Goal: Contribute content: Contribute content

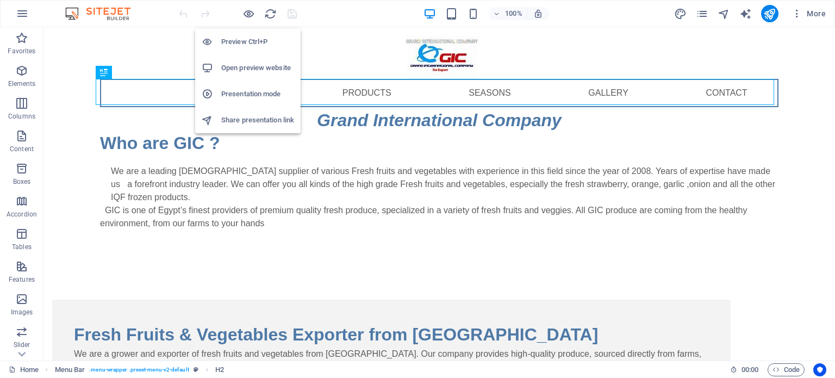
click at [252, 42] on h6 "Preview Ctrl+P" at bounding box center [257, 41] width 73 height 13
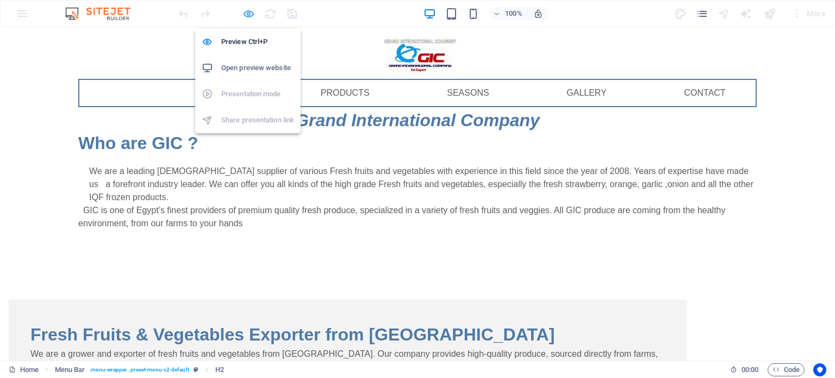
click at [248, 16] on icon "button" at bounding box center [248, 14] width 12 height 12
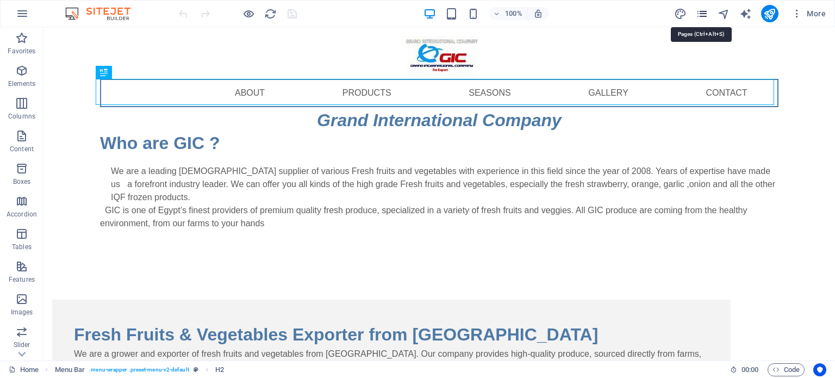
click at [700, 12] on icon "pages" at bounding box center [702, 14] width 12 height 12
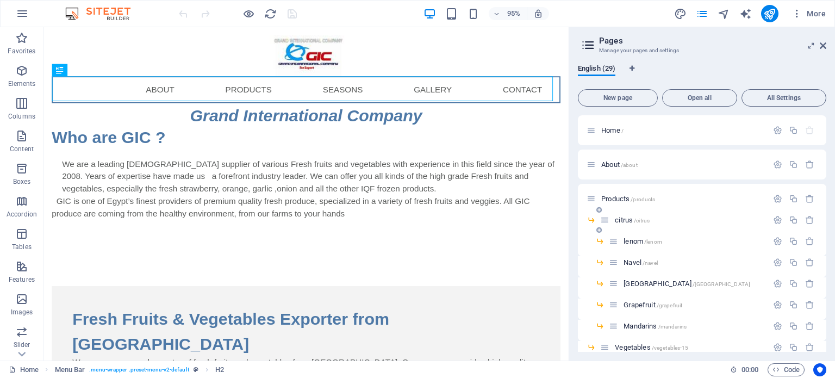
click at [627, 223] on span "citrus /citrus" at bounding box center [632, 220] width 35 height 8
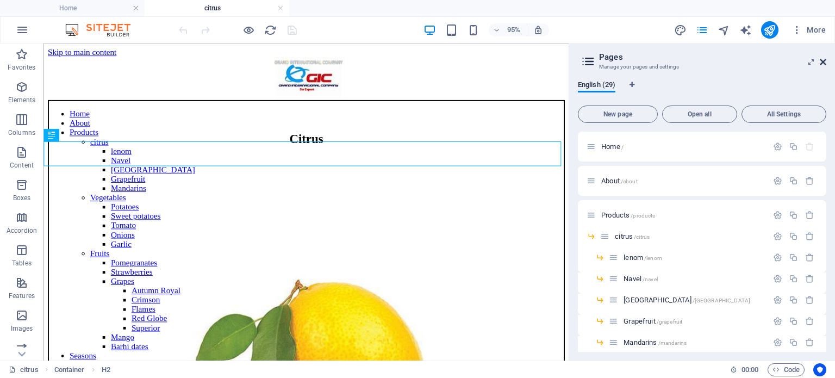
click at [823, 65] on icon at bounding box center [822, 62] width 7 height 9
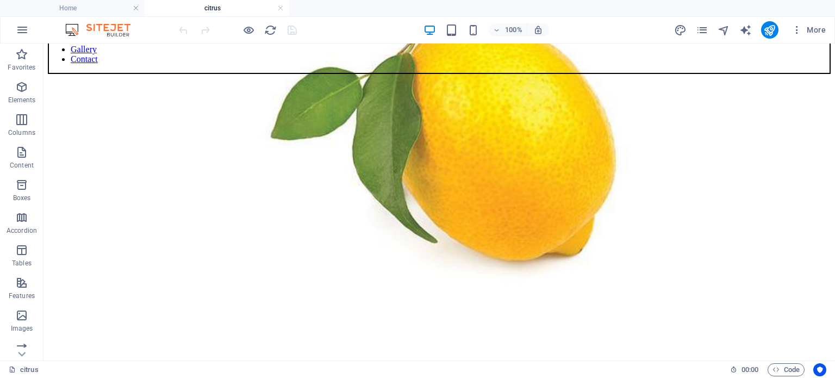
scroll to position [323, 0]
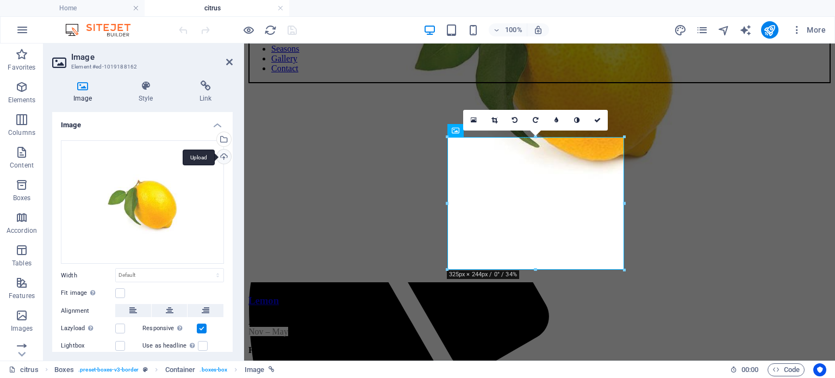
click at [223, 156] on div "Upload" at bounding box center [223, 157] width 16 height 16
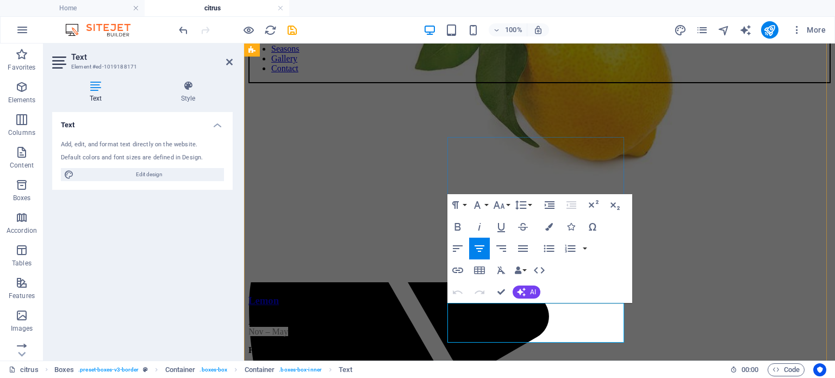
drag, startPoint x: 529, startPoint y: 322, endPoint x: 515, endPoint y: 326, distance: 14.5
drag, startPoint x: 553, startPoint y: 325, endPoint x: 536, endPoint y: 323, distance: 16.9
drag, startPoint x: 562, startPoint y: 335, endPoint x: 571, endPoint y: 329, distance: 10.6
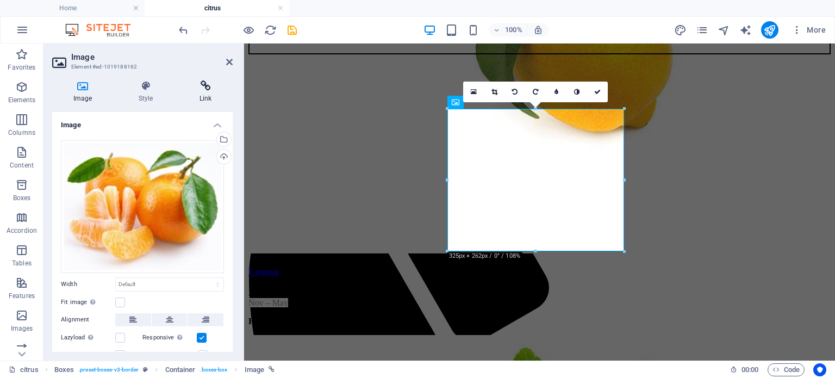
click at [207, 91] on h4 "Link" at bounding box center [205, 91] width 54 height 23
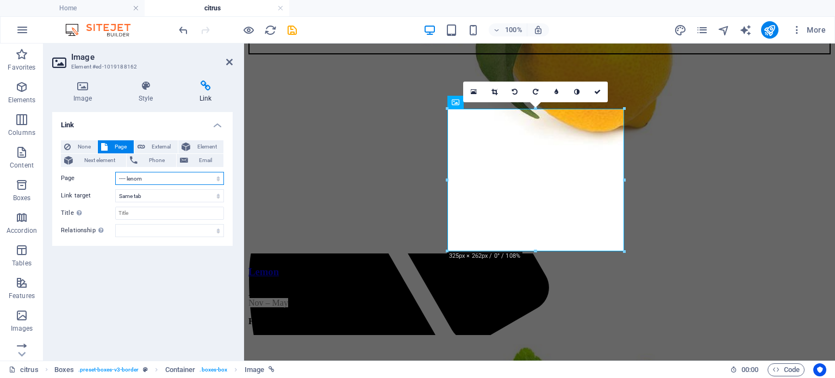
click at [215, 178] on select "Home About Products -- citrus ---- lenom ---- Navel ---- Valencia ---- Grapefru…" at bounding box center [169, 178] width 109 height 13
select select "8"
click at [115, 172] on select "Home About Products -- citrus ---- lenom ---- Navel ---- Valencia ---- Grapefru…" at bounding box center [169, 178] width 109 height 13
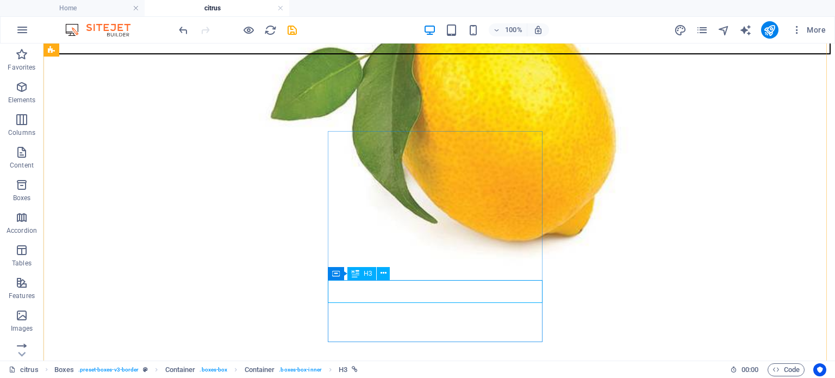
select select "4"
select select
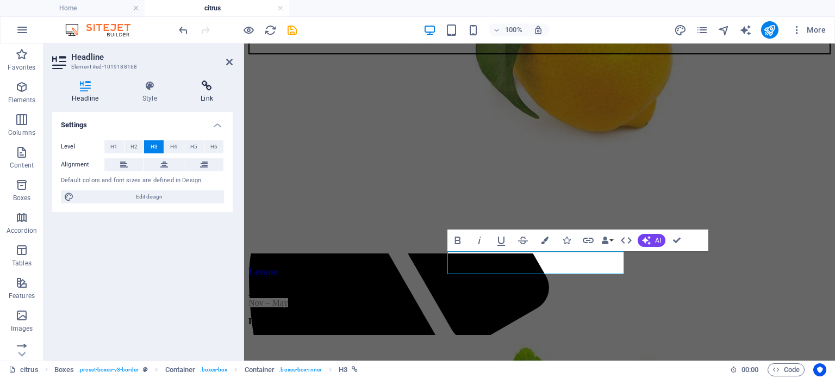
click at [203, 94] on h4 "Link" at bounding box center [207, 91] width 52 height 23
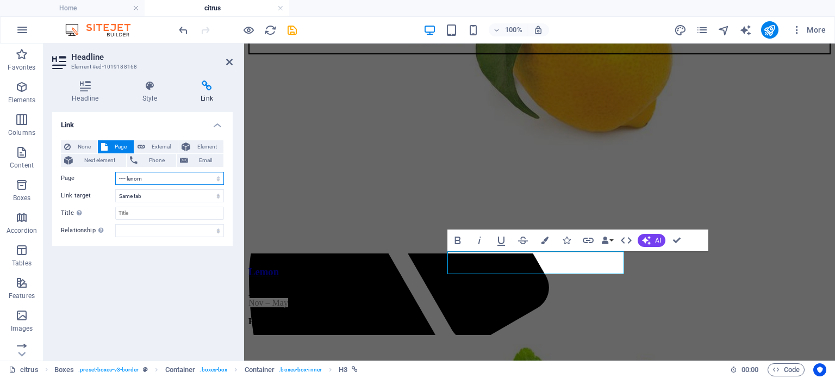
click at [153, 179] on select "Home About Products -- citrus ---- lenom ---- Navel ---- Valencia ---- Grapefru…" at bounding box center [169, 178] width 109 height 13
select select "8"
click at [115, 172] on select "Home About Products -- citrus ---- lenom ---- Navel ---- Valencia ---- Grapefru…" at bounding box center [169, 178] width 109 height 13
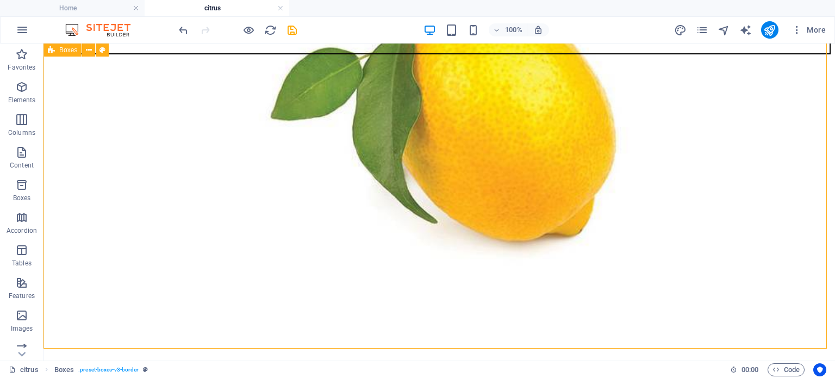
scroll to position [380, 0]
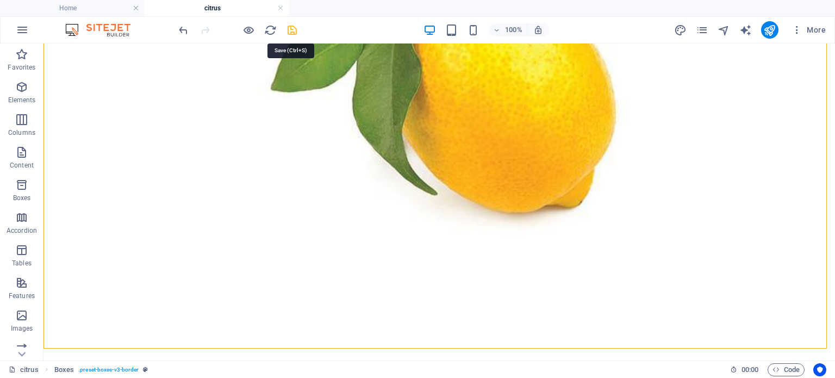
click at [287, 30] on icon "save" at bounding box center [292, 30] width 12 height 12
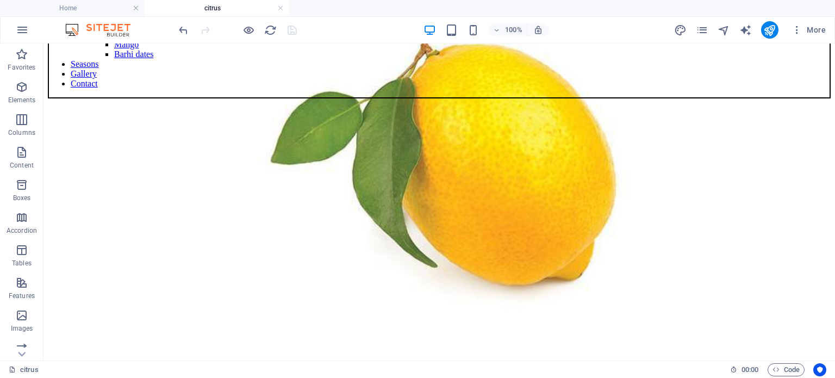
scroll to position [306, 0]
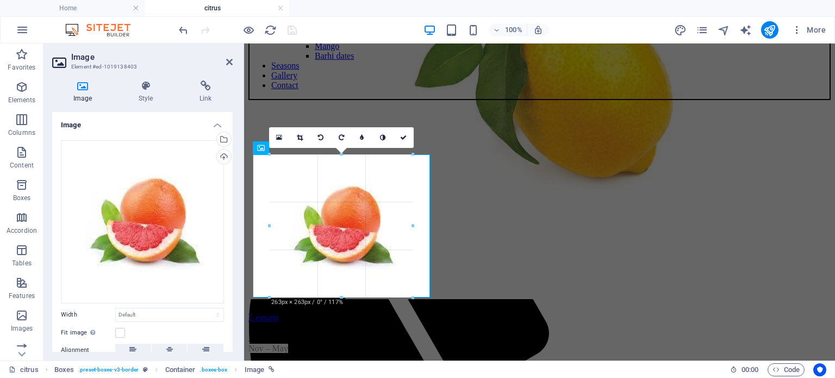
drag, startPoint x: 402, startPoint y: 278, endPoint x: 415, endPoint y: 300, distance: 25.8
type input "263"
select select "px"
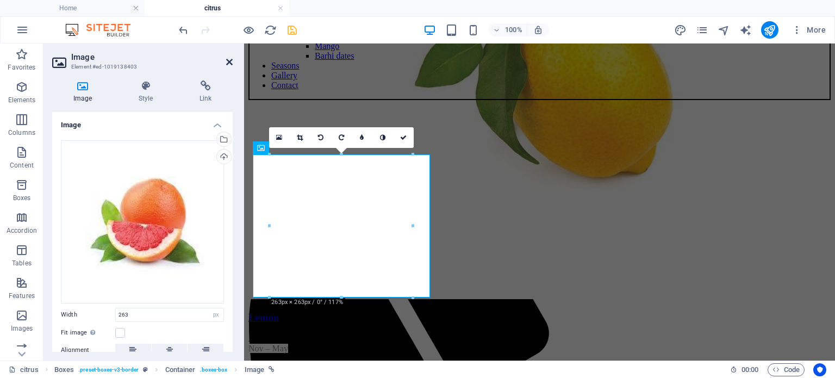
click at [229, 64] on icon at bounding box center [229, 62] width 7 height 9
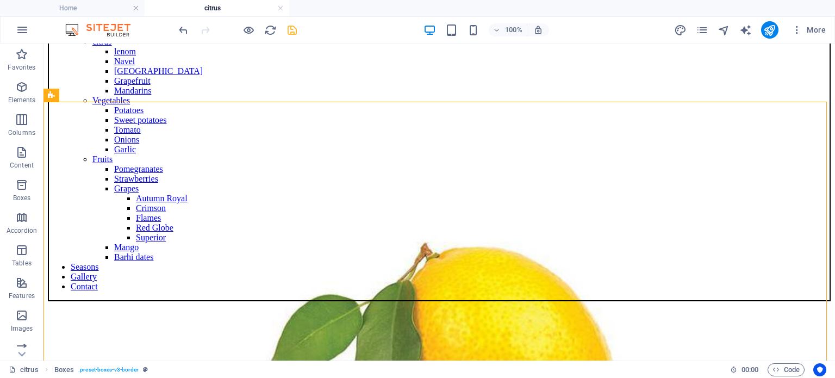
scroll to position [85, 0]
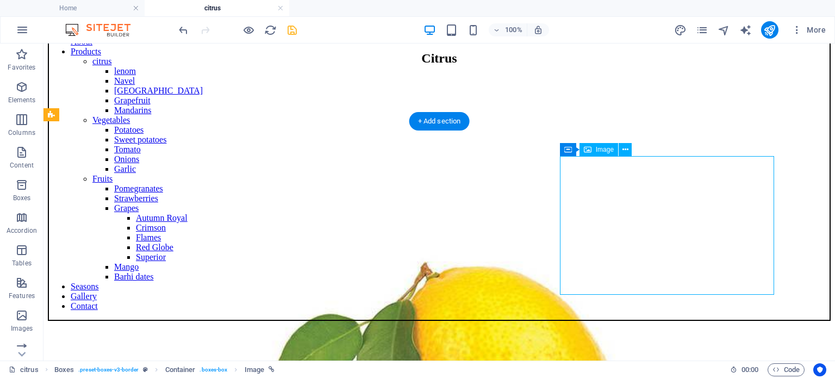
select select "px"
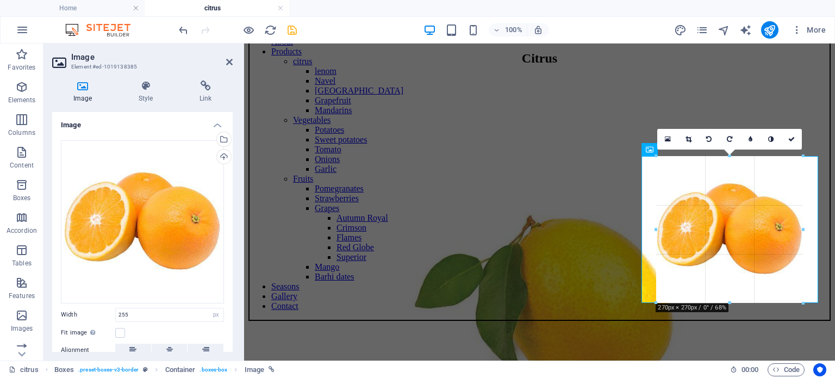
drag, startPoint x: 800, startPoint y: 295, endPoint x: 809, endPoint y: 302, distance: 12.0
type input "270"
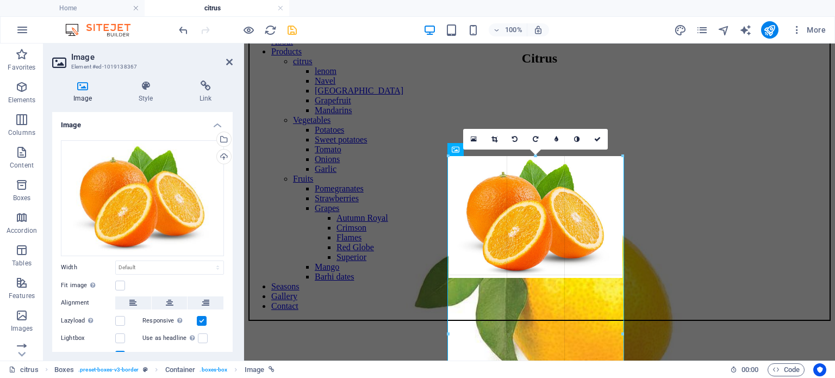
drag, startPoint x: 622, startPoint y: 279, endPoint x: 618, endPoint y: 241, distance: 37.7
type input "325"
select select "px"
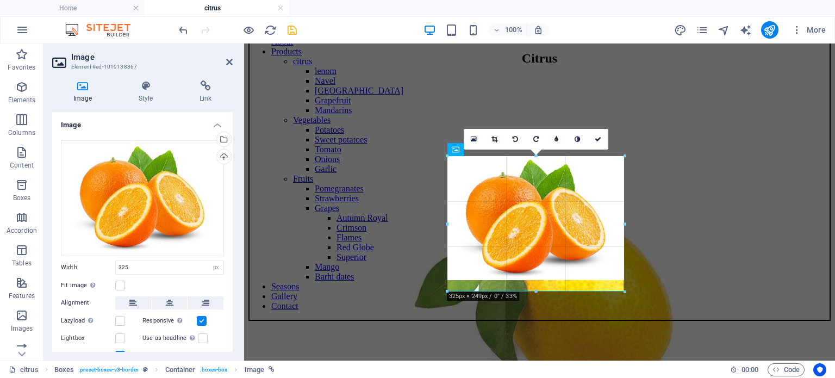
drag, startPoint x: 533, startPoint y: 280, endPoint x: 534, endPoint y: 291, distance: 10.4
drag, startPoint x: 535, startPoint y: 278, endPoint x: 533, endPoint y: 289, distance: 10.5
type input "321"
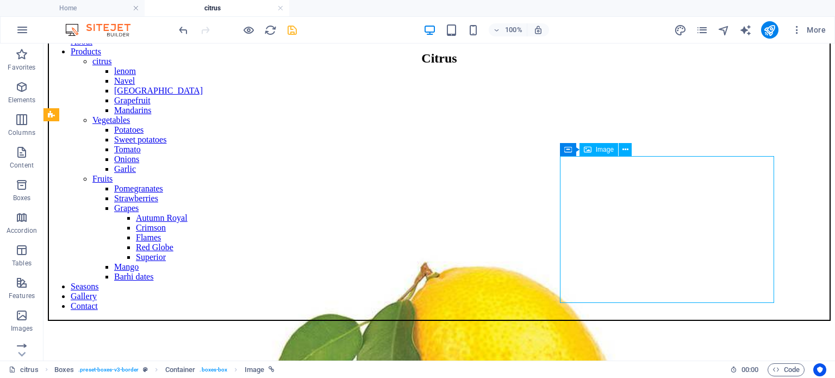
select select "px"
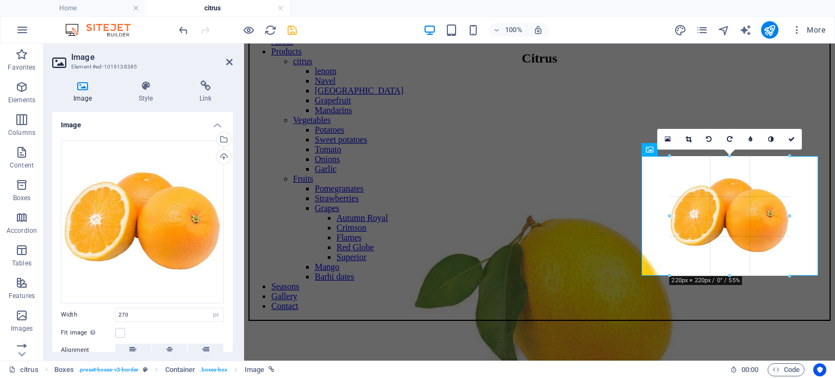
drag, startPoint x: 731, startPoint y: 304, endPoint x: 725, endPoint y: 276, distance: 29.5
type input "220"
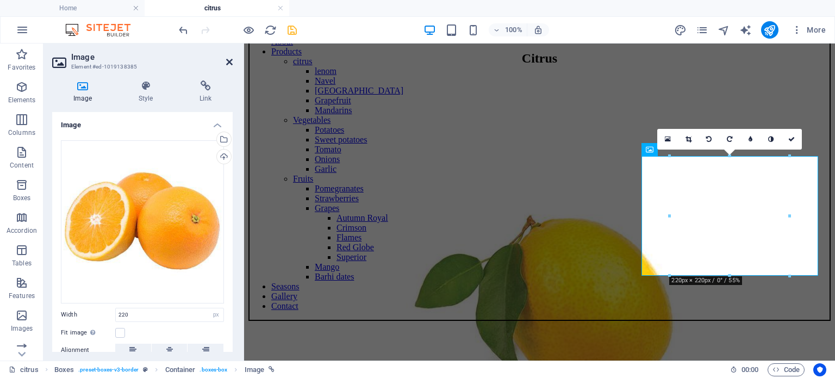
click at [230, 64] on icon at bounding box center [229, 62] width 7 height 9
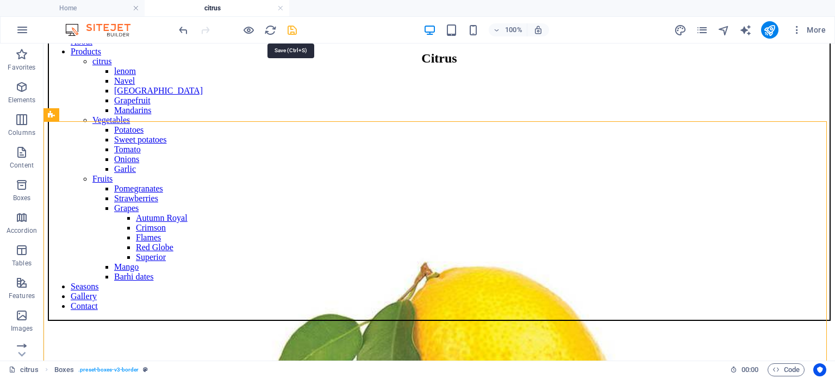
click at [293, 30] on icon "save" at bounding box center [292, 30] width 12 height 12
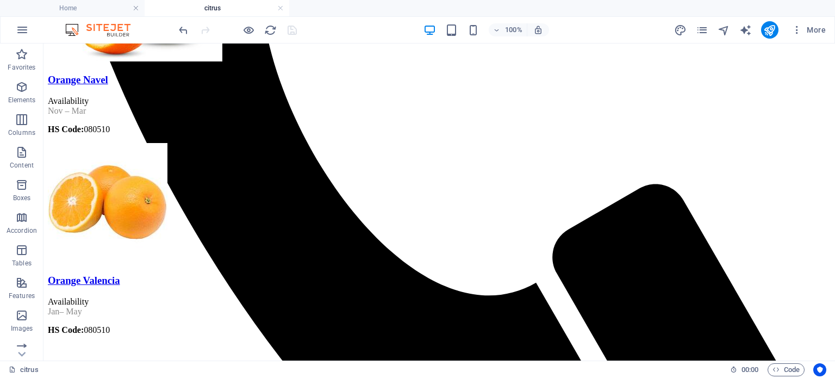
scroll to position [898, 0]
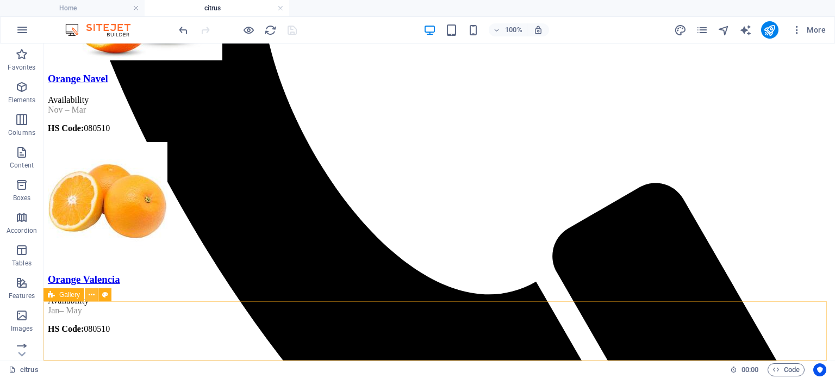
click at [90, 296] on icon at bounding box center [92, 294] width 6 height 11
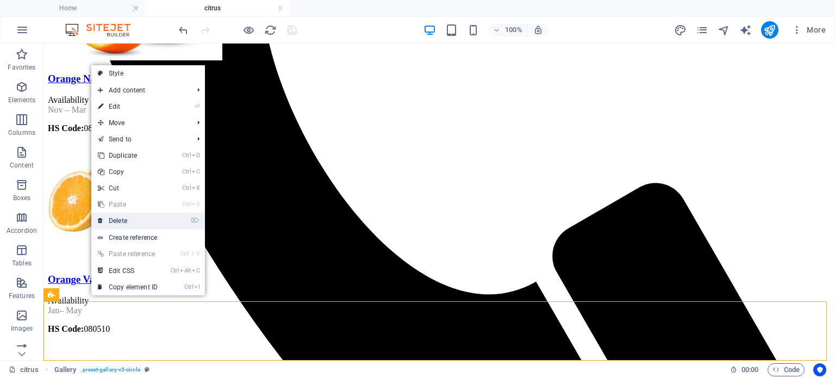
click at [140, 221] on link "⌦ Delete" at bounding box center [127, 220] width 73 height 16
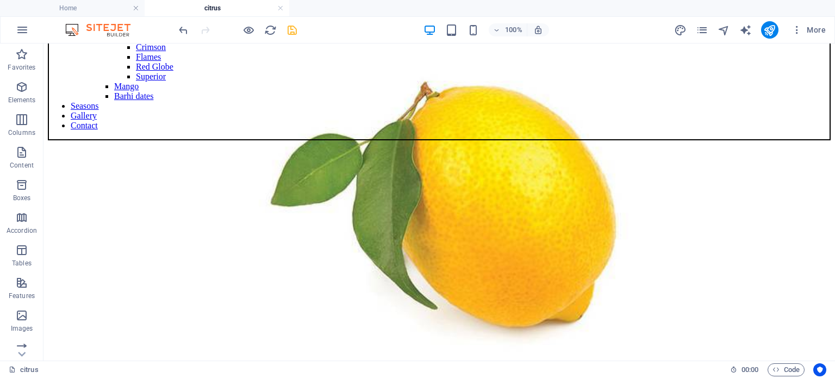
scroll to position [98, 0]
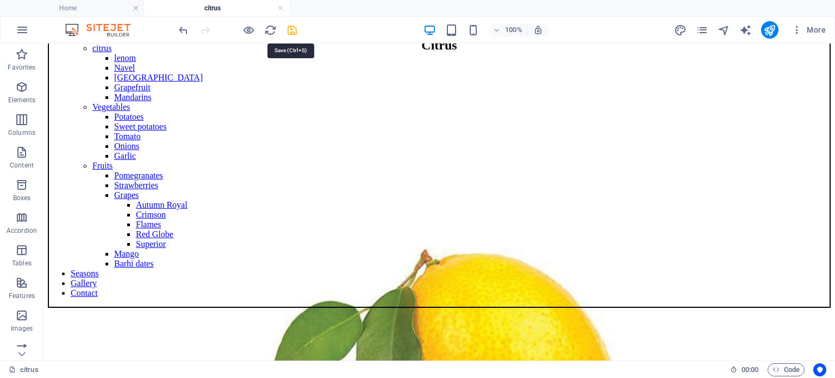
click at [296, 33] on icon "save" at bounding box center [292, 30] width 12 height 12
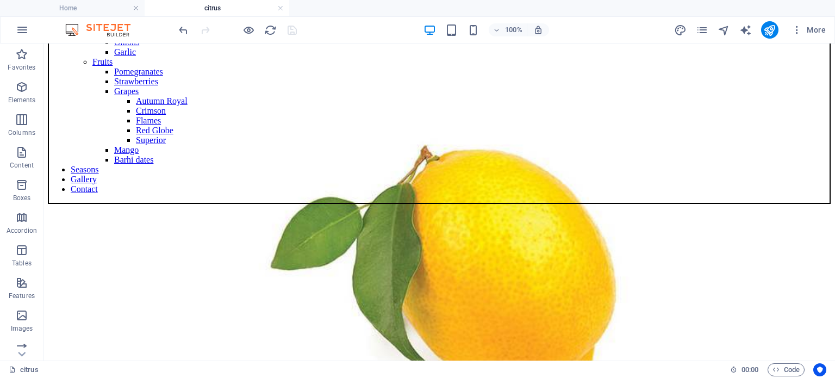
scroll to position [124, 0]
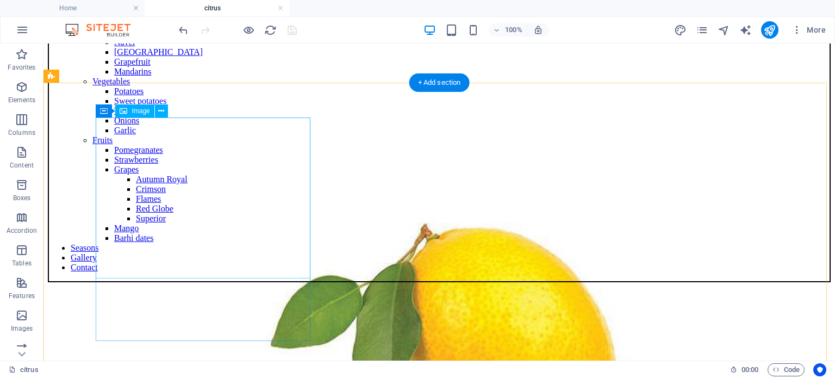
click at [231, 236] on figure at bounding box center [439, 336] width 783 height 596
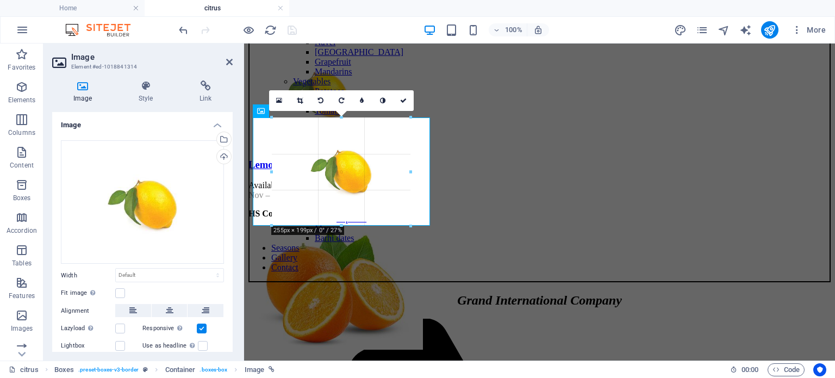
drag, startPoint x: 341, startPoint y: 249, endPoint x: 346, endPoint y: 225, distance: 24.8
type input "254"
select select "px"
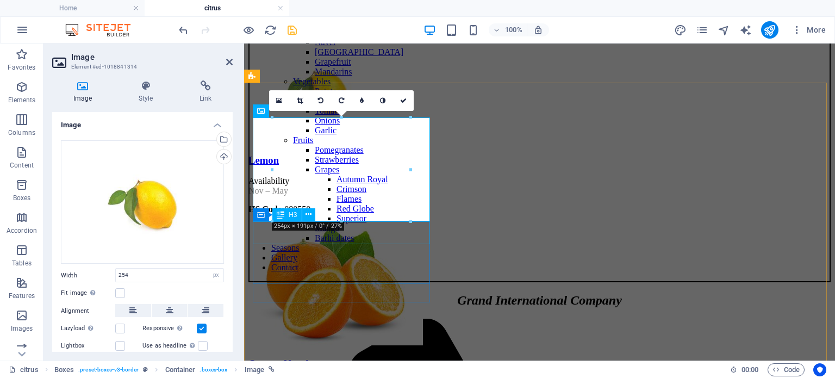
click at [345, 166] on div "Lemon" at bounding box center [539, 160] width 582 height 12
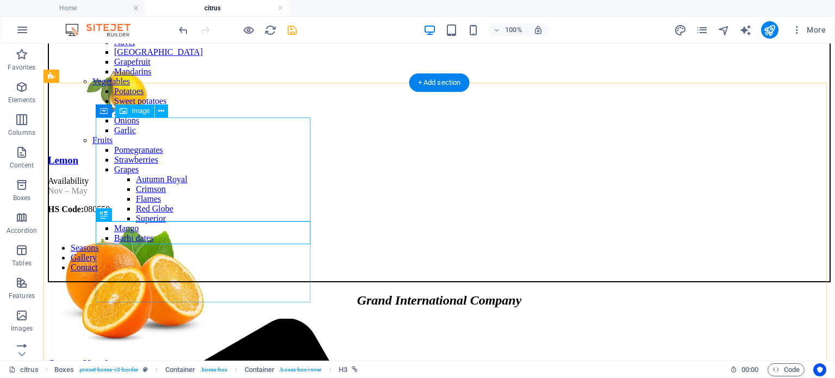
click at [235, 144] on figure at bounding box center [439, 91] width 783 height 106
select select "px"
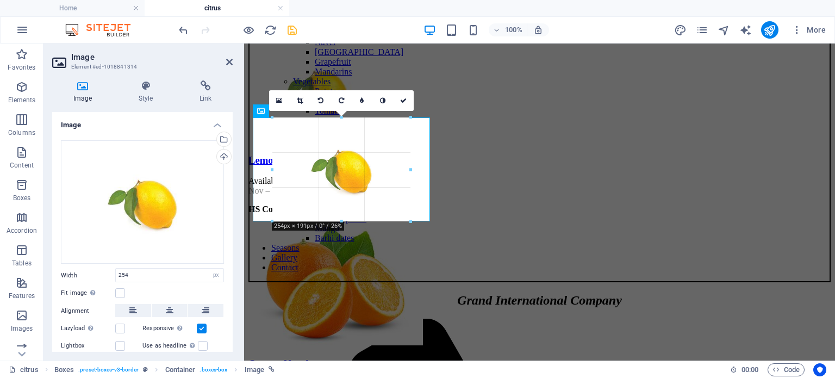
drag, startPoint x: 340, startPoint y: 223, endPoint x: 98, endPoint y: 180, distance: 245.2
click at [342, 221] on div at bounding box center [341, 222] width 138 height 4
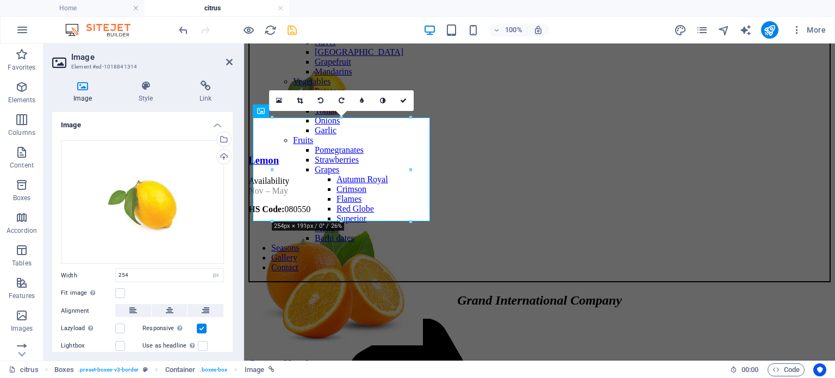
click at [342, 221] on div at bounding box center [341, 222] width 138 height 4
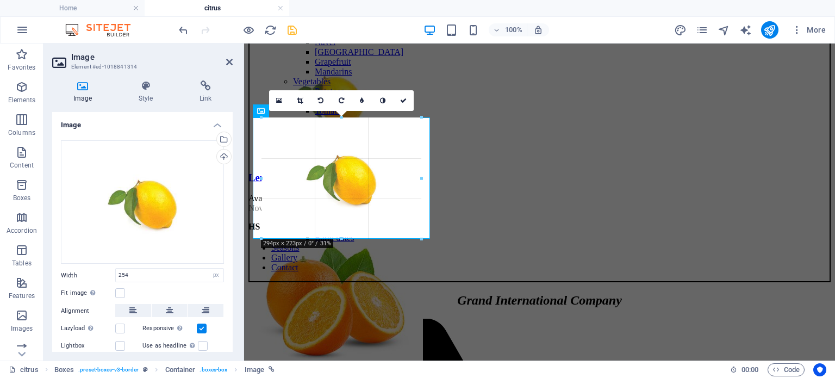
drag, startPoint x: 342, startPoint y: 221, endPoint x: 343, endPoint y: 234, distance: 13.1
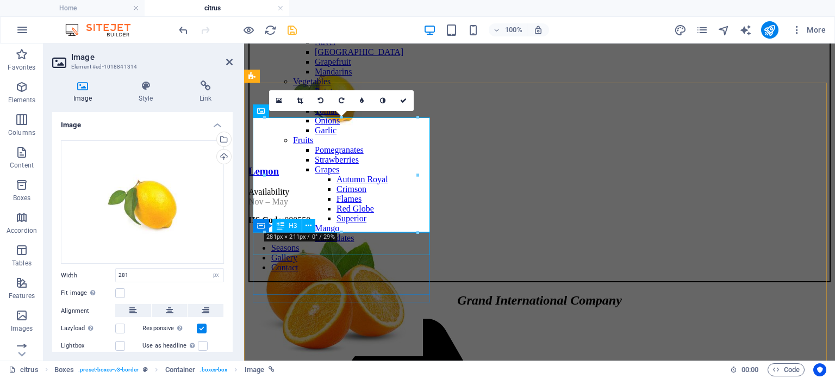
drag, startPoint x: 586, startPoint y: 278, endPoint x: 342, endPoint y: 237, distance: 247.3
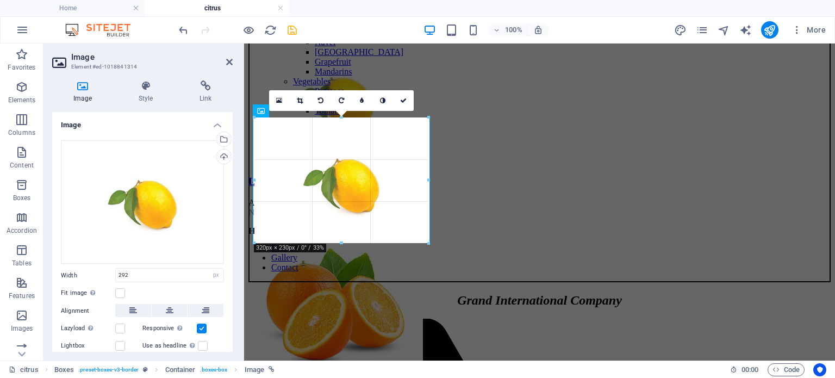
drag, startPoint x: 420, startPoint y: 178, endPoint x: 434, endPoint y: 180, distance: 14.3
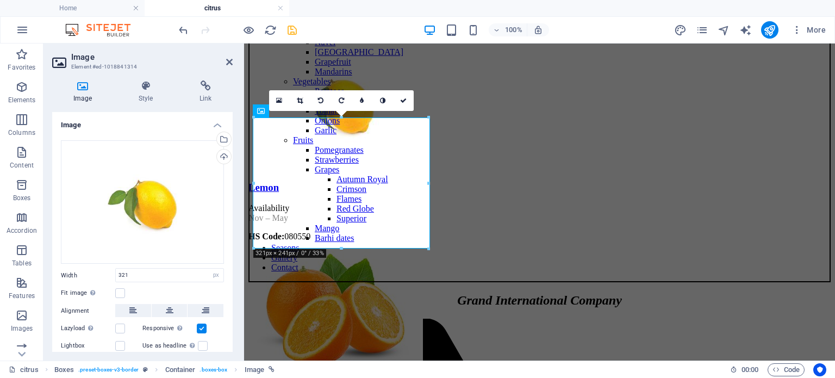
click at [428, 183] on div at bounding box center [429, 182] width 4 height 131
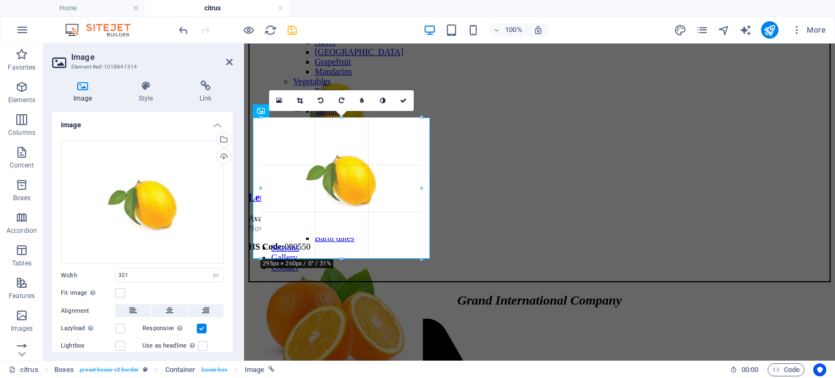
drag, startPoint x: 426, startPoint y: 247, endPoint x: 415, endPoint y: 222, distance: 27.5
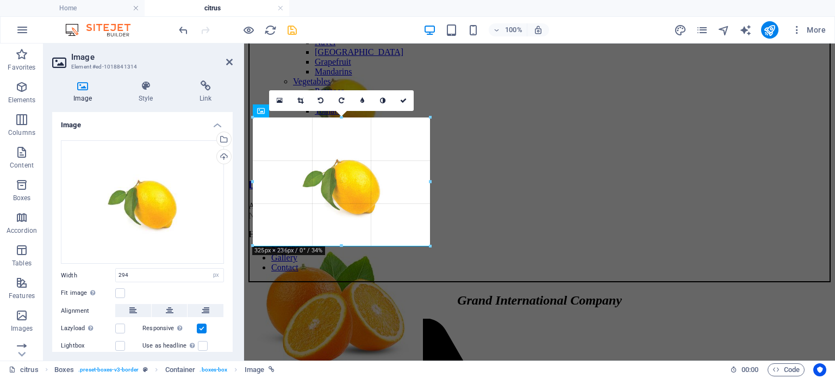
drag, startPoint x: 422, startPoint y: 178, endPoint x: 434, endPoint y: 177, distance: 12.5
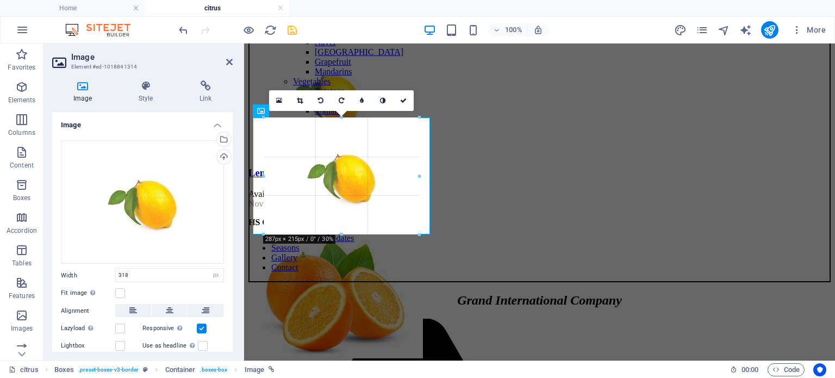
drag, startPoint x: 340, startPoint y: 247, endPoint x: 345, endPoint y: 233, distance: 15.5
type input "285"
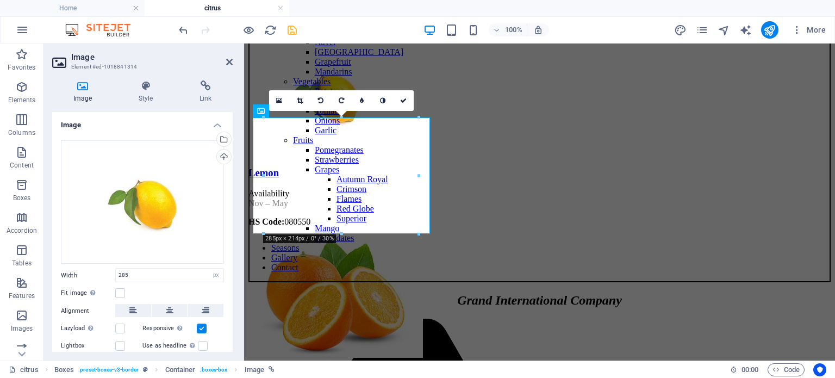
click at [345, 233] on div at bounding box center [341, 234] width 155 height 4
click at [228, 63] on icon at bounding box center [229, 62] width 7 height 9
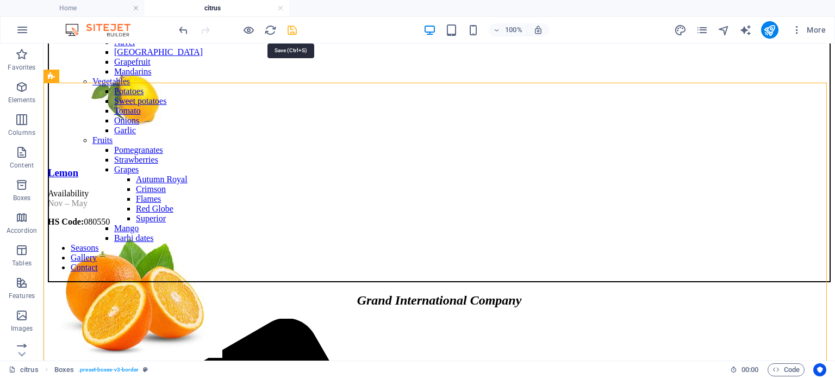
click at [289, 30] on icon "save" at bounding box center [292, 30] width 12 height 12
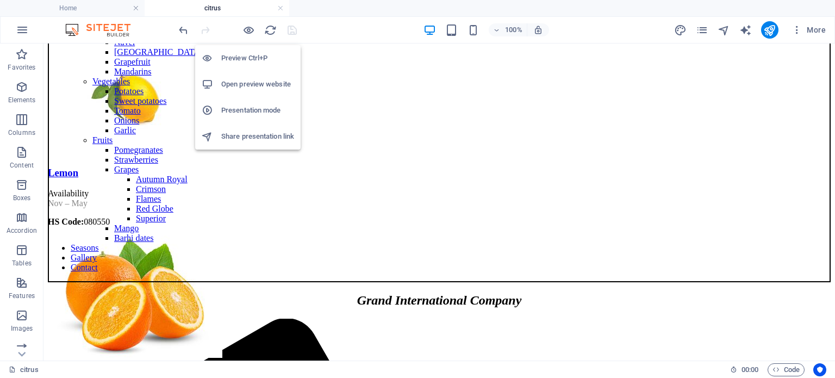
click at [254, 58] on h6 "Preview Ctrl+P" at bounding box center [257, 58] width 73 height 13
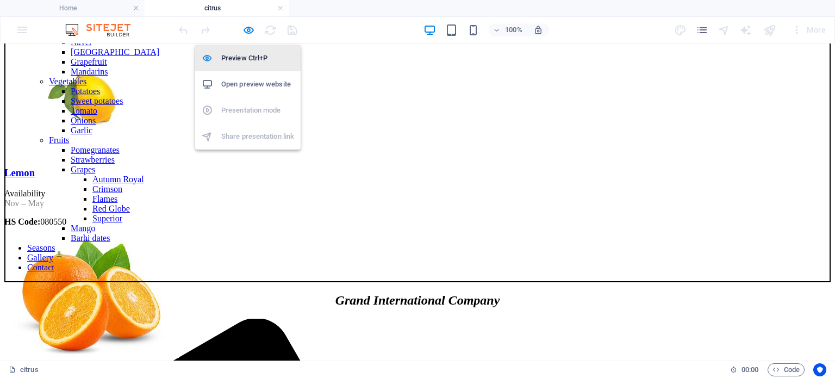
click at [254, 58] on h6 "Preview Ctrl+P" at bounding box center [257, 58] width 73 height 13
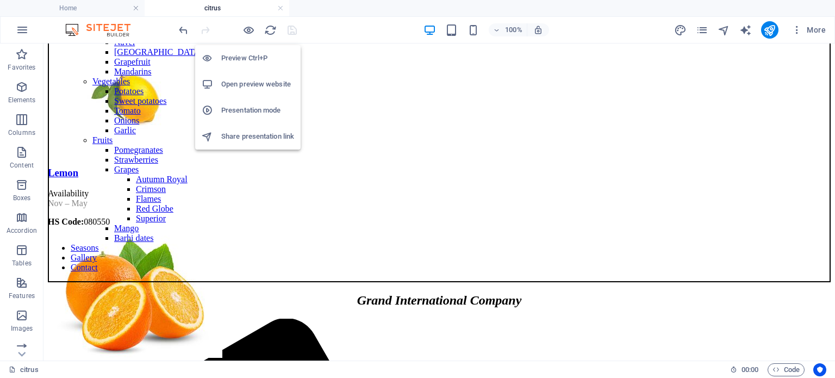
click at [240, 61] on h6 "Preview Ctrl+P" at bounding box center [257, 58] width 73 height 13
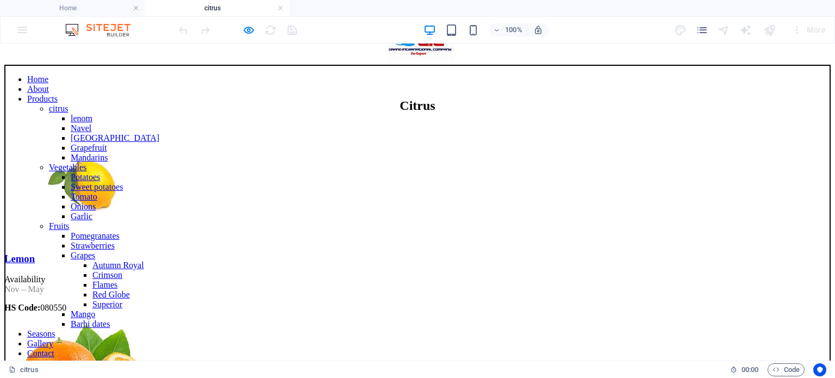
scroll to position [0, 0]
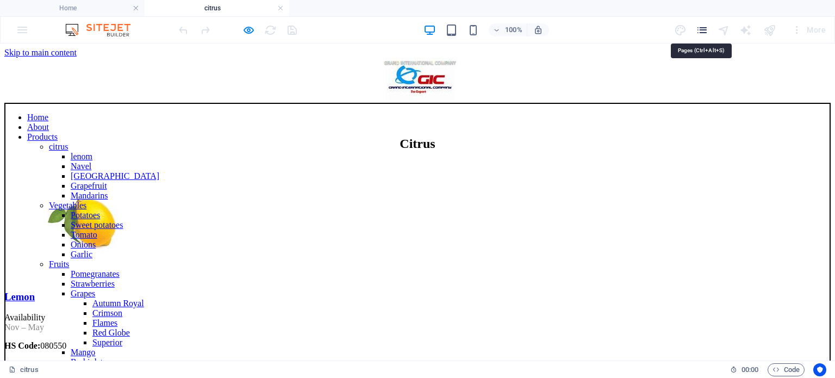
click at [705, 29] on icon "pages" at bounding box center [702, 30] width 12 height 12
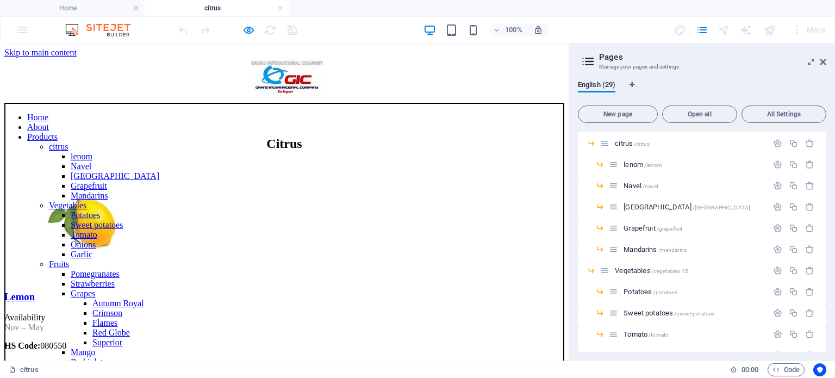
scroll to position [105, 0]
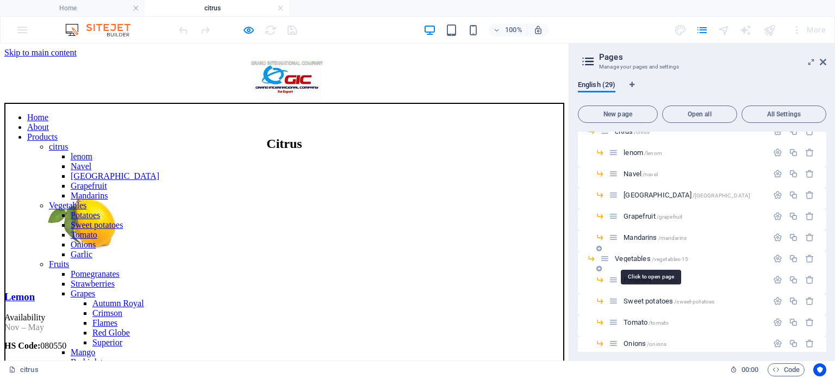
click at [628, 258] on span "Vegetables /vegetables-15" at bounding box center [651, 258] width 73 height 8
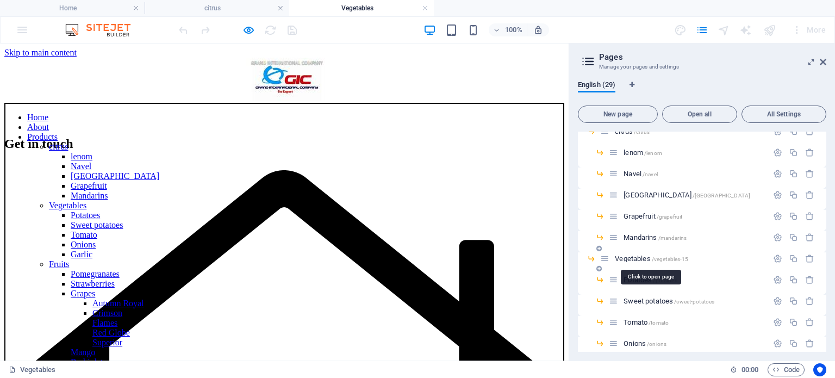
scroll to position [0, 0]
click at [629, 259] on span "Vegetables /vegetables-15" at bounding box center [651, 258] width 73 height 8
click at [821, 64] on icon at bounding box center [822, 62] width 7 height 9
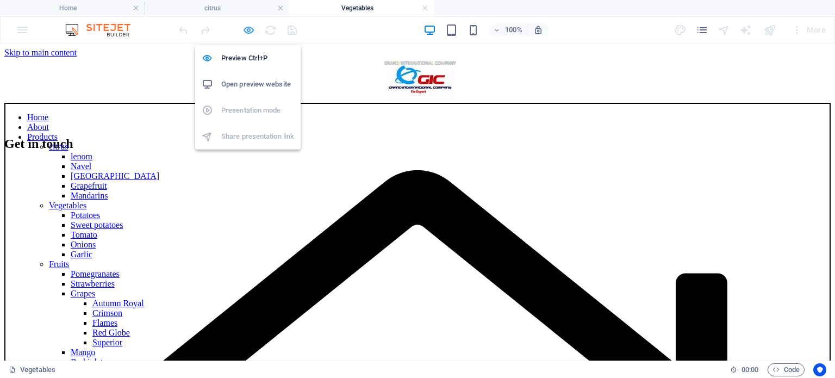
click at [245, 26] on icon "button" at bounding box center [248, 30] width 12 height 12
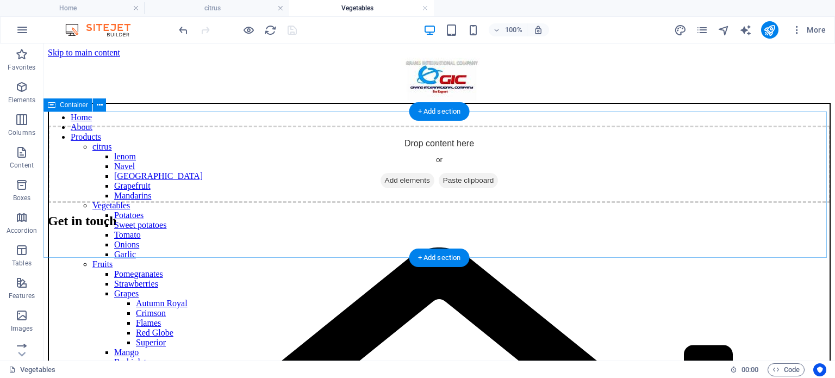
click at [399, 188] on span "Add elements" at bounding box center [407, 180] width 54 height 15
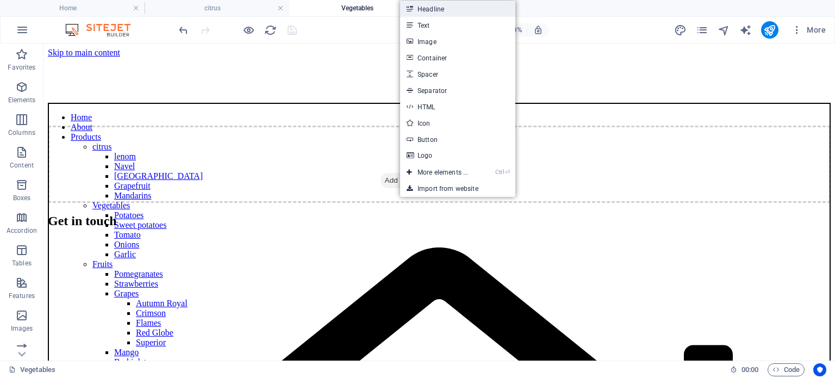
click at [462, 12] on link "Headline" at bounding box center [457, 9] width 115 height 16
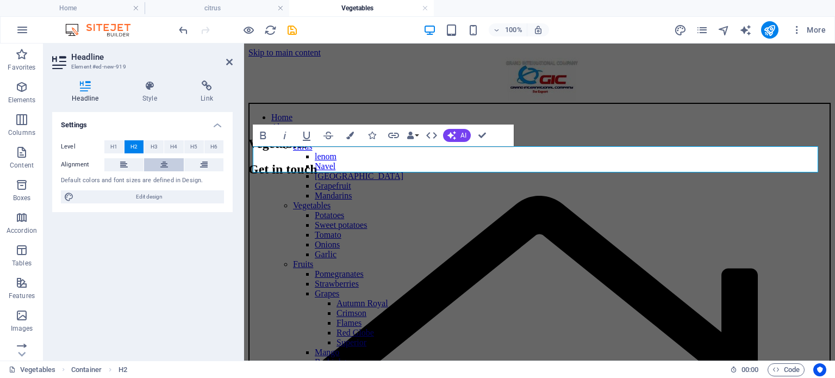
click at [157, 164] on button at bounding box center [163, 164] width 39 height 13
click at [165, 266] on div "Settings Level H1 H2 H3 H4 H5 H6 Alignment Default colors and font sizes are de…" at bounding box center [142, 232] width 180 height 240
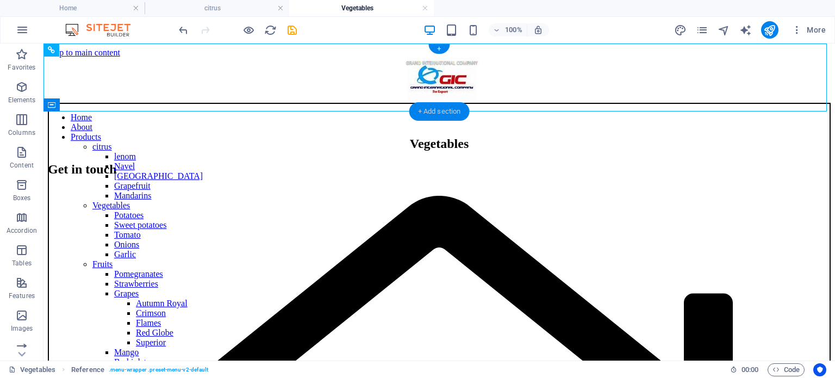
click at [440, 110] on div "+ Add section" at bounding box center [439, 111] width 60 height 18
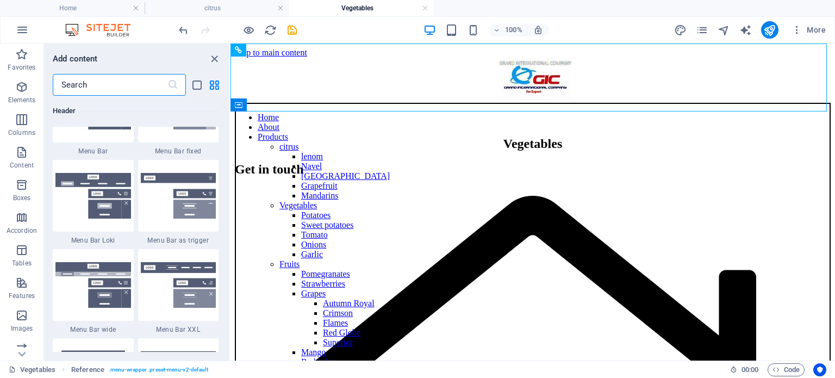
scroll to position [6465, 0]
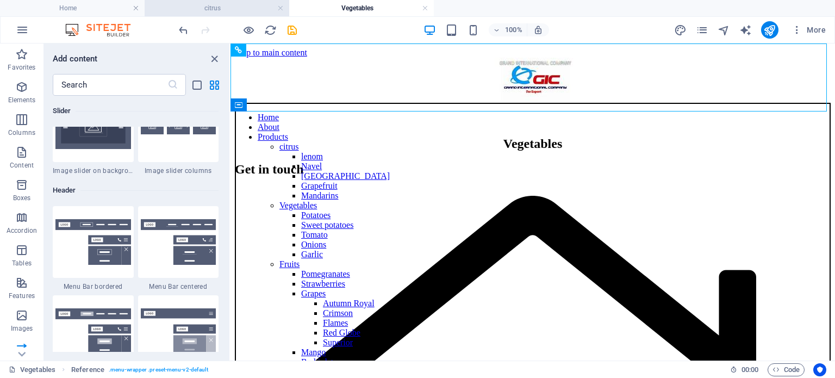
click at [249, 7] on h4 "citrus" at bounding box center [217, 8] width 145 height 12
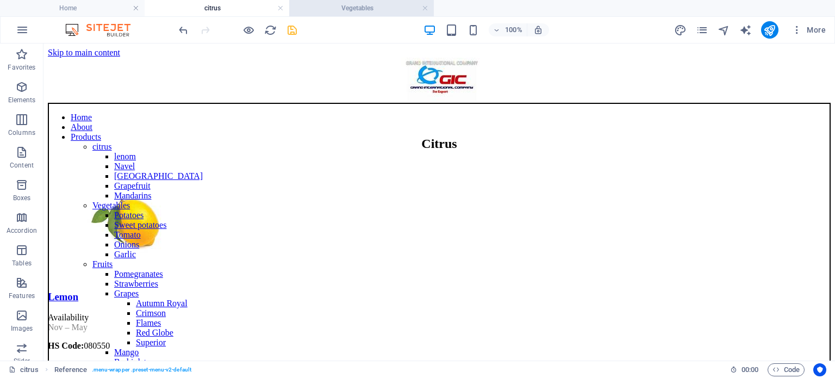
click at [396, 12] on h4 "Vegetables" at bounding box center [361, 8] width 145 height 12
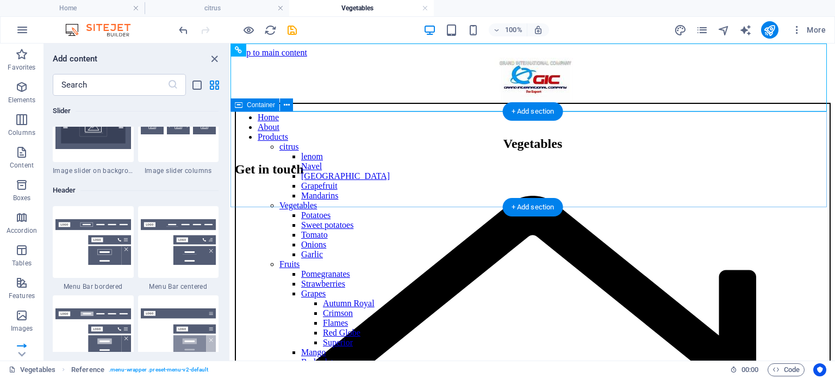
click at [465, 151] on div "Vegetables" at bounding box center [533, 143] width 596 height 15
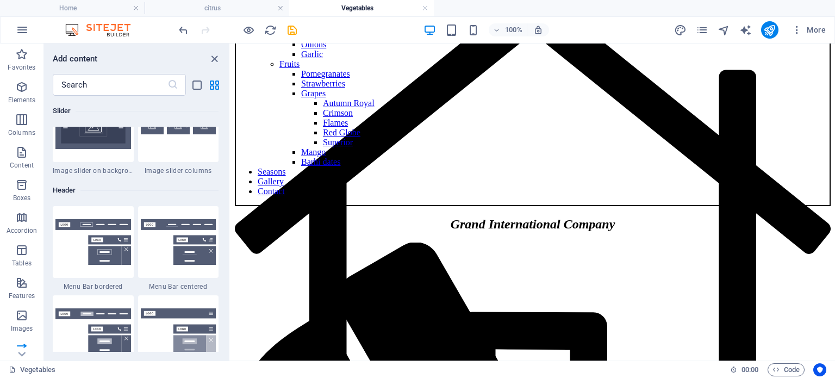
scroll to position [0, 0]
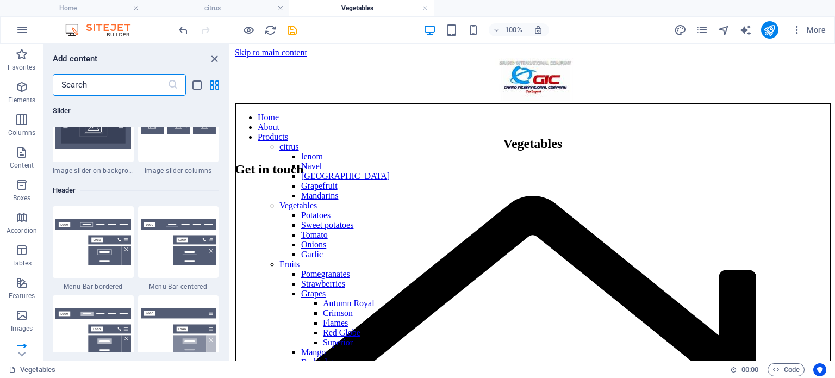
click at [109, 92] on input "text" at bounding box center [110, 85] width 115 height 22
paste input "Mandarins"
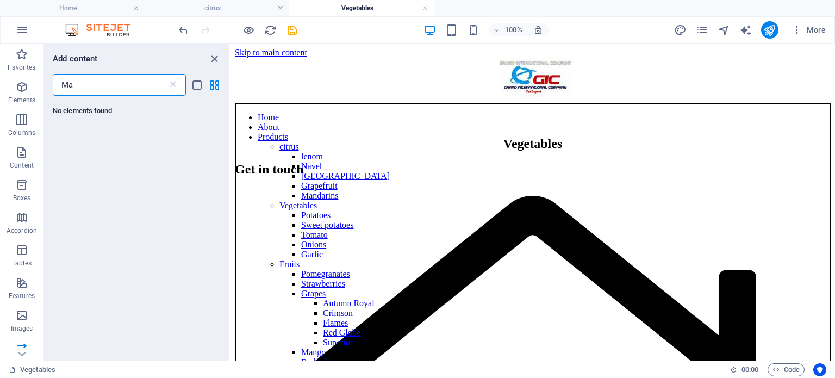
type input "M"
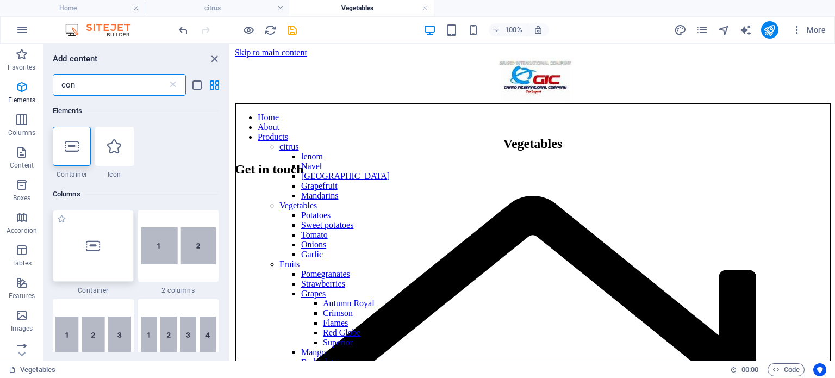
type input "con"
click at [97, 243] on icon at bounding box center [93, 246] width 14 height 14
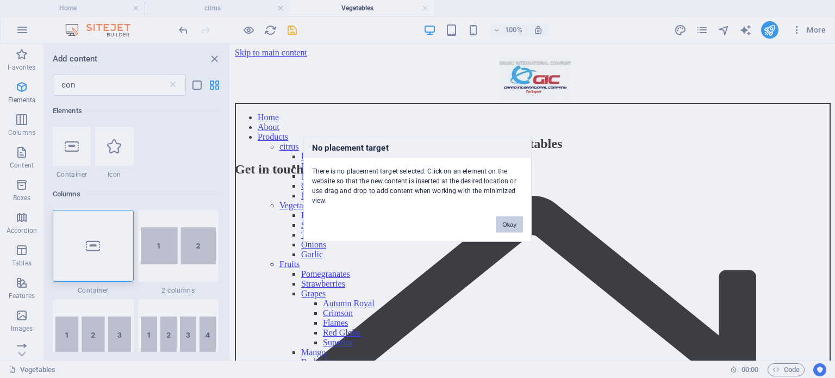
click at [506, 223] on button "Okay" at bounding box center [509, 224] width 27 height 16
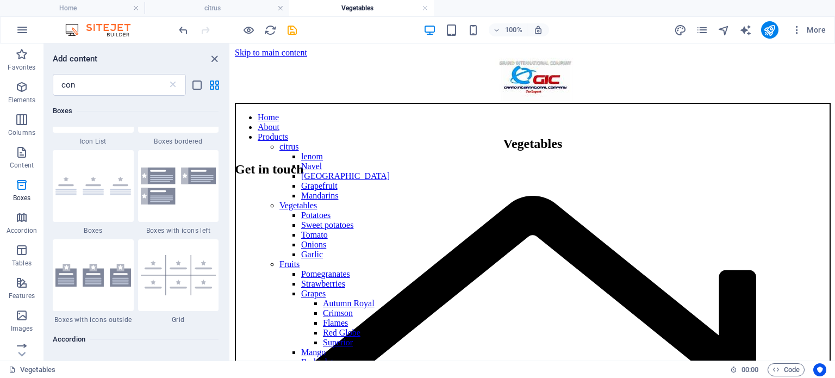
scroll to position [742, 0]
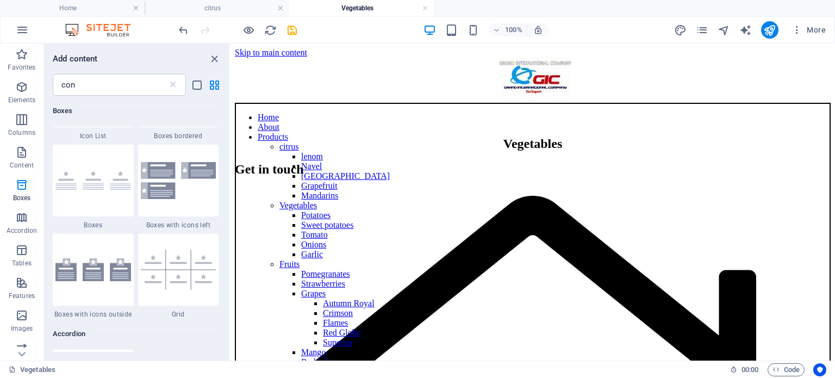
click at [226, 160] on div "Elements 1 Star Container 1 Star Icon Columns 1 Star Container 1 Star 2 columns…" at bounding box center [136, 224] width 185 height 256
drag, startPoint x: 227, startPoint y: 168, endPoint x: 228, endPoint y: 160, distance: 7.7
click at [228, 160] on div "Elements 1 Star Container 1 Star Icon Columns 1 Star Container 1 Star 2 columns…" at bounding box center [136, 224] width 185 height 256
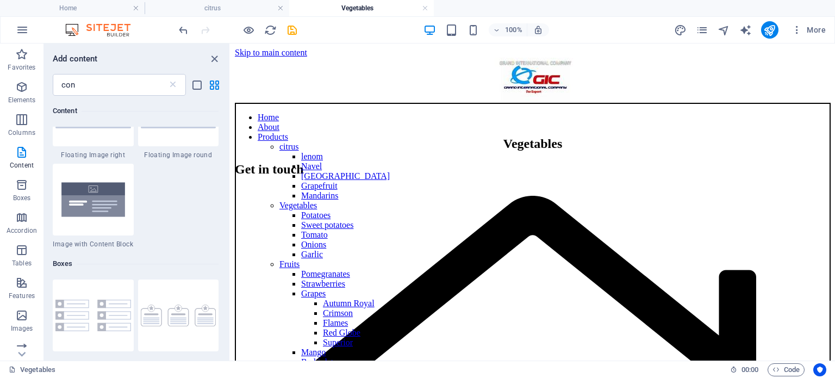
click at [145, 115] on h6 "Content" at bounding box center [136, 110] width 166 height 13
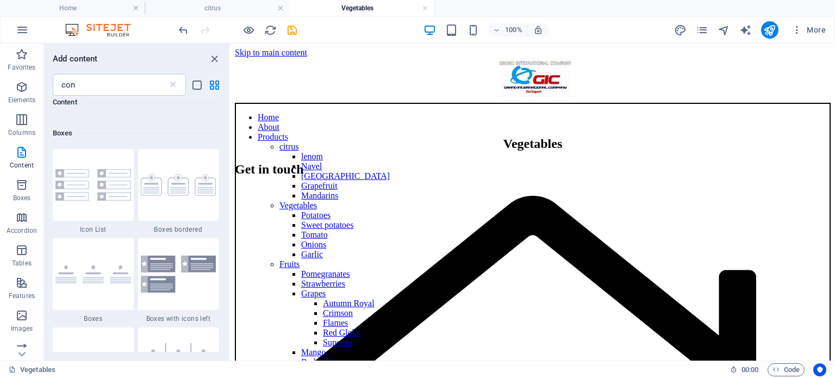
scroll to position [671, 0]
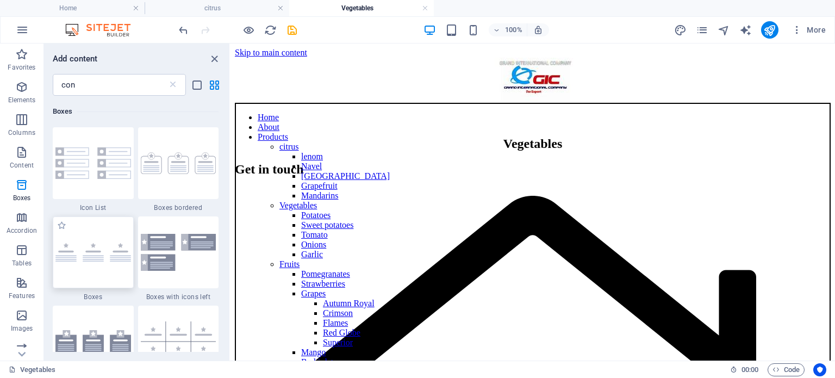
click at [91, 266] on div at bounding box center [93, 252] width 81 height 72
click at [104, 244] on img at bounding box center [93, 252] width 76 height 19
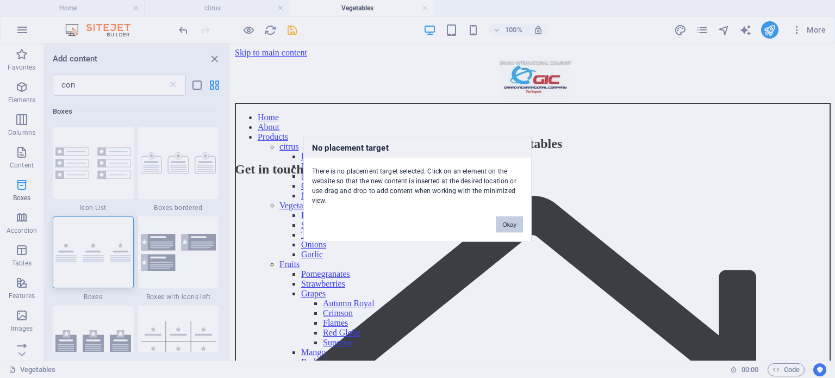
click at [504, 217] on button "Okay" at bounding box center [509, 224] width 27 height 16
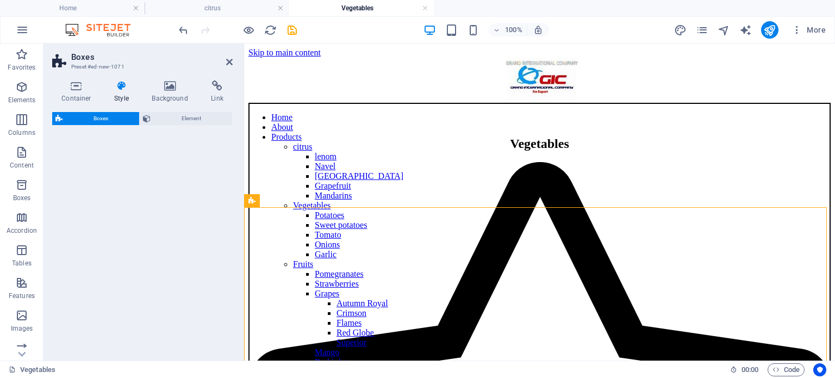
select select "rem"
select select "preset-boxes-v3-default"
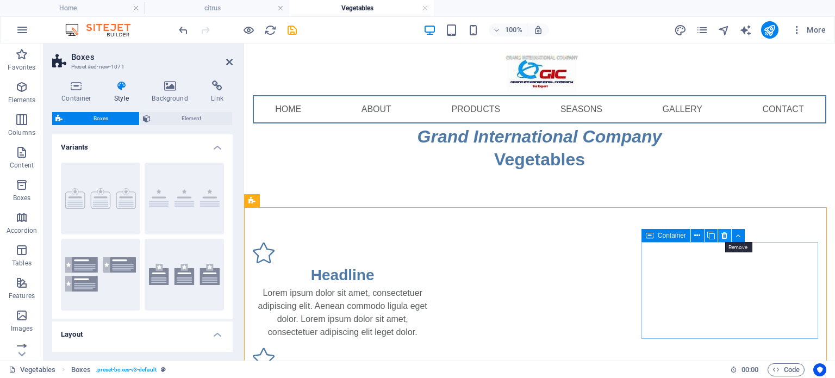
click at [721, 236] on icon at bounding box center [724, 235] width 6 height 11
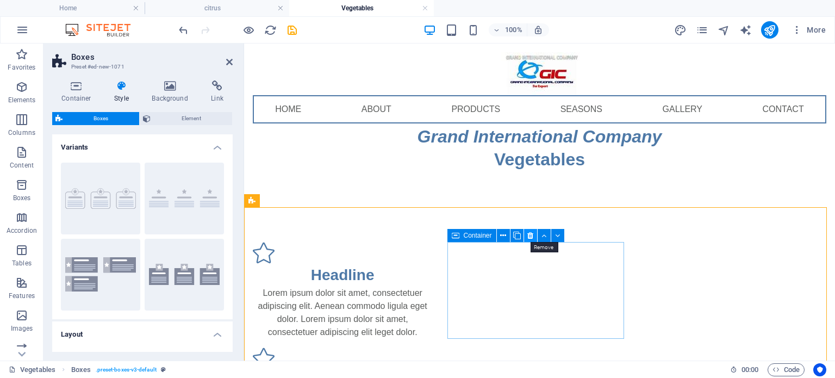
click at [534, 235] on button at bounding box center [530, 235] width 13 height 13
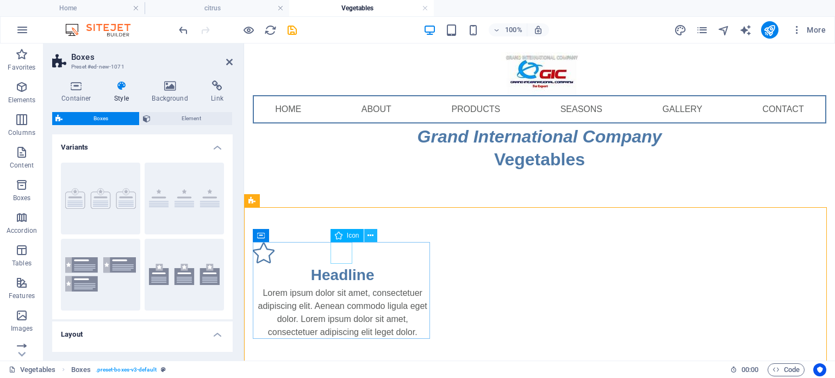
click at [368, 236] on icon at bounding box center [370, 235] width 6 height 11
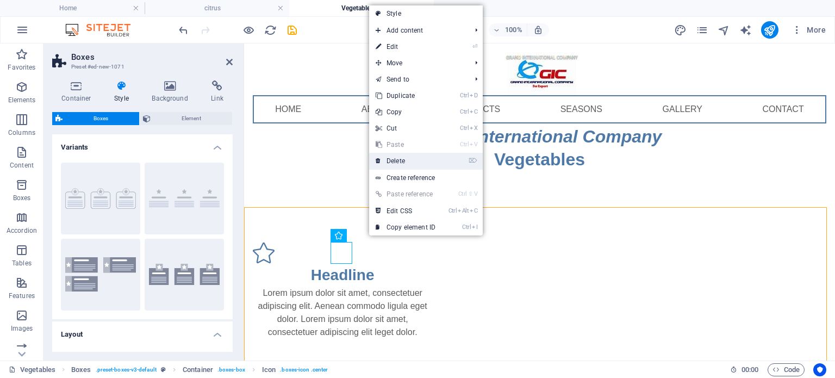
click at [409, 160] on link "⌦ Delete" at bounding box center [405, 161] width 73 height 16
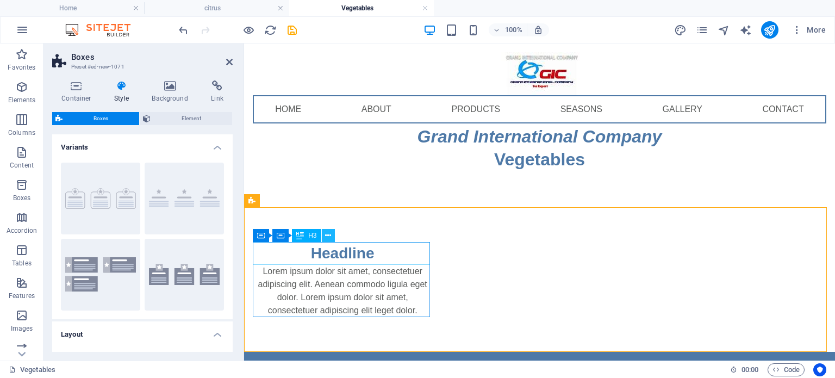
click at [327, 236] on icon at bounding box center [328, 235] width 6 height 11
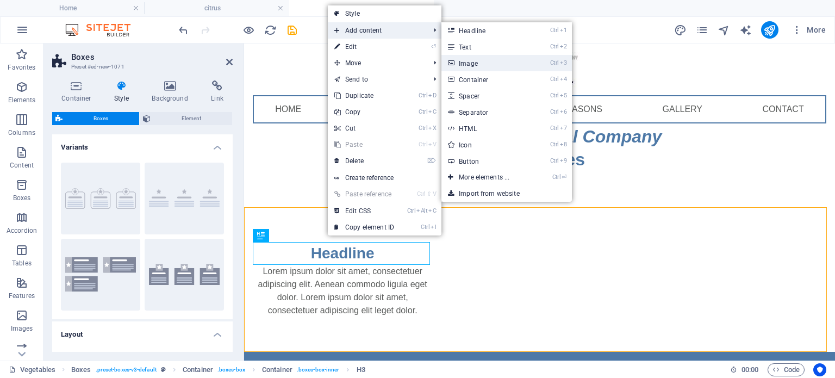
click at [464, 62] on link "Ctrl 3 Image" at bounding box center [486, 63] width 90 height 16
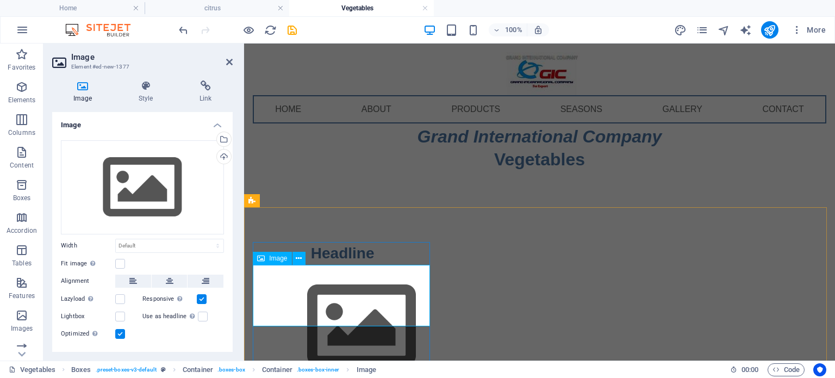
click at [330, 308] on figure at bounding box center [342, 326] width 179 height 122
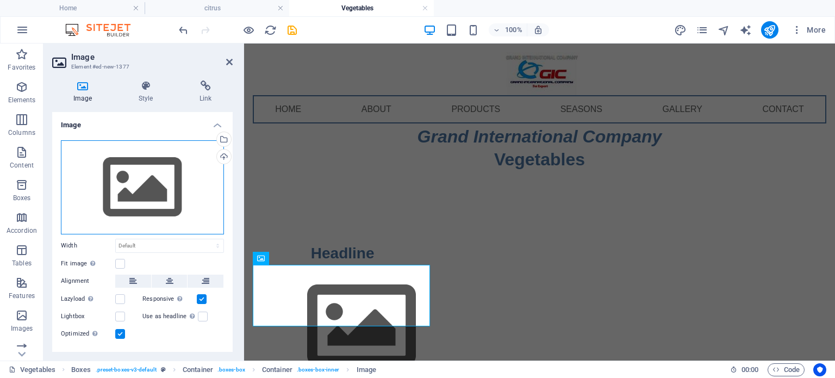
click at [136, 174] on div "Drag files here, click to choose files or select files from Files or our free s…" at bounding box center [142, 187] width 163 height 94
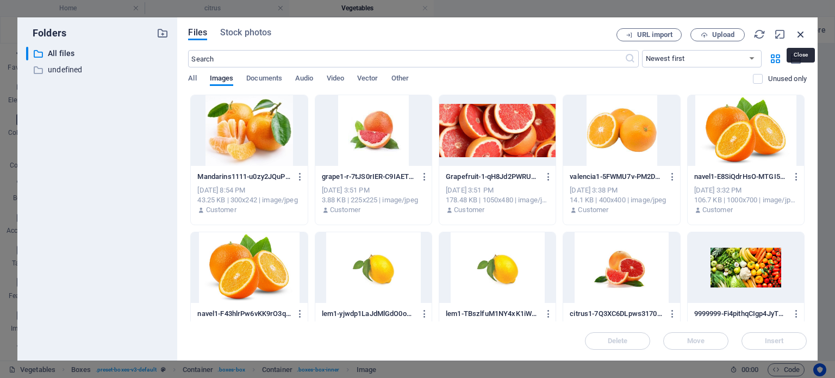
click at [797, 36] on icon "button" at bounding box center [800, 34] width 12 height 12
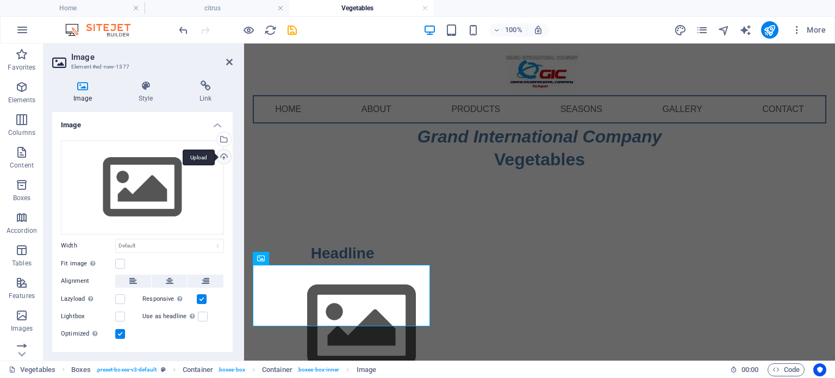
click at [220, 159] on div "Upload" at bounding box center [223, 157] width 16 height 16
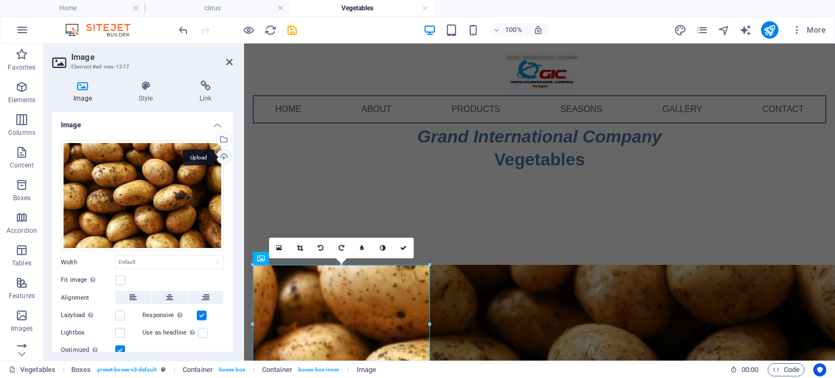
click at [221, 157] on div "Upload" at bounding box center [223, 157] width 16 height 16
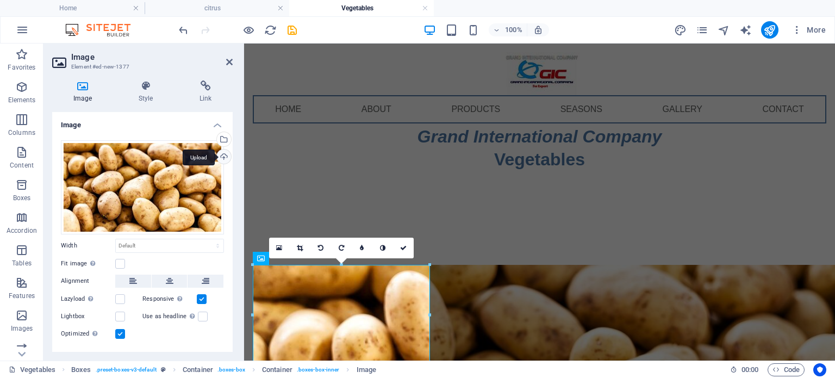
click at [220, 159] on div "Upload" at bounding box center [223, 157] width 16 height 16
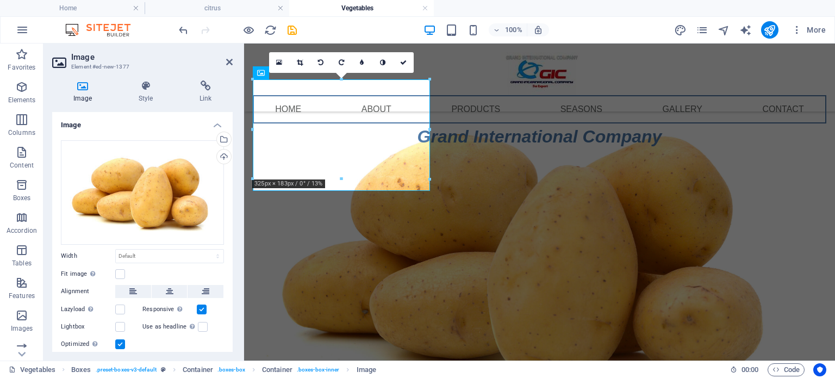
scroll to position [186, 0]
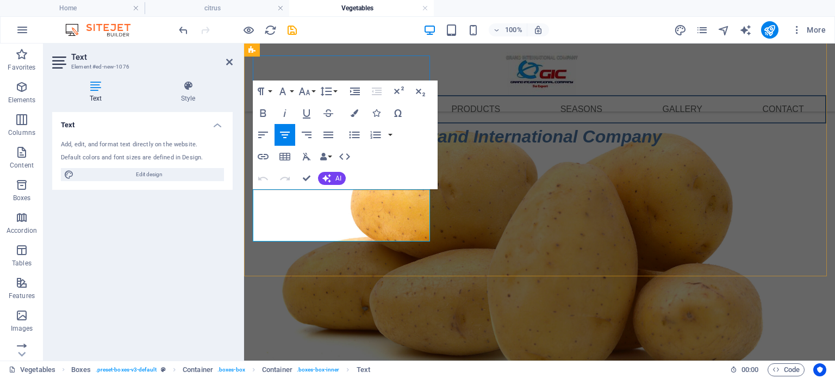
drag, startPoint x: 415, startPoint y: 237, endPoint x: 261, endPoint y: 201, distance: 157.9
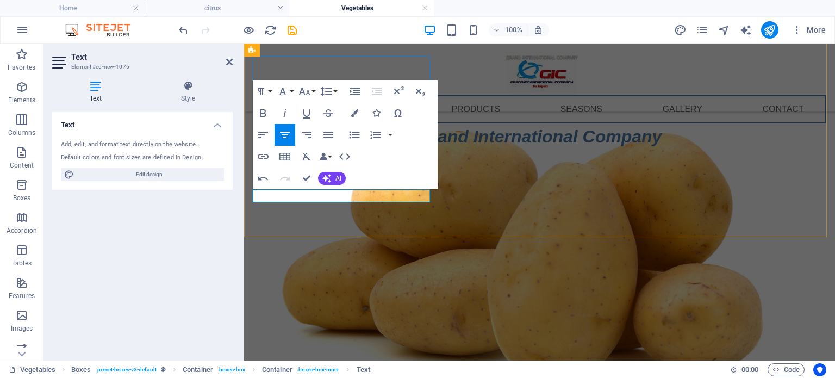
drag, startPoint x: 336, startPoint y: 196, endPoint x: 348, endPoint y: 197, distance: 12.0
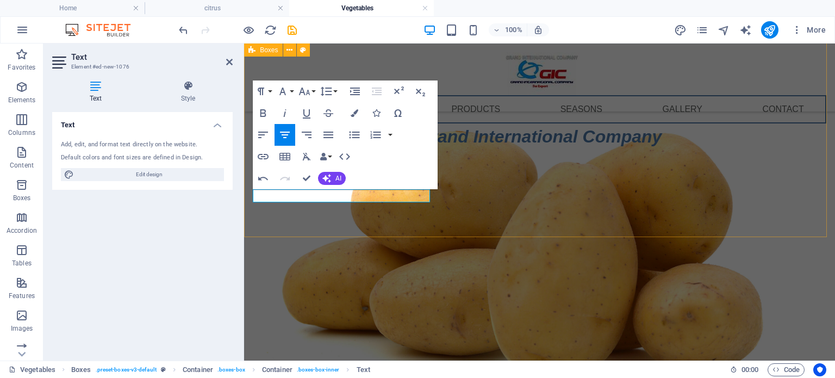
click at [483, 181] on div "Headline Potatoes potatoes" at bounding box center [539, 248] width 591 height 455
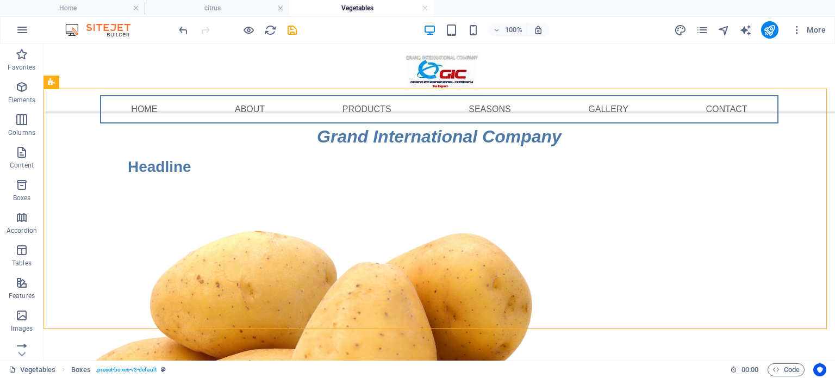
scroll to position [77, 0]
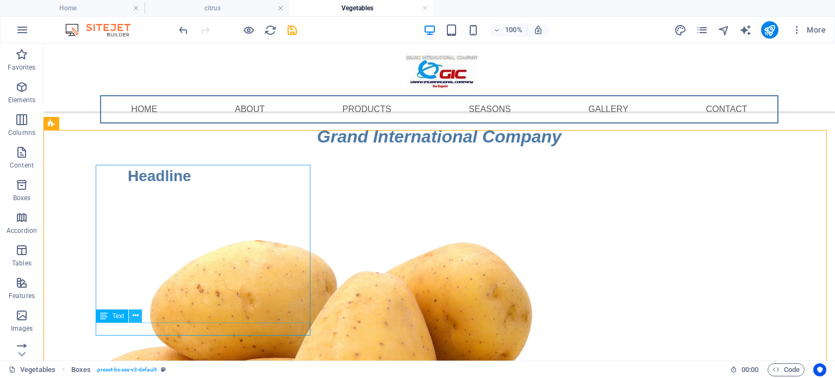
click at [136, 317] on icon at bounding box center [136, 315] width 6 height 11
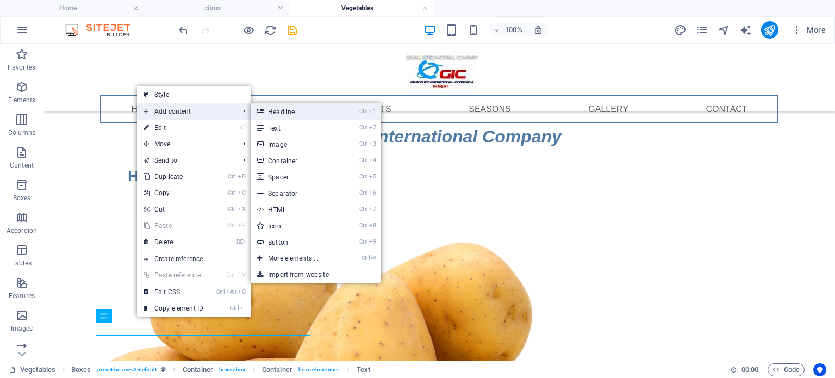
click at [281, 114] on link "Ctrl 1 Headline" at bounding box center [296, 111] width 90 height 16
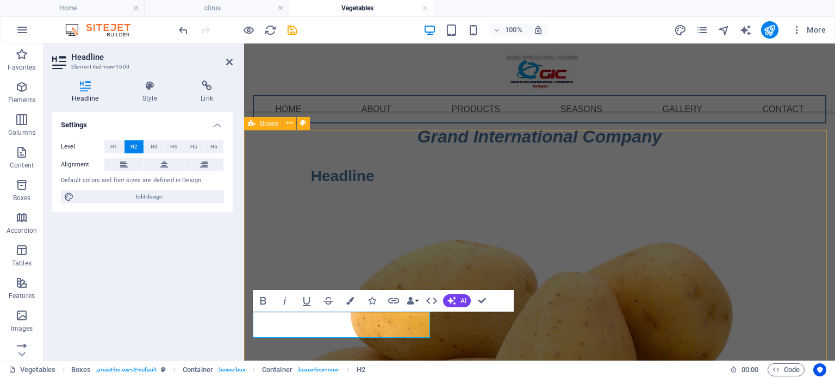
click at [635, 348] on div "Headline Potatoes Potatoes" at bounding box center [539, 370] width 591 height 481
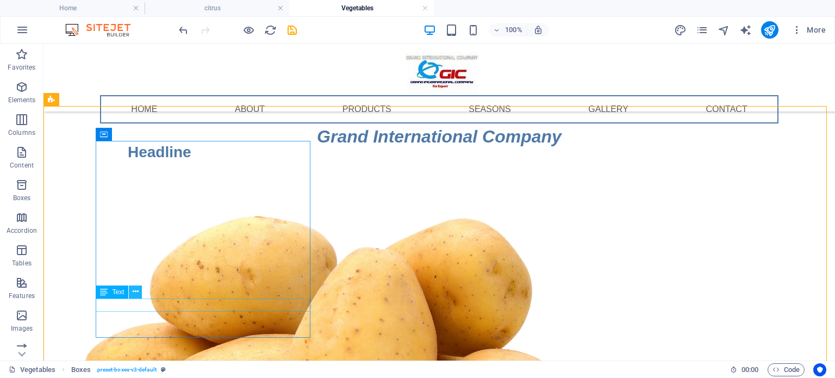
click at [134, 292] on icon at bounding box center [136, 291] width 6 height 11
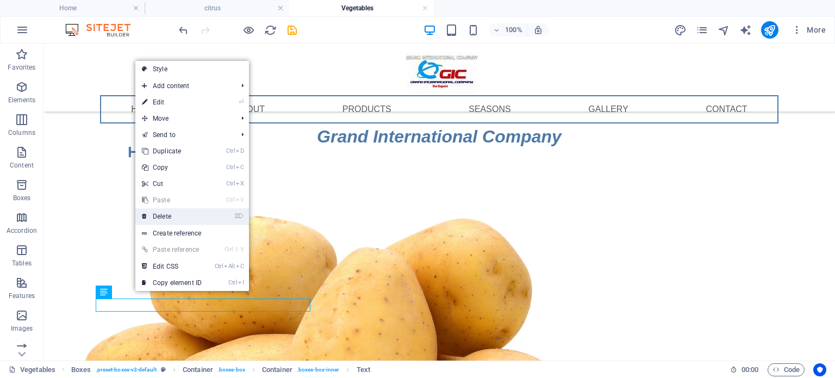
click at [168, 215] on link "⌦ Delete" at bounding box center [171, 216] width 73 height 16
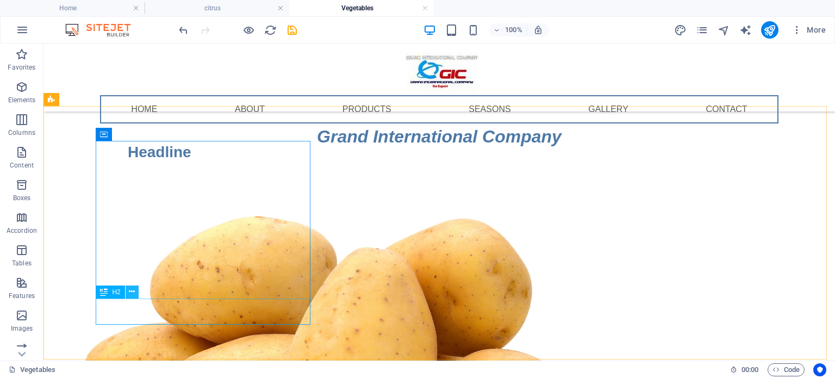
click at [132, 293] on icon at bounding box center [132, 291] width 6 height 11
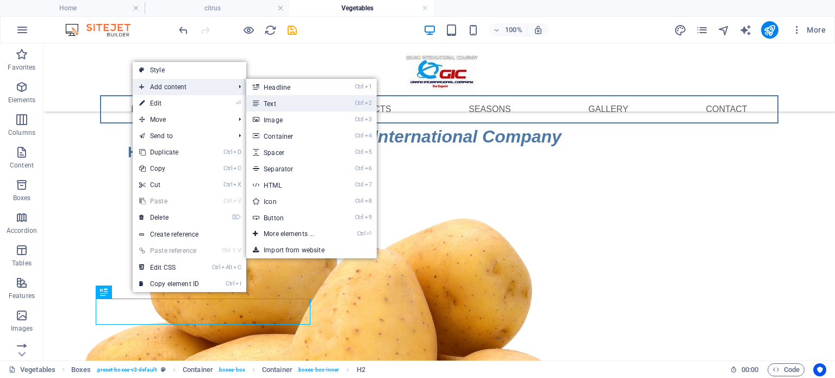
click at [264, 106] on link "Ctrl 2 Text" at bounding box center [291, 103] width 90 height 16
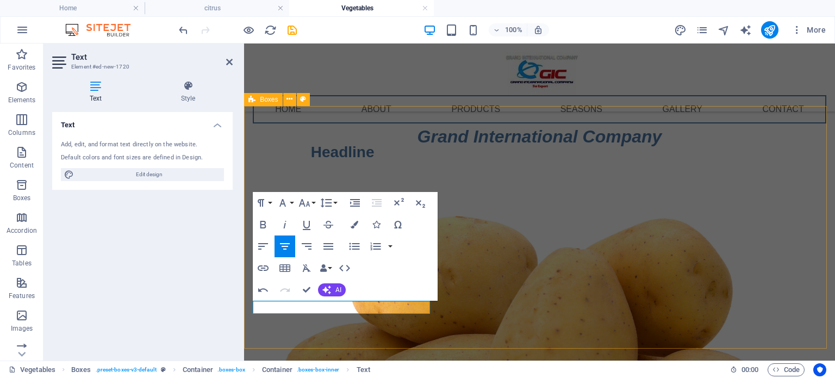
click at [478, 197] on div "Headline Potatoes dd" at bounding box center [539, 346] width 591 height 481
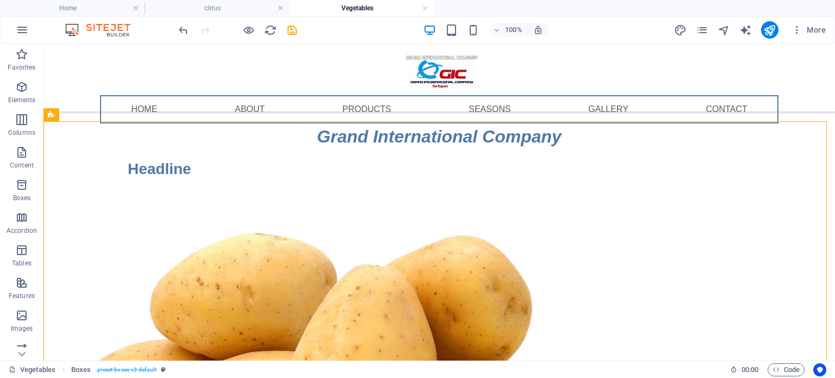
scroll to position [86, 0]
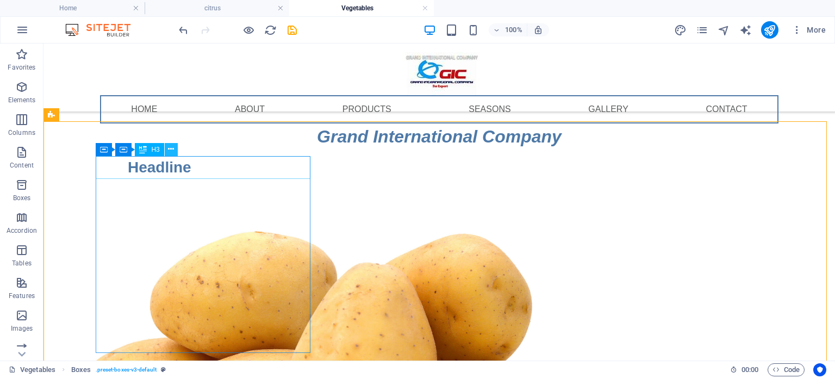
click at [172, 152] on icon at bounding box center [171, 148] width 6 height 11
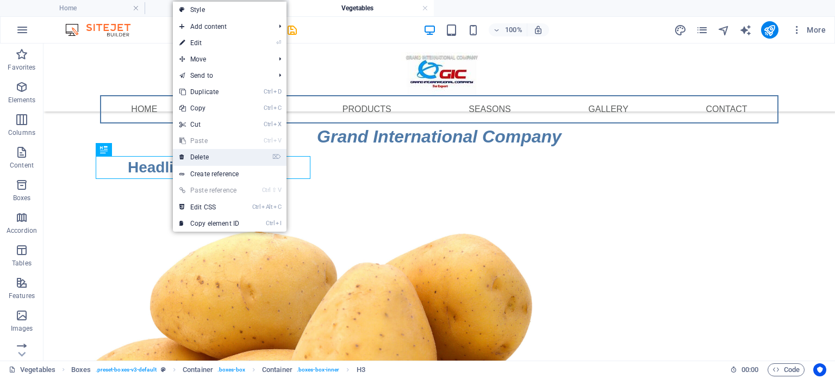
click at [206, 158] on link "⌦ Delete" at bounding box center [209, 157] width 73 height 16
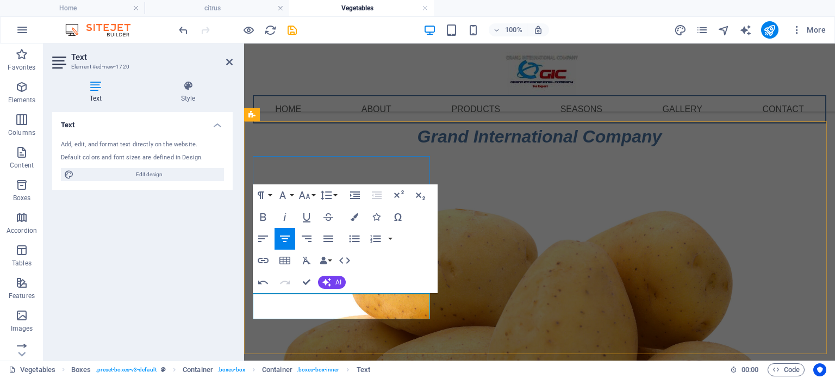
drag, startPoint x: 363, startPoint y: 298, endPoint x: 323, endPoint y: 297, distance: 40.2
click at [271, 216] on button "Bold" at bounding box center [263, 217] width 21 height 22
click at [469, 280] on div "Potatoes Availability Jan - May" at bounding box center [539, 357] width 591 height 472
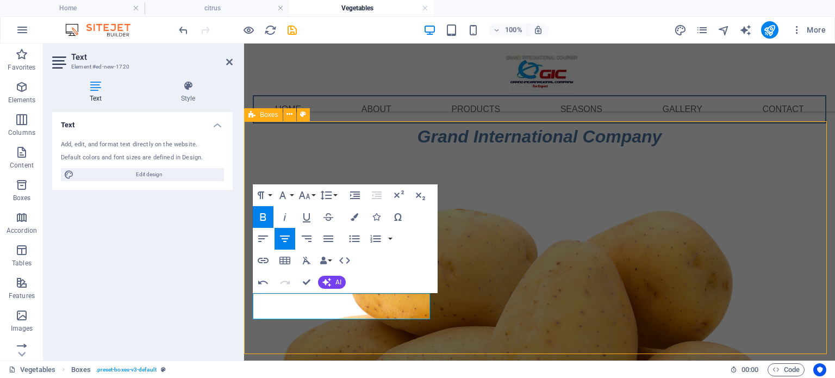
scroll to position [109, 0]
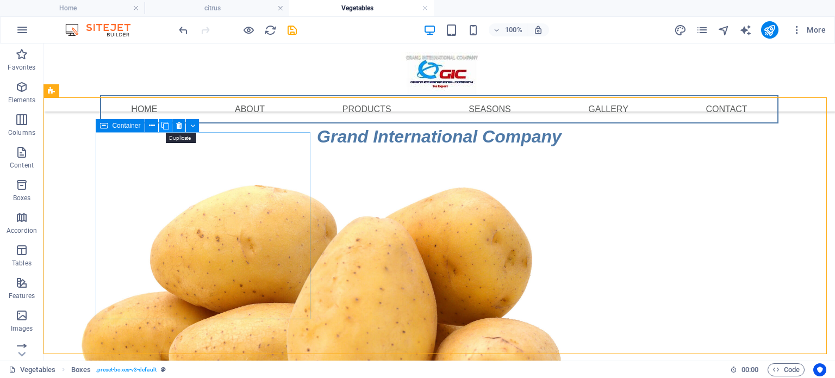
click at [164, 127] on icon at bounding box center [165, 125] width 8 height 11
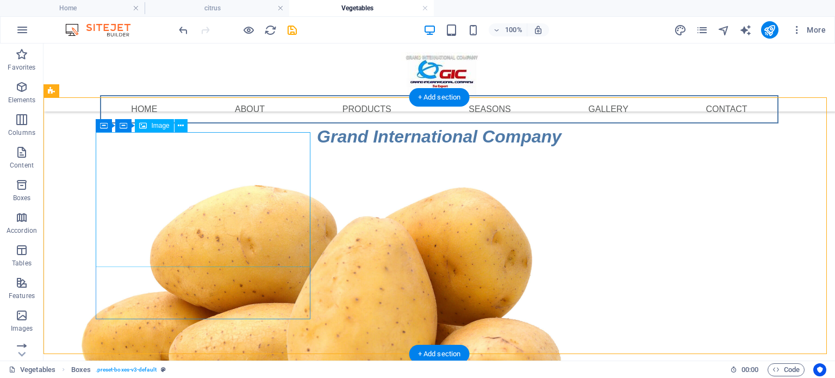
click at [224, 219] on figure at bounding box center [159, 308] width 215 height 350
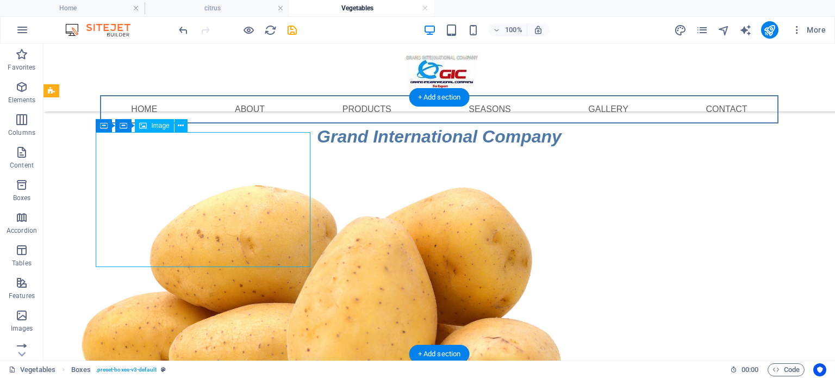
click at [224, 219] on figure at bounding box center [159, 308] width 215 height 350
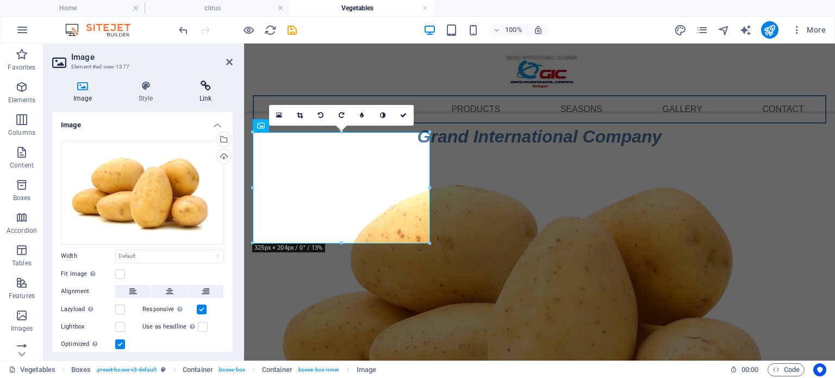
click at [205, 92] on h4 "Link" at bounding box center [205, 91] width 54 height 23
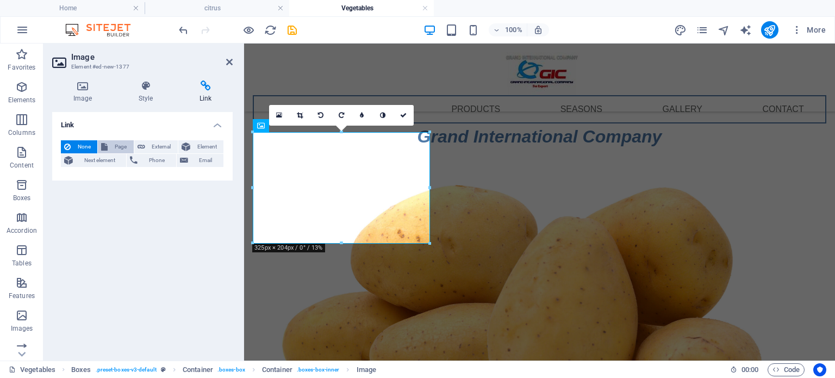
click at [120, 146] on span "Page" at bounding box center [120, 146] width 19 height 13
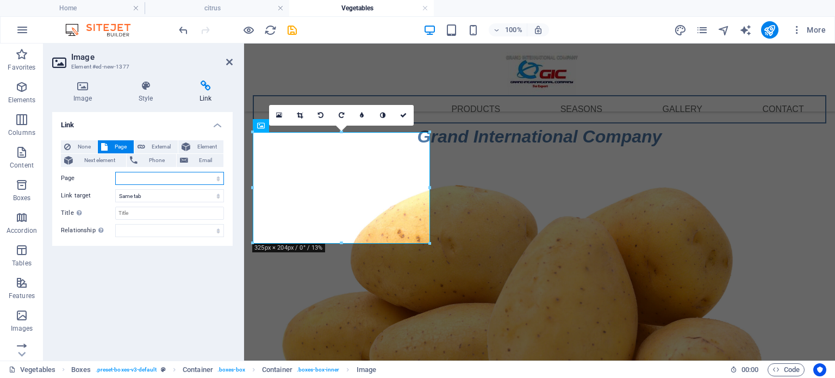
click at [163, 179] on select "Home About Products -- citrus ---- lenom ---- Navel ---- Valencia ---- Grapefru…" at bounding box center [169, 178] width 109 height 13
select select "10"
click at [115, 172] on select "Home About Products -- citrus ---- lenom ---- Navel ---- Valencia ---- Grapefru…" at bounding box center [169, 178] width 109 height 13
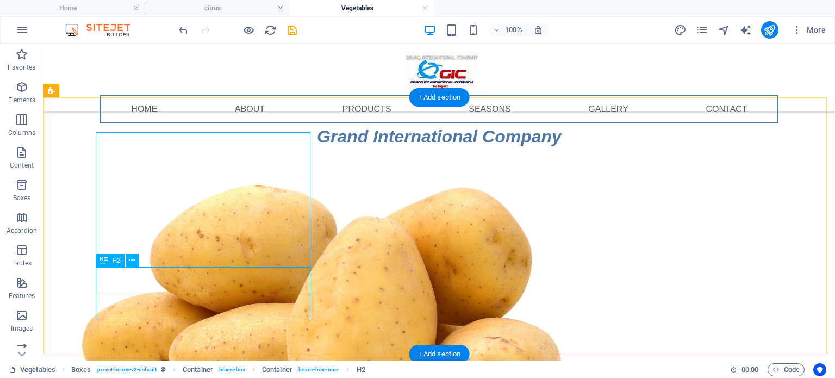
select select
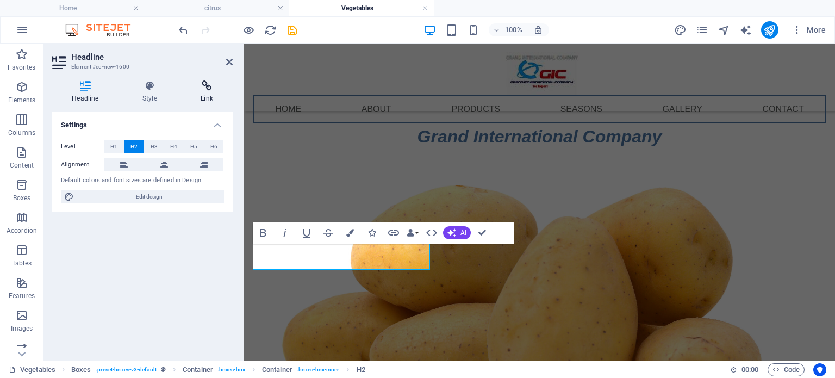
click at [205, 84] on icon at bounding box center [207, 85] width 52 height 11
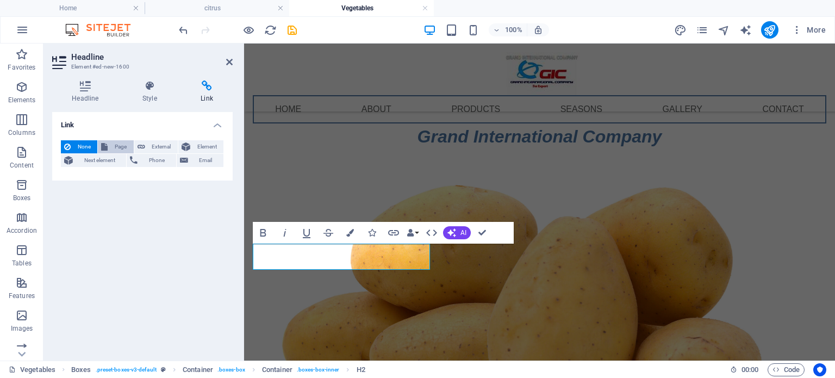
click at [117, 146] on span "Page" at bounding box center [120, 146] width 19 height 13
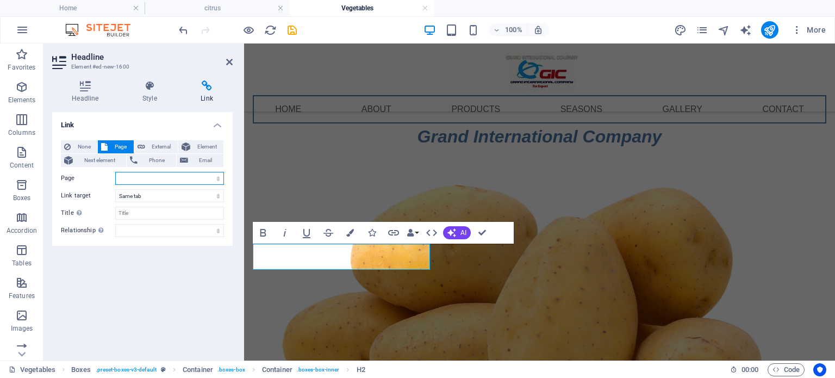
click at [184, 179] on select "Home About Products -- citrus ---- lenom ---- Navel ---- Valencia ---- Grapefru…" at bounding box center [169, 178] width 109 height 13
select select "10"
click at [115, 172] on select "Home About Products -- citrus ---- lenom ---- Navel ---- Valencia ---- Grapefru…" at bounding box center [169, 178] width 109 height 13
click at [178, 72] on div "Headline Style Link Settings Level H1 H2 H3 H4 H5 H6 Alignment Default colors a…" at bounding box center [142, 216] width 198 height 289
click at [229, 64] on icon at bounding box center [229, 62] width 7 height 9
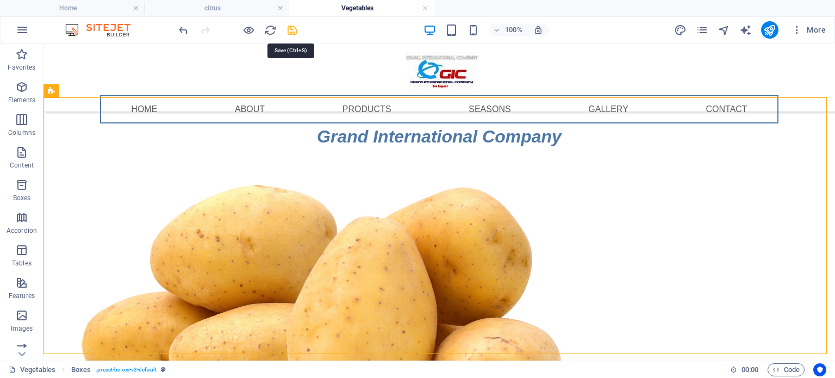
click at [297, 34] on icon "save" at bounding box center [292, 30] width 12 height 12
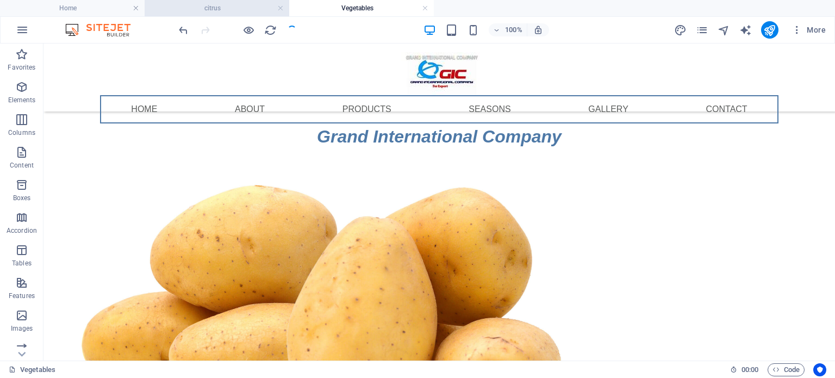
click at [250, 9] on h4 "citrus" at bounding box center [217, 8] width 145 height 12
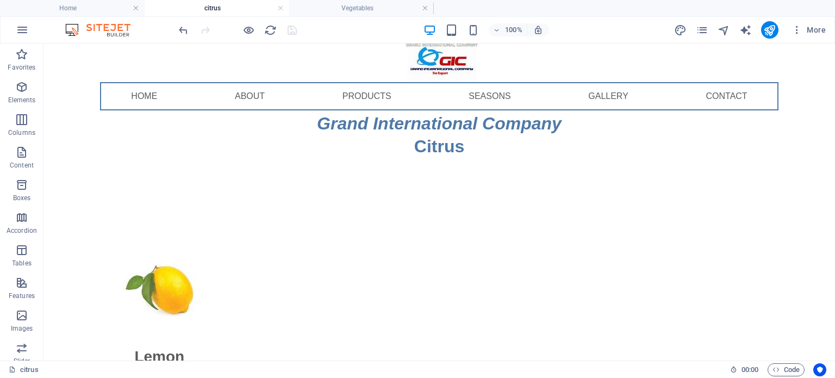
scroll to position [10, 0]
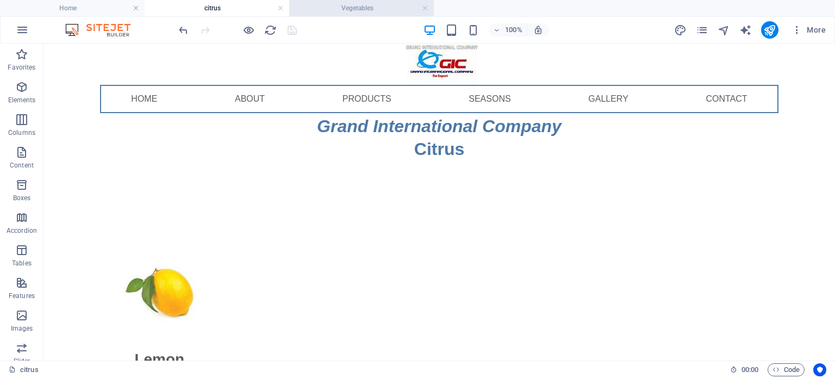
click at [368, 6] on h4 "Vegetables" at bounding box center [361, 8] width 145 height 12
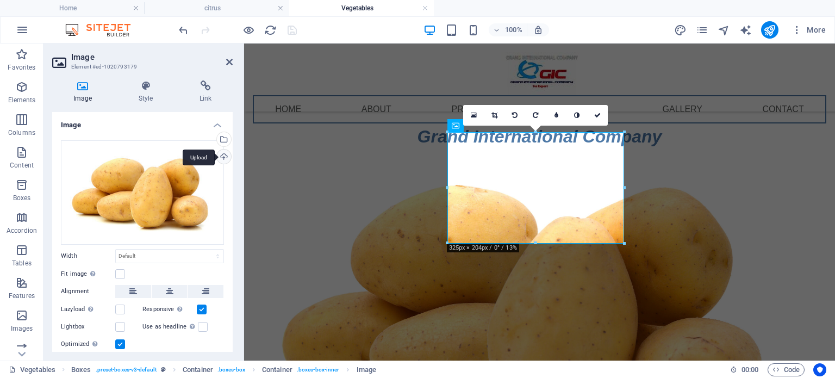
click at [218, 158] on div "Upload" at bounding box center [223, 157] width 16 height 16
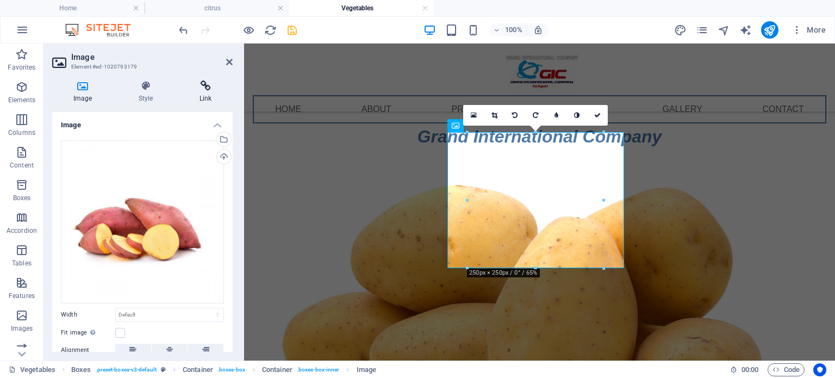
click at [199, 92] on h4 "Link" at bounding box center [205, 91] width 54 height 23
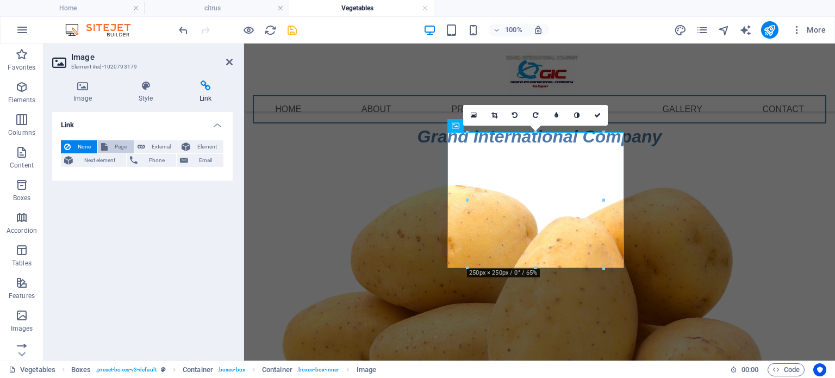
click at [120, 147] on span "Page" at bounding box center [120, 146] width 19 height 13
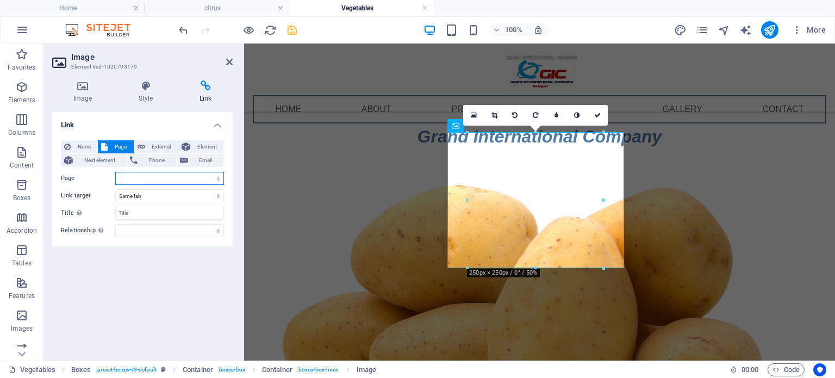
click at [216, 179] on select "Home About Products -- citrus ---- lenom ---- Navel ---- Valencia ---- Grapefru…" at bounding box center [169, 178] width 109 height 13
select select "11"
click at [115, 172] on select "Home About Products -- citrus ---- lenom ---- Navel ---- Valencia ---- Grapefru…" at bounding box center [169, 178] width 109 height 13
click at [230, 64] on icon at bounding box center [229, 62] width 7 height 9
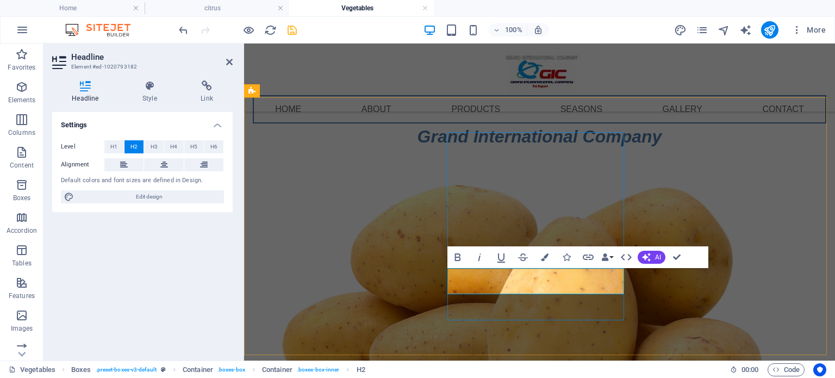
drag, startPoint x: 474, startPoint y: 281, endPoint x: 598, endPoint y: 276, distance: 124.5
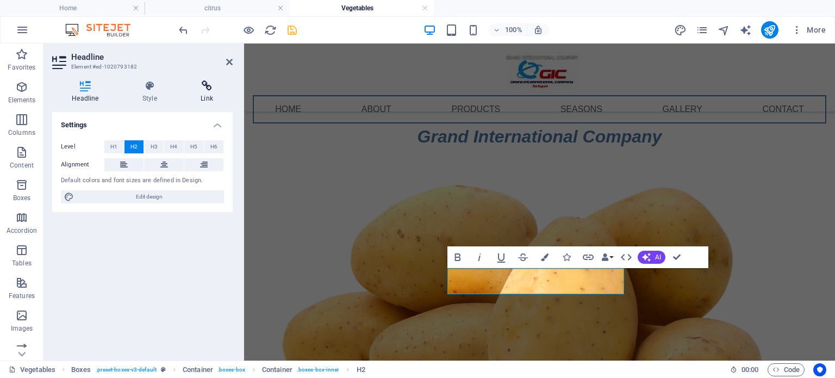
click at [207, 91] on icon at bounding box center [207, 85] width 52 height 11
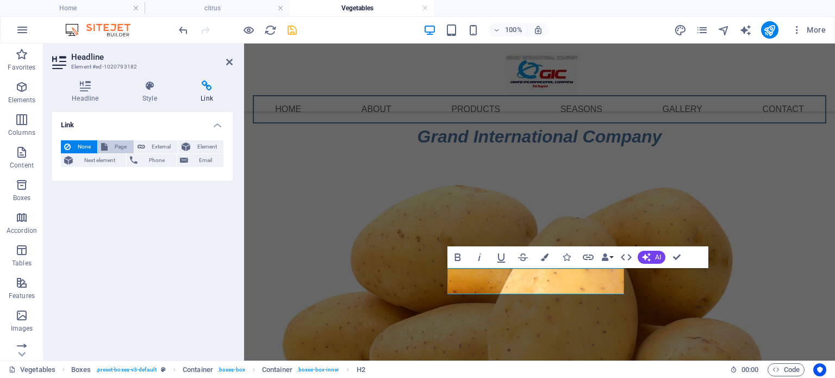
click at [122, 147] on span "Page" at bounding box center [120, 146] width 19 height 13
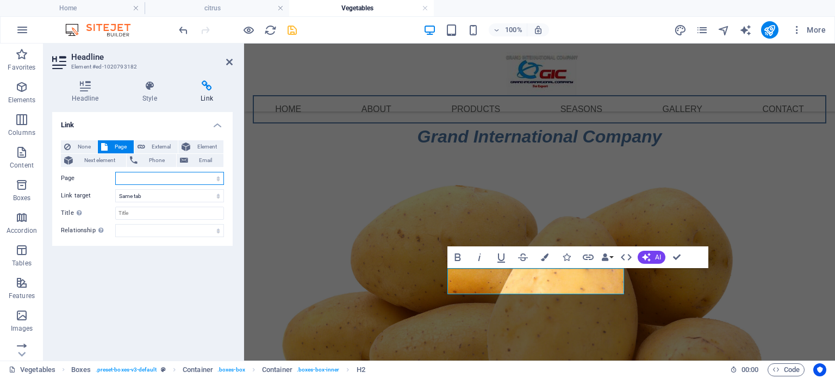
click at [163, 181] on select "Home About Products -- citrus ---- lenom ---- Navel ---- Valencia ---- Grapefru…" at bounding box center [169, 178] width 109 height 13
select select "11"
click at [115, 172] on select "Home About Products -- citrus ---- lenom ---- Navel ---- Valencia ---- Grapefru…" at bounding box center [169, 178] width 109 height 13
click at [228, 63] on icon at bounding box center [229, 62] width 7 height 9
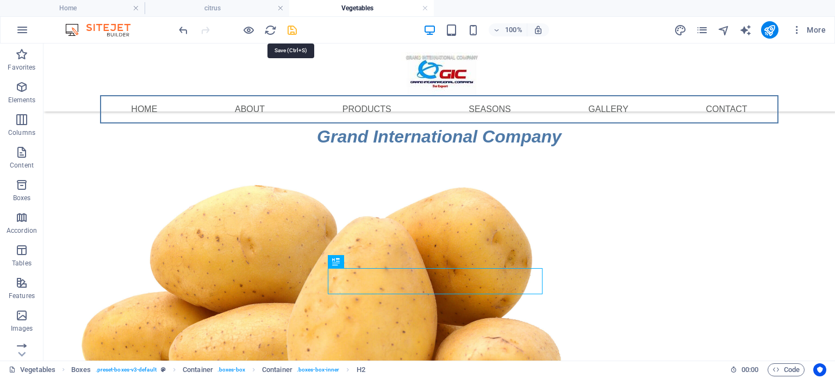
click at [295, 34] on icon "save" at bounding box center [292, 30] width 12 height 12
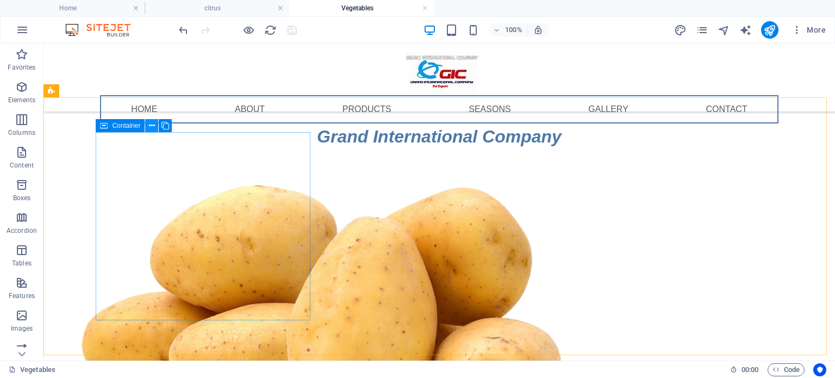
click at [149, 126] on icon at bounding box center [152, 125] width 6 height 11
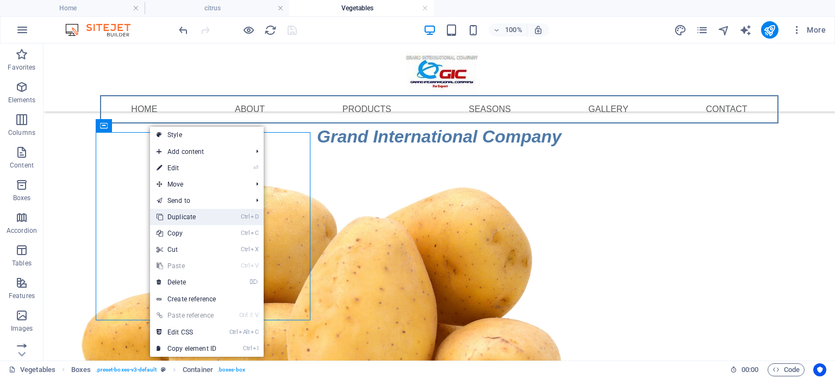
click at [180, 217] on link "Ctrl D Duplicate" at bounding box center [186, 217] width 73 height 16
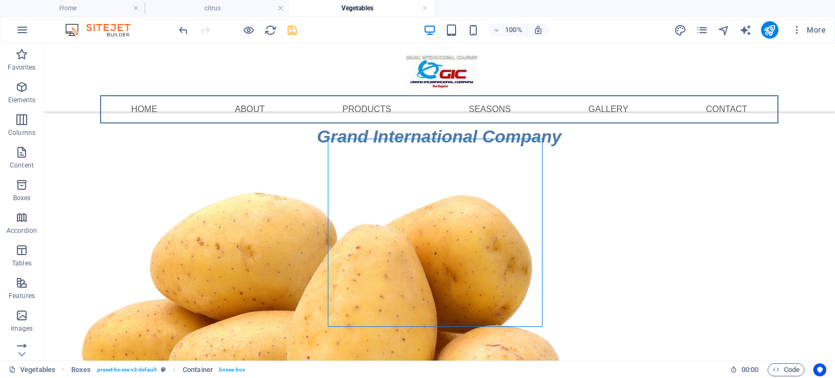
scroll to position [103, 0]
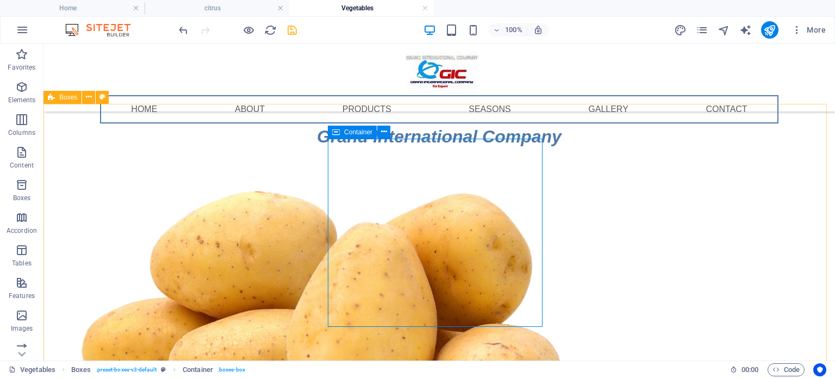
click at [332, 132] on icon at bounding box center [336, 132] width 8 height 13
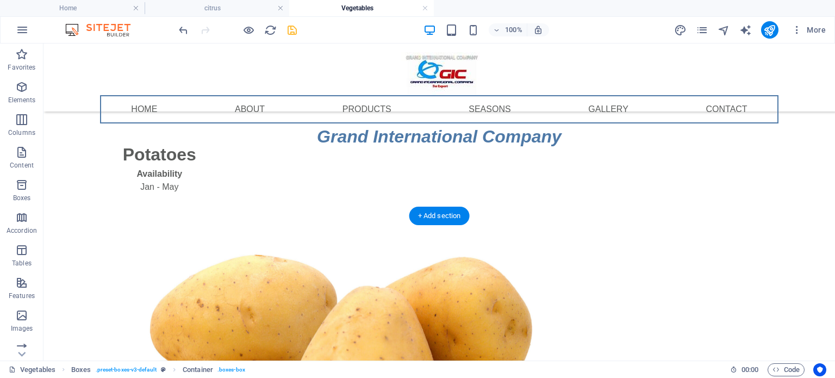
scroll to position [453, 0]
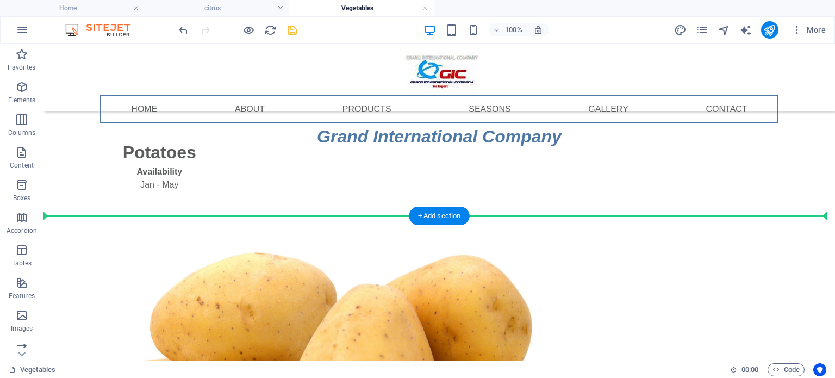
drag, startPoint x: 375, startPoint y: 175, endPoint x: 393, endPoint y: 165, distance: 20.7
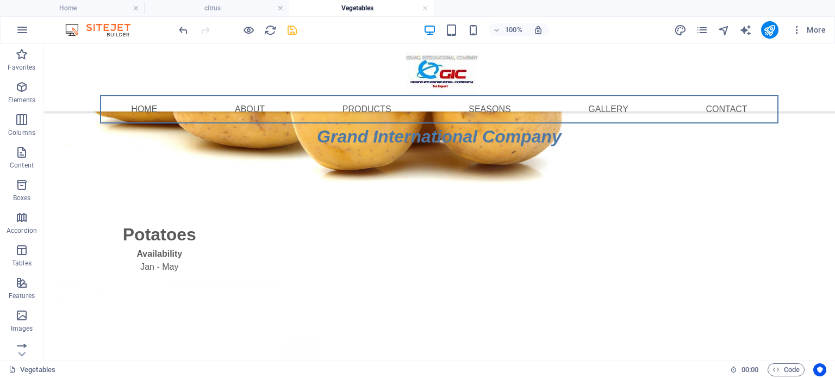
scroll to position [404, 0]
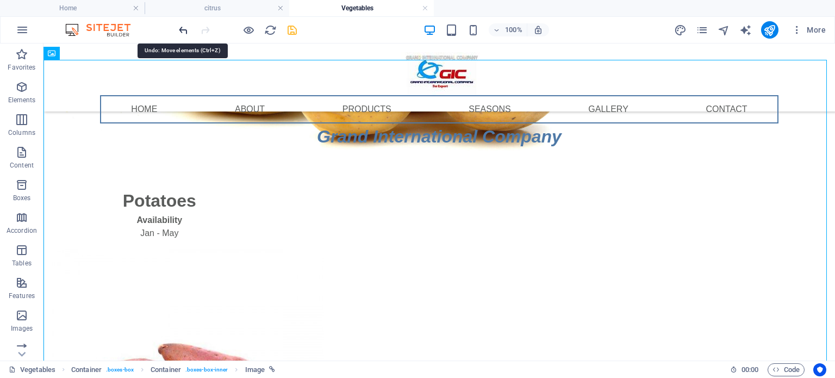
click at [185, 31] on icon "undo" at bounding box center [183, 30] width 12 height 12
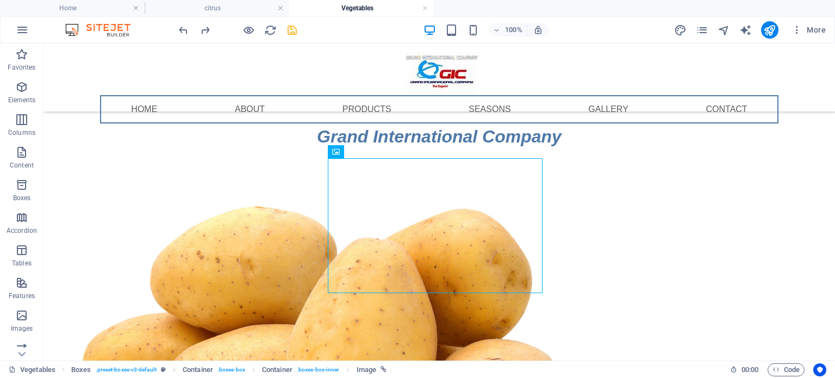
scroll to position [74, 0]
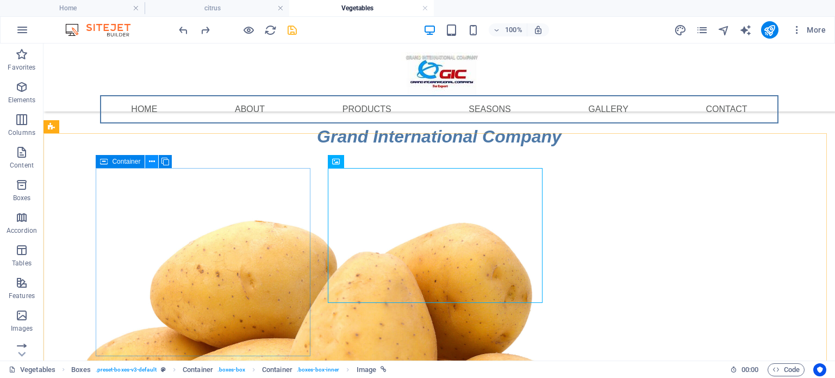
click at [151, 161] on icon at bounding box center [152, 161] width 6 height 11
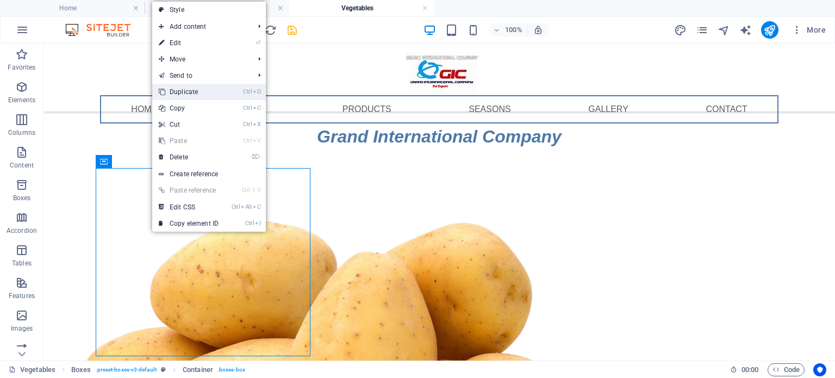
click at [198, 91] on link "Ctrl D Duplicate" at bounding box center [188, 92] width 73 height 16
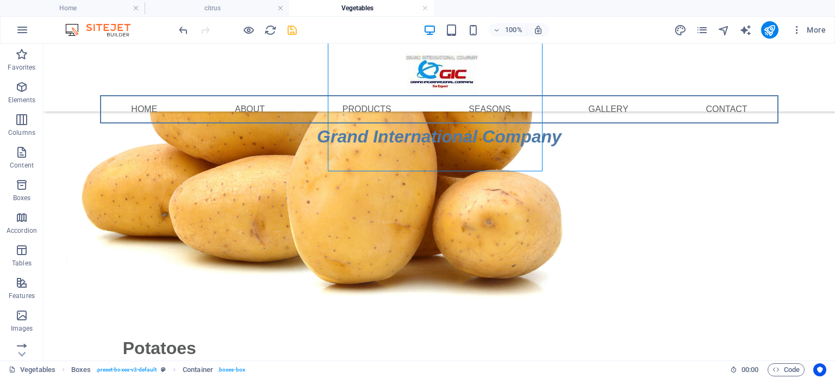
scroll to position [260, 0]
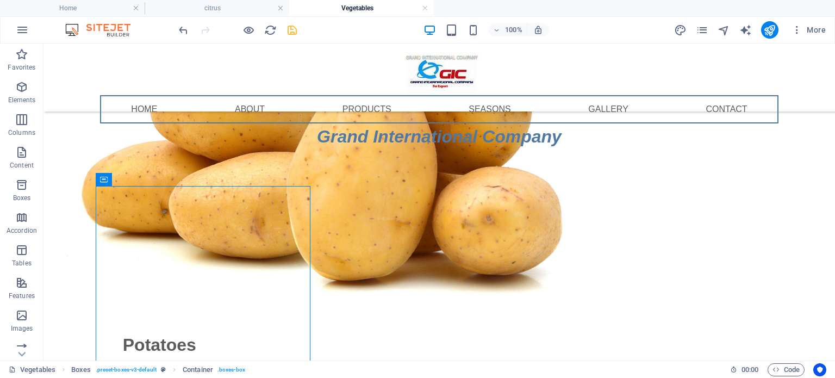
drag, startPoint x: 153, startPoint y: 221, endPoint x: 312, endPoint y: 165, distance: 169.1
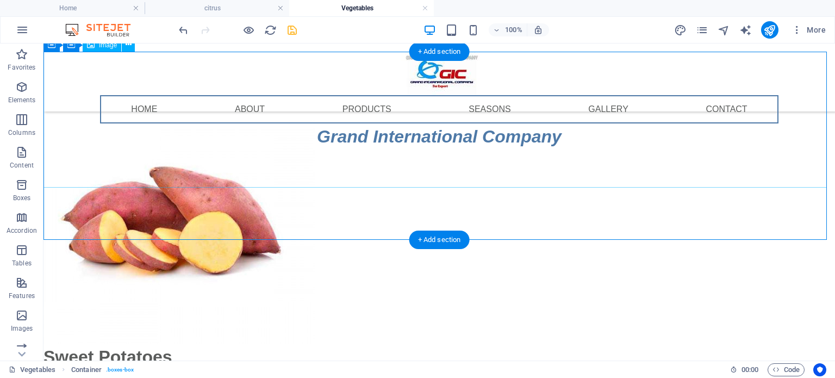
scroll to position [99, 0]
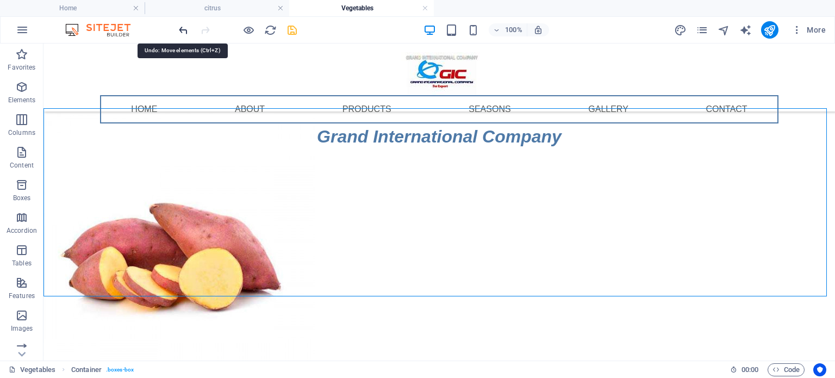
click at [183, 34] on icon "undo" at bounding box center [183, 30] width 12 height 12
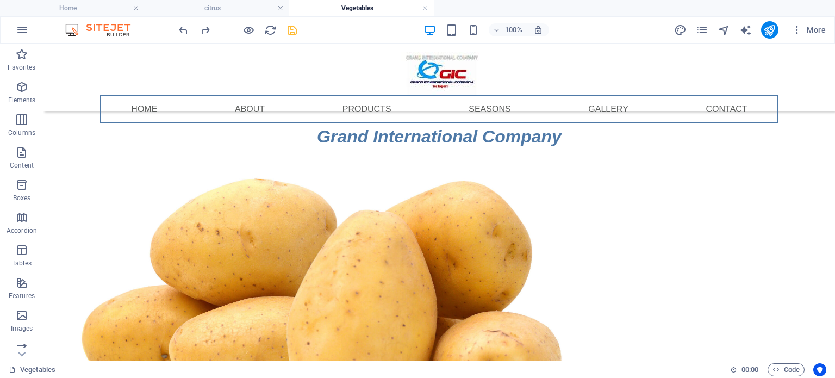
scroll to position [113, 0]
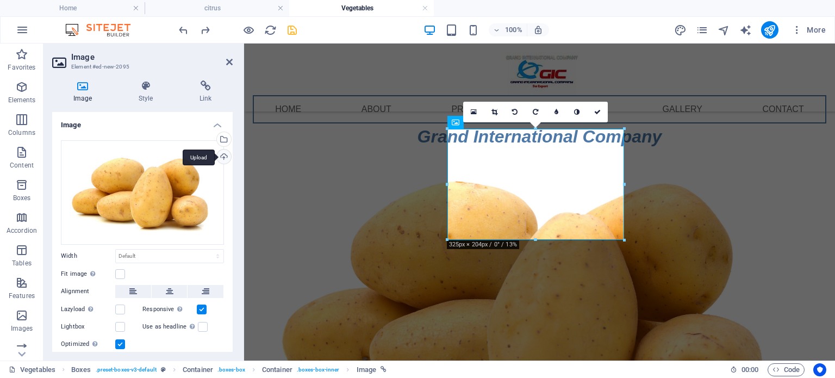
click at [220, 158] on div "Upload" at bounding box center [223, 157] width 16 height 16
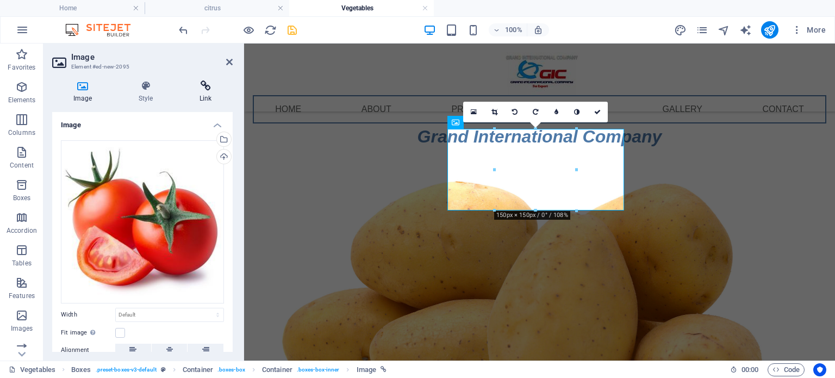
click at [206, 91] on icon at bounding box center [205, 85] width 54 height 11
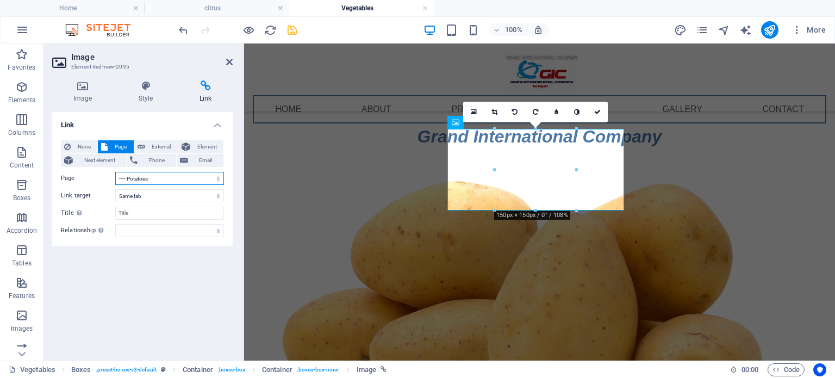
click at [220, 179] on select "Home About Products -- citrus ---- lenom ---- Navel ---- Valencia ---- Grapefru…" at bounding box center [169, 178] width 109 height 13
select select "12"
click at [115, 172] on select "Home About Products -- citrus ---- lenom ---- Navel ---- Valencia ---- Grapefru…" at bounding box center [169, 178] width 109 height 13
click at [230, 60] on icon at bounding box center [229, 62] width 7 height 9
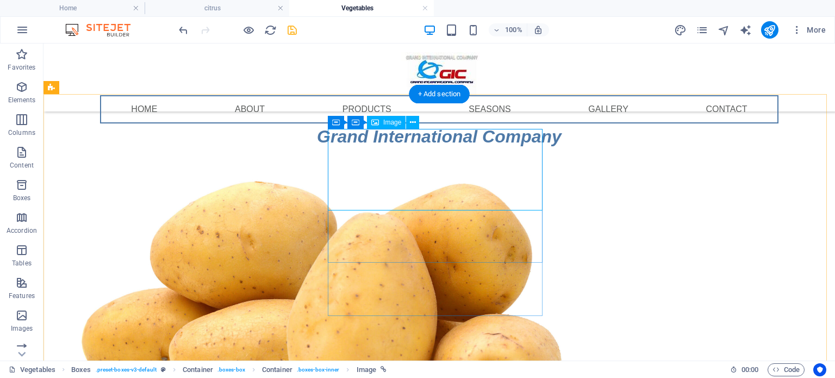
select select "12"
select select
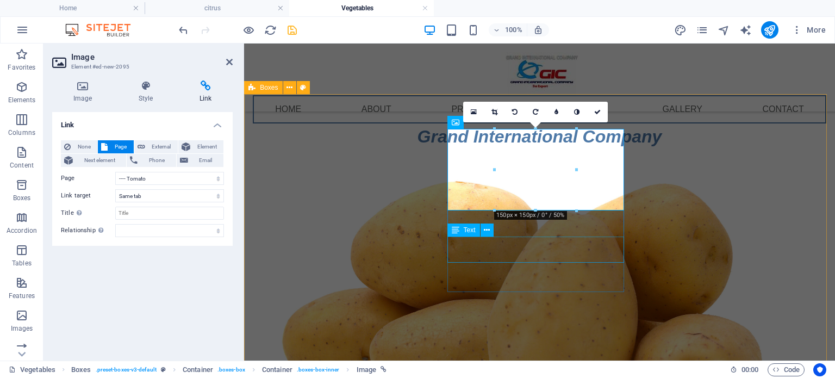
drag, startPoint x: 778, startPoint y: 254, endPoint x: 536, endPoint y: 240, distance: 242.3
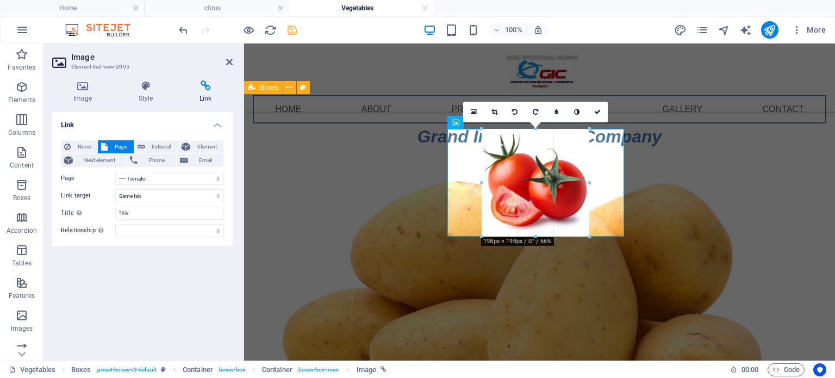
drag, startPoint x: 536, startPoint y: 210, endPoint x: 533, endPoint y: 239, distance: 28.4
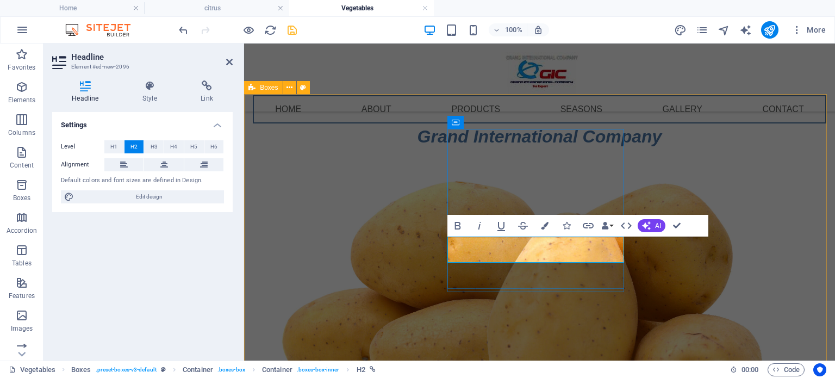
click at [210, 81] on icon at bounding box center [207, 85] width 52 height 11
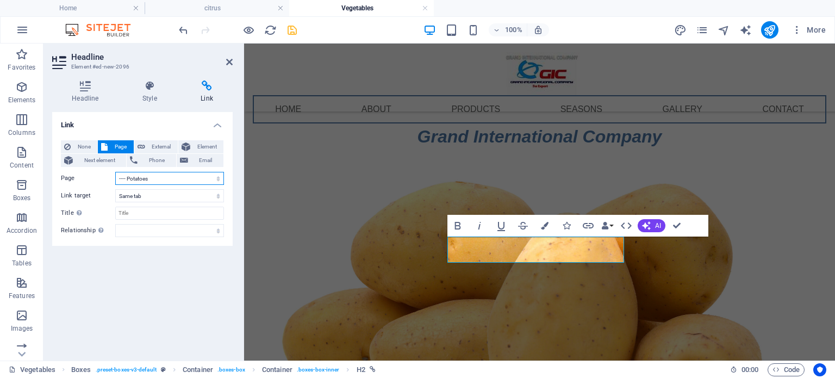
click at [211, 180] on select "Home About Products -- citrus ---- lenom ---- Navel ---- Valencia ---- Grapefru…" at bounding box center [169, 178] width 109 height 13
select select "12"
click at [115, 172] on select "Home About Products -- citrus ---- lenom ---- Navel ---- Valencia ---- Grapefru…" at bounding box center [169, 178] width 109 height 13
click at [227, 61] on icon at bounding box center [229, 62] width 7 height 9
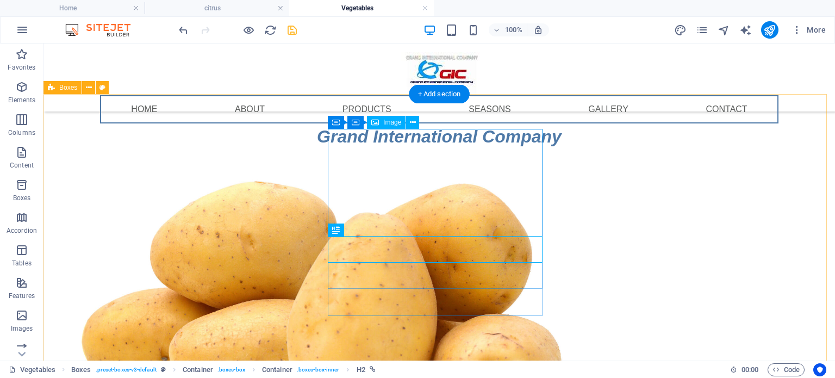
select select "12"
select select
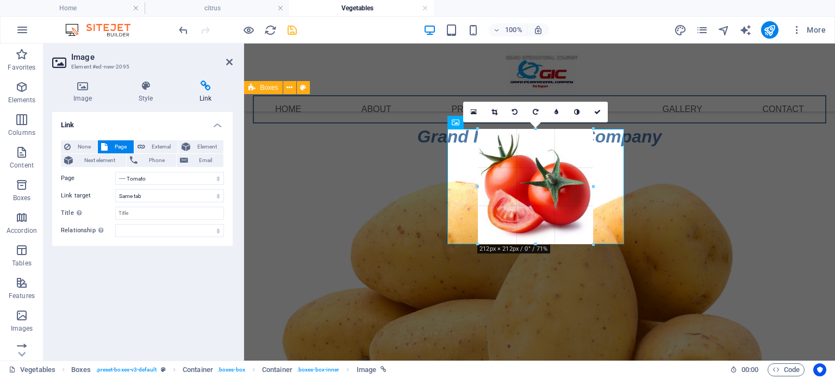
drag, startPoint x: 536, startPoint y: 236, endPoint x: 536, endPoint y: 244, distance: 8.2
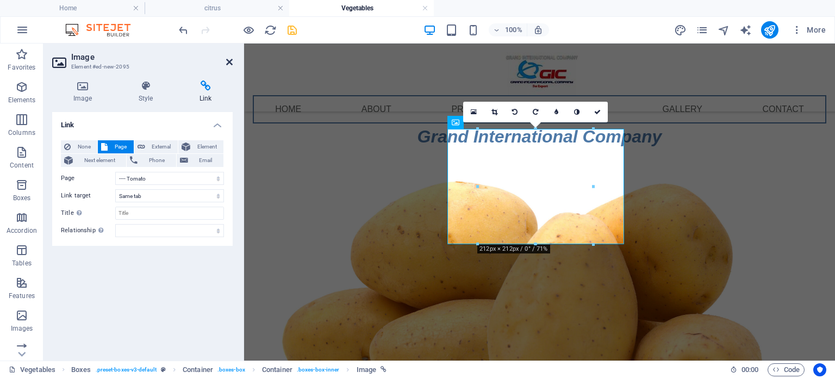
click at [229, 61] on icon at bounding box center [229, 62] width 7 height 9
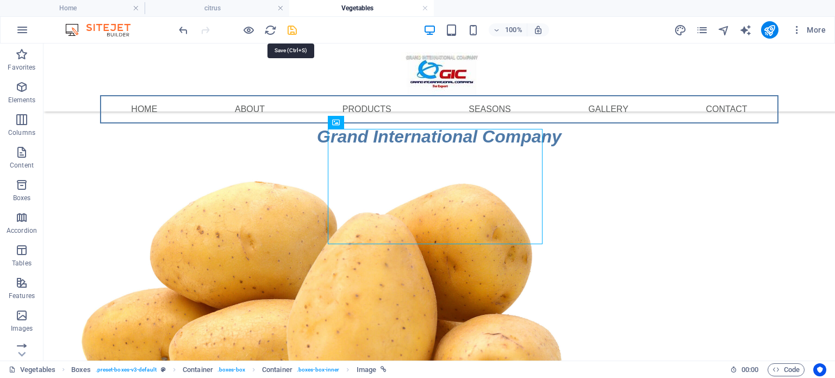
click at [294, 34] on icon "save" at bounding box center [292, 30] width 12 height 12
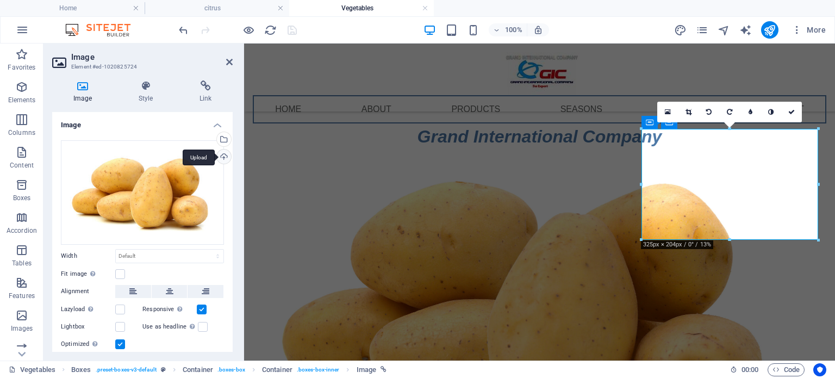
click at [227, 160] on div "Upload" at bounding box center [223, 157] width 16 height 16
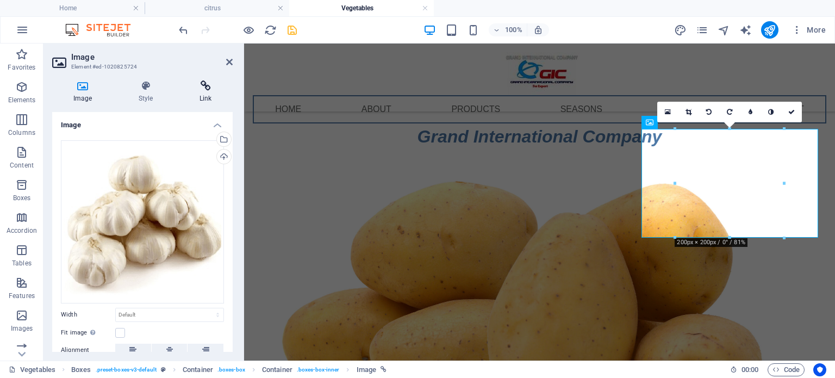
click at [205, 86] on icon at bounding box center [205, 85] width 54 height 11
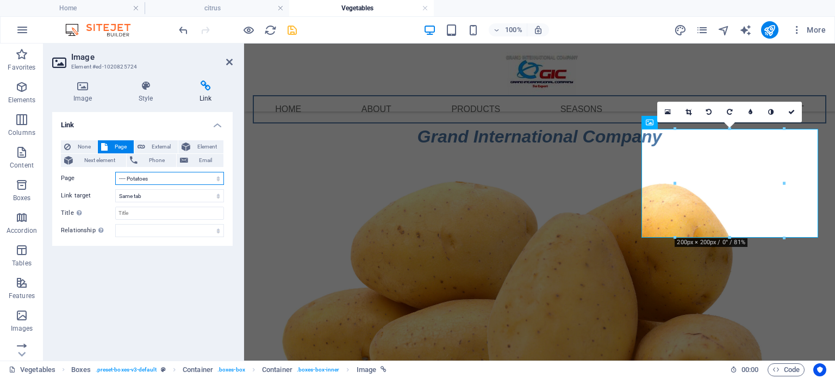
click at [155, 180] on select "Home About Products -- citrus ---- lenom ---- Navel ---- Valencia ---- Grapefru…" at bounding box center [169, 178] width 109 height 13
select select "14"
click at [115, 172] on select "Home About Products -- citrus ---- lenom ---- Navel ---- Valencia ---- Grapefru…" at bounding box center [169, 178] width 109 height 13
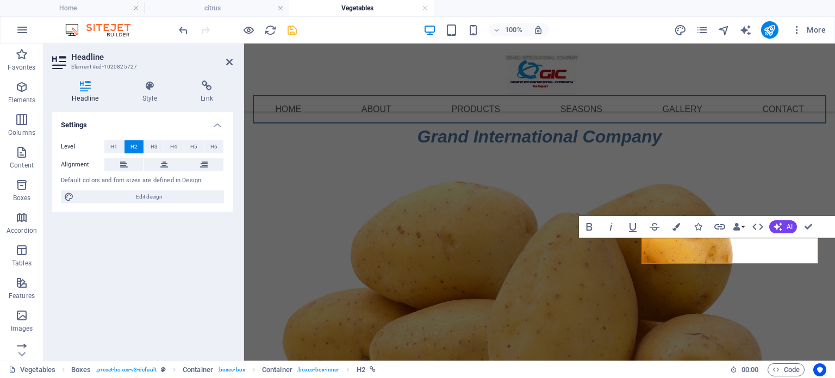
click at [233, 61] on aside "Headline Element #ed-1020825727 Headline Style Link Settings Level H1 H2 H3 H4 …" at bounding box center [143, 201] width 201 height 317
click at [205, 86] on icon at bounding box center [207, 85] width 52 height 11
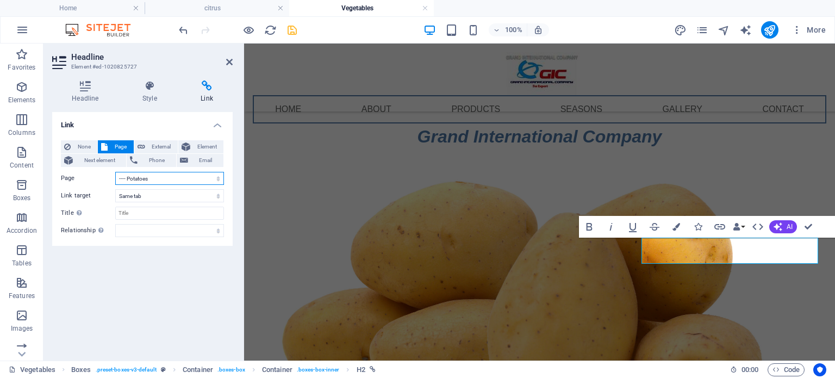
click at [188, 176] on select "Home About Products -- citrus ---- lenom ---- Navel ---- Valencia ---- Grapefru…" at bounding box center [169, 178] width 109 height 13
select select "14"
click at [115, 172] on select "Home About Products -- citrus ---- lenom ---- Navel ---- Valencia ---- Grapefru…" at bounding box center [169, 178] width 109 height 13
click at [230, 65] on icon at bounding box center [229, 62] width 7 height 9
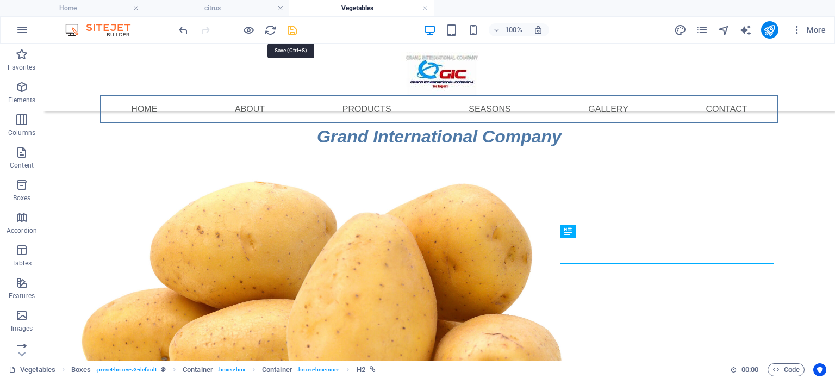
click at [296, 34] on icon "save" at bounding box center [292, 30] width 12 height 12
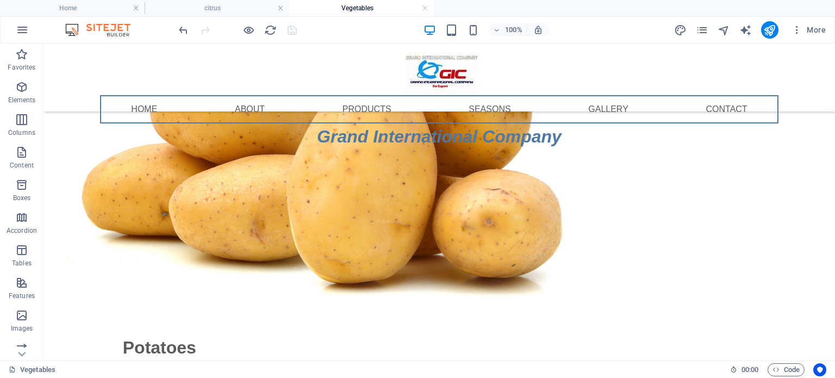
scroll to position [256, 0]
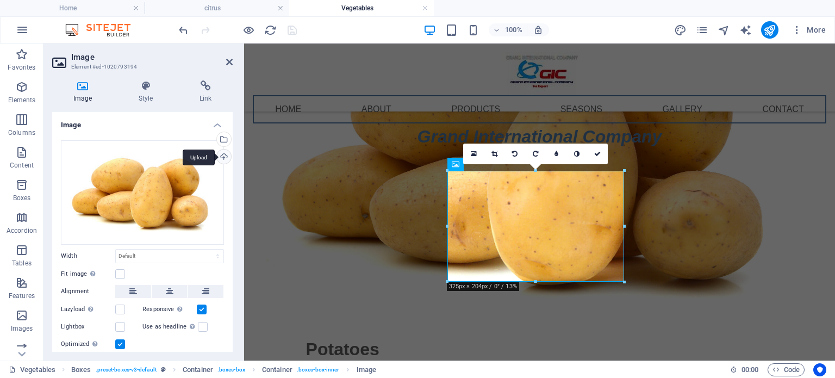
click at [220, 163] on div "Upload" at bounding box center [223, 157] width 16 height 16
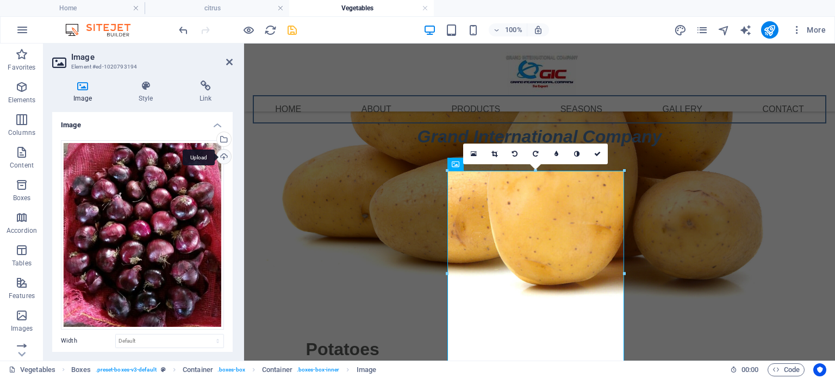
click at [222, 155] on div "Upload" at bounding box center [223, 157] width 16 height 16
click at [222, 154] on div "Upload" at bounding box center [223, 157] width 16 height 16
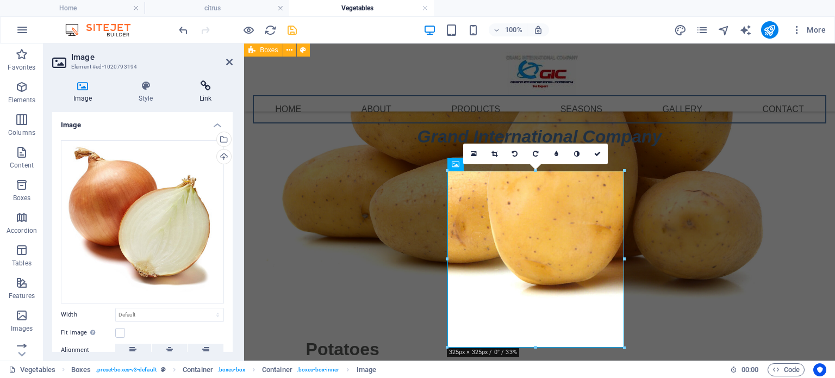
click at [207, 84] on icon at bounding box center [205, 85] width 54 height 11
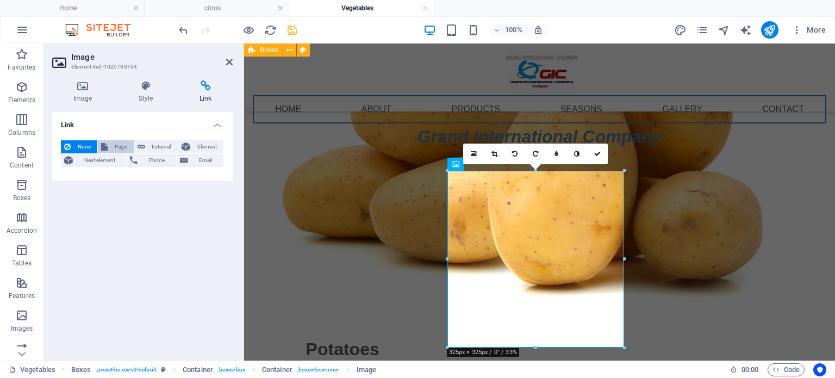
click at [118, 147] on span "Page" at bounding box center [120, 146] width 19 height 13
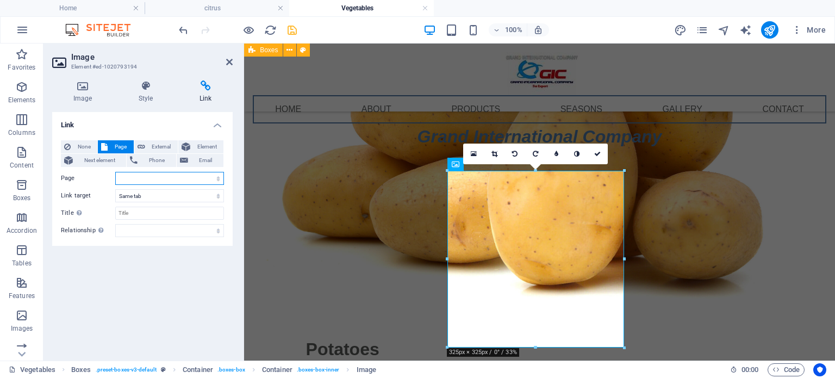
click at [190, 177] on select "Home About Products -- citrus ---- lenom ---- Navel ---- Valencia ---- Grapefru…" at bounding box center [169, 178] width 109 height 13
select select "13"
click at [115, 172] on select "Home About Products -- citrus ---- lenom ---- Navel ---- Valencia ---- Grapefru…" at bounding box center [169, 178] width 109 height 13
click at [229, 62] on icon at bounding box center [229, 62] width 7 height 9
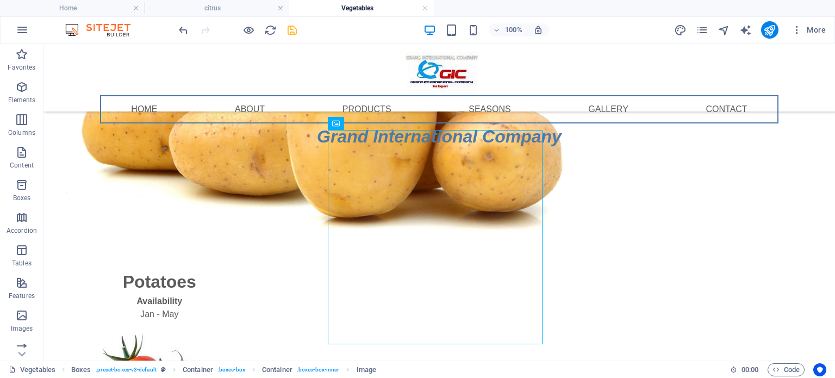
scroll to position [325, 0]
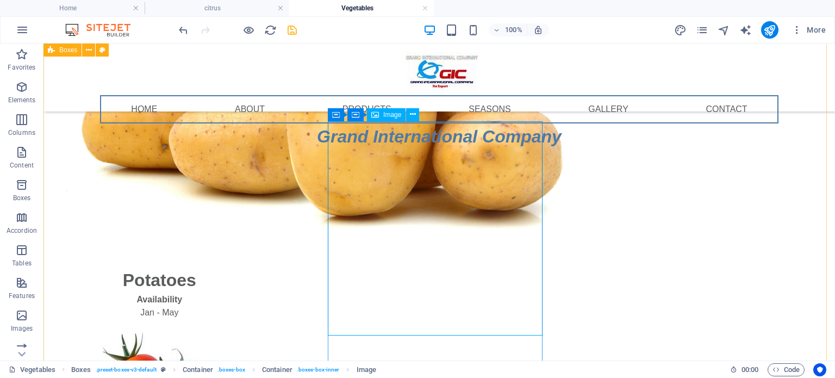
select select "13"
select select
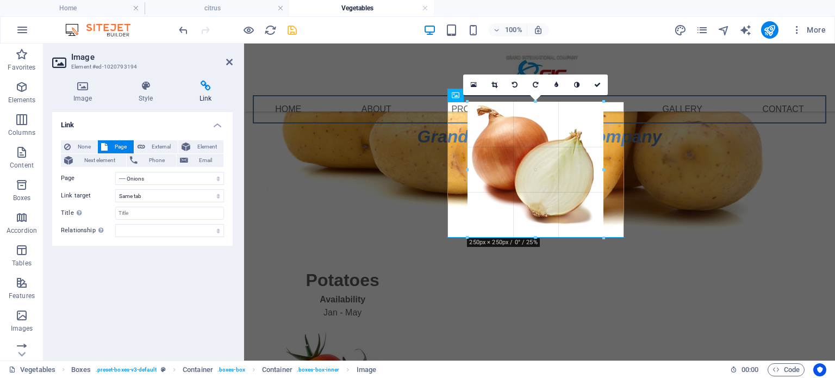
drag, startPoint x: 536, startPoint y: 278, endPoint x: 535, endPoint y: 238, distance: 39.7
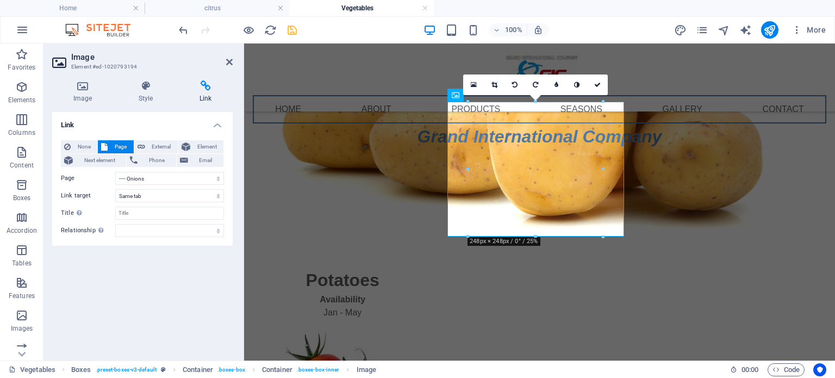
click at [535, 238] on div at bounding box center [535, 237] width 135 height 4
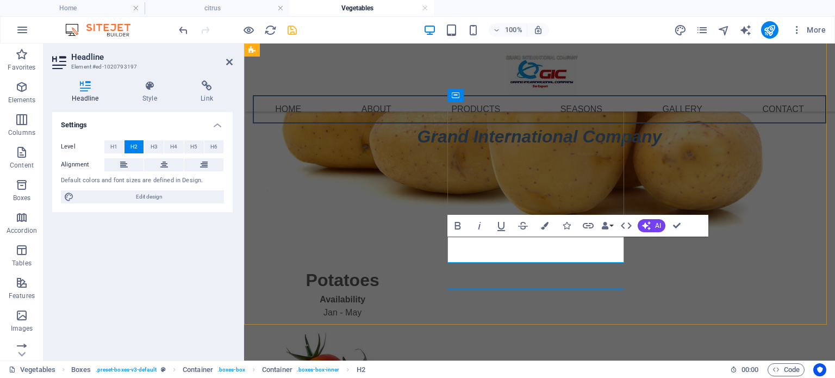
click at [210, 87] on icon at bounding box center [207, 85] width 52 height 11
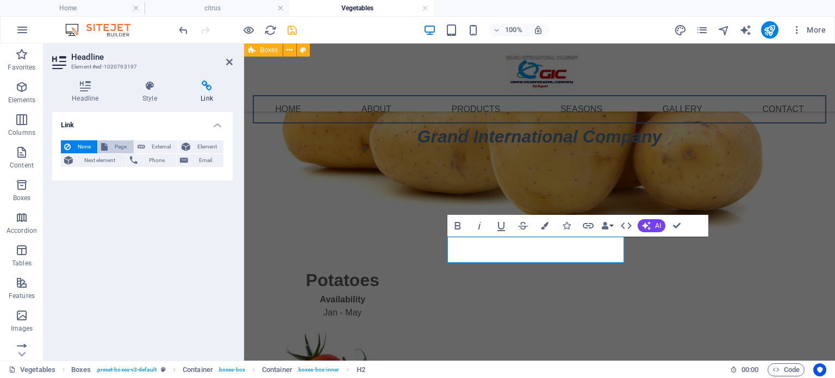
click at [116, 147] on span "Page" at bounding box center [120, 146] width 19 height 13
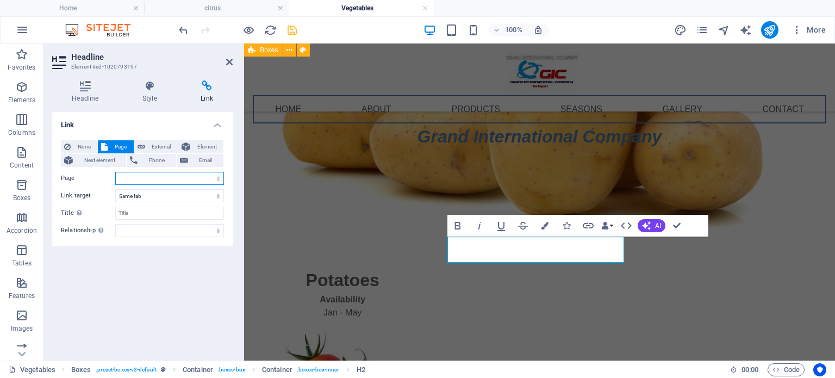
click at [143, 180] on select "Home About Products -- citrus ---- lenom ---- Navel ---- Valencia ---- Grapefru…" at bounding box center [169, 178] width 109 height 13
select select "13"
click at [115, 172] on select "Home About Products -- citrus ---- lenom ---- Navel ---- Valencia ---- Grapefru…" at bounding box center [169, 178] width 109 height 13
click at [227, 65] on icon at bounding box center [229, 62] width 7 height 9
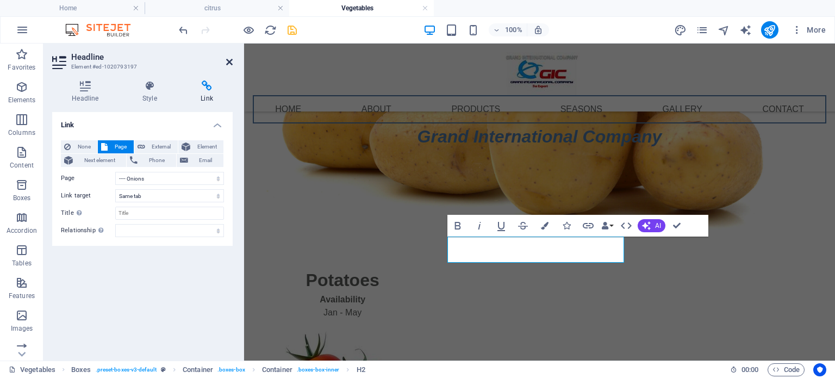
scroll to position [348, 0]
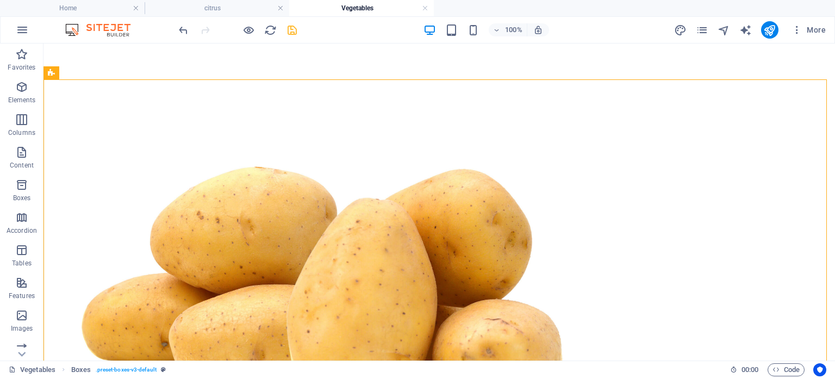
scroll to position [0, 0]
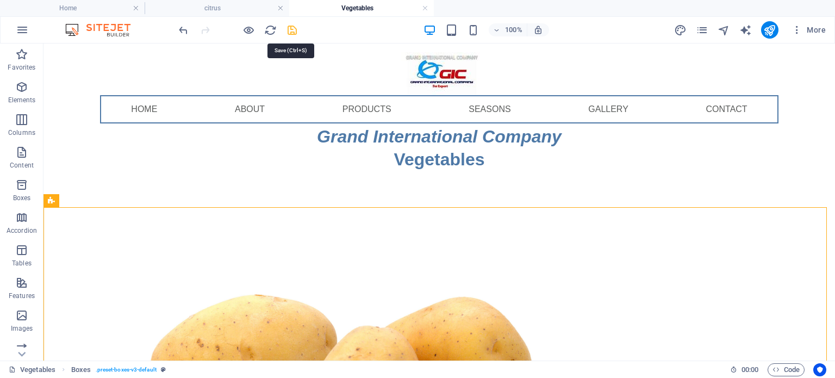
click at [288, 32] on icon "save" at bounding box center [292, 30] width 12 height 12
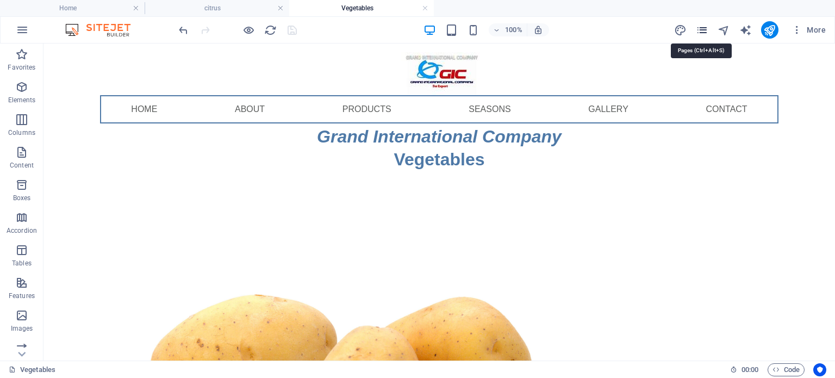
click at [702, 25] on icon "pages" at bounding box center [702, 30] width 12 height 12
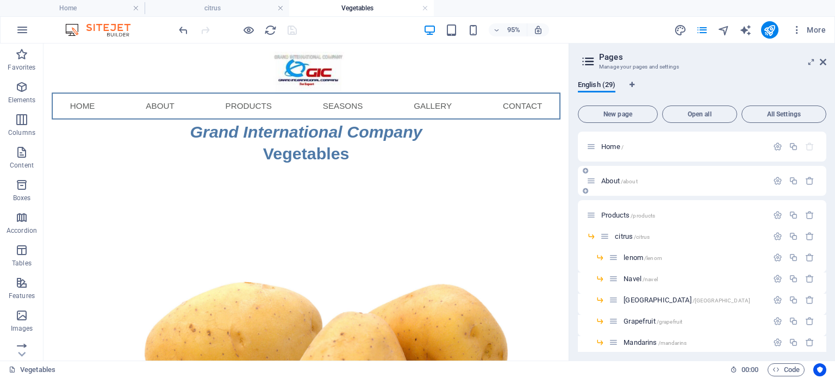
click at [606, 183] on span "About /about" at bounding box center [619, 181] width 36 height 8
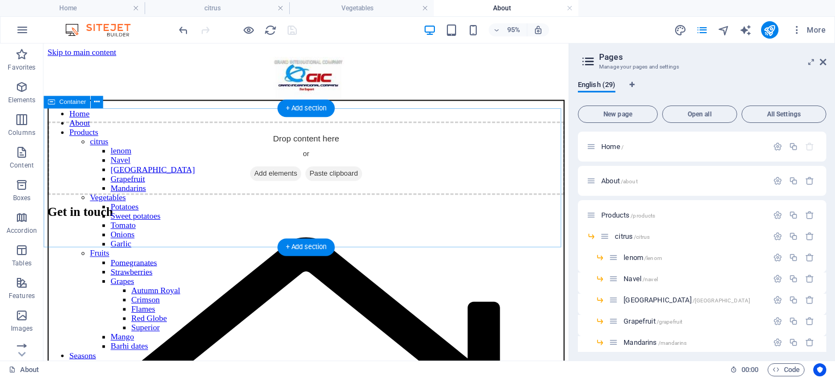
click at [277, 188] on span "Add elements" at bounding box center [288, 180] width 54 height 15
click at [279, 188] on span "Add elements" at bounding box center [288, 180] width 54 height 15
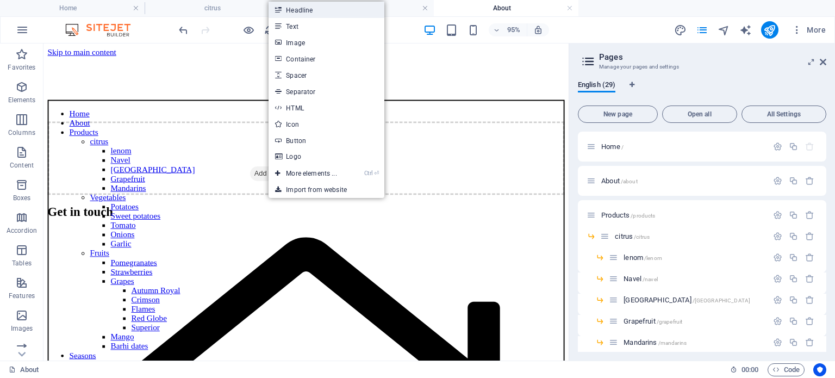
click at [306, 10] on link "Headline" at bounding box center [325, 10] width 115 height 16
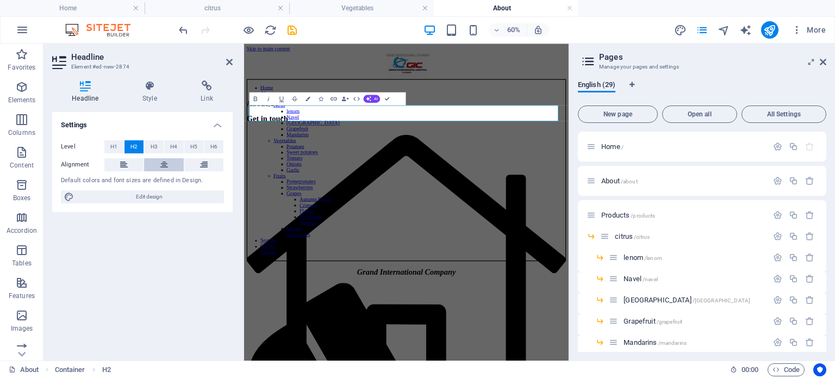
click at [161, 162] on icon at bounding box center [164, 164] width 8 height 13
click at [228, 62] on icon at bounding box center [229, 62] width 7 height 9
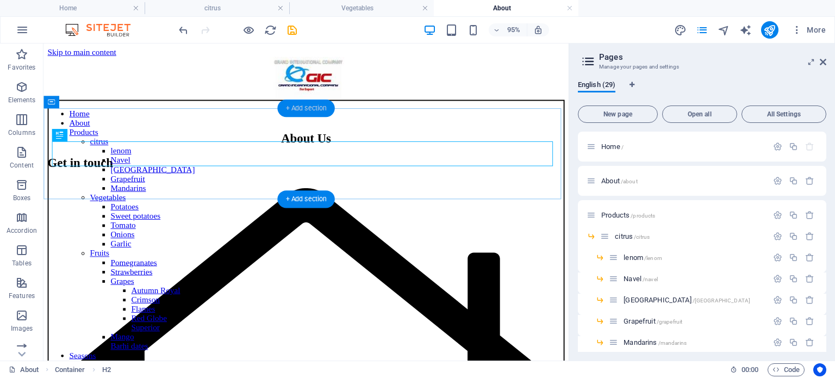
click at [302, 109] on div "+ Add section" at bounding box center [305, 107] width 57 height 17
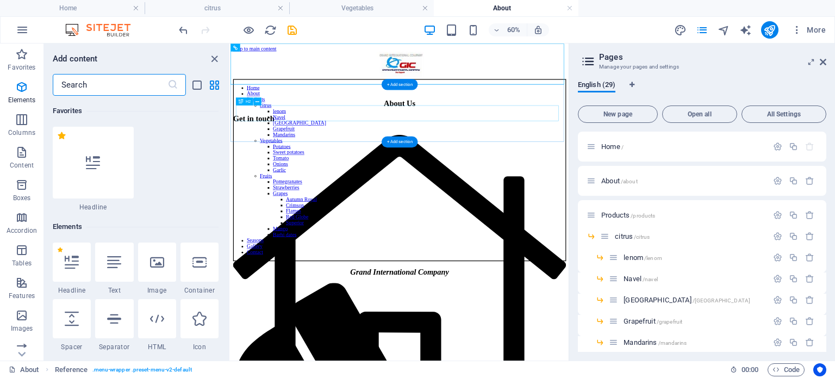
scroll to position [1901, 0]
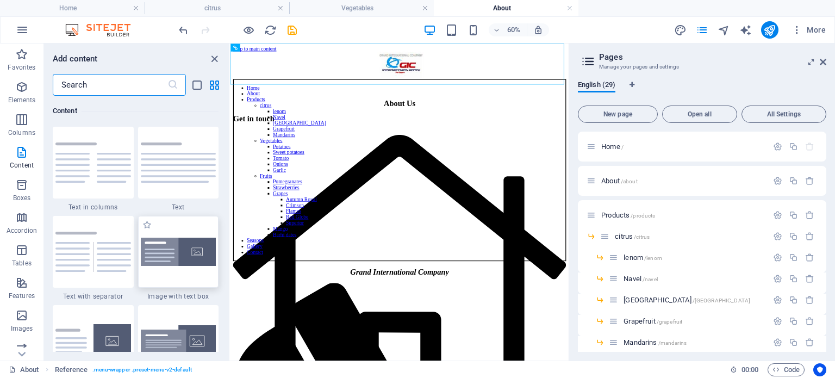
click at [189, 257] on img at bounding box center [179, 251] width 76 height 29
click at [230, 257] on div "Placeholder Container Reference Reference H2" at bounding box center [399, 201] width 338 height 317
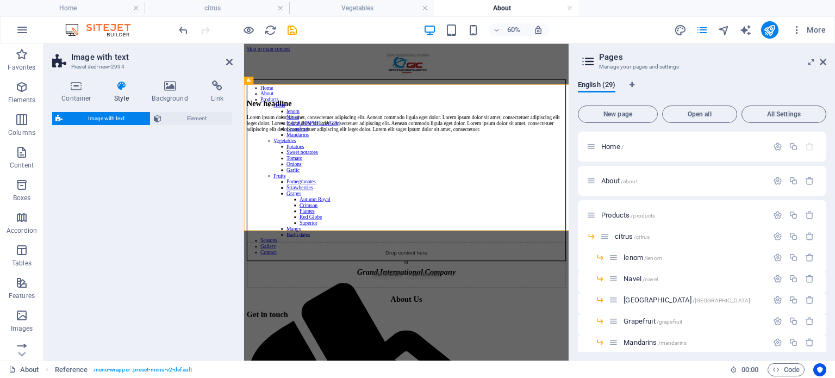
select select "rem"
select select "px"
select select "preset-text-with-image-v4-boxed"
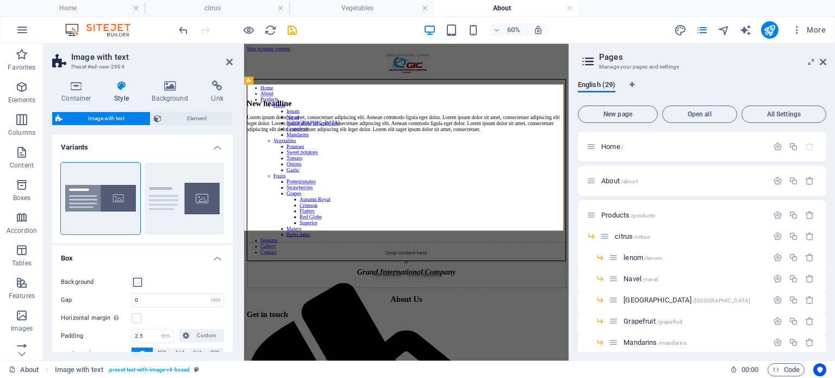
click at [583, 200] on figure at bounding box center [514, 200] width 532 height 0
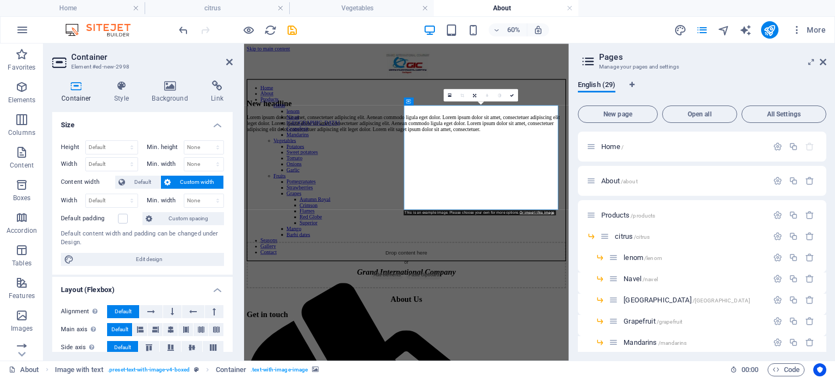
click at [609, 200] on figure at bounding box center [514, 200] width 532 height 0
click at [598, 200] on figure at bounding box center [514, 200] width 532 height 0
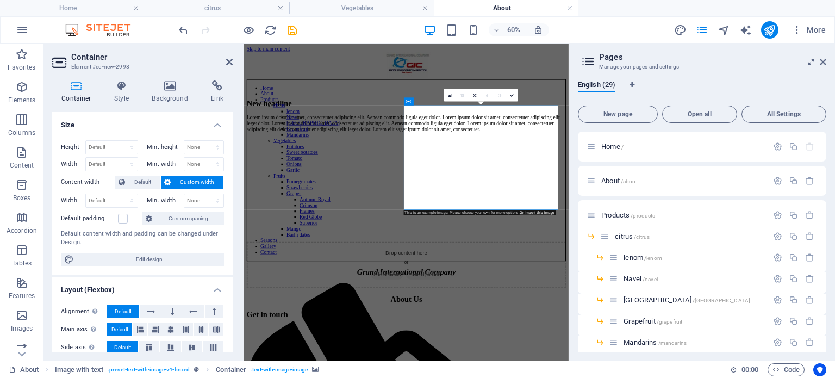
click at [598, 200] on figure at bounding box center [514, 200] width 532 height 0
click at [228, 62] on icon at bounding box center [229, 62] width 7 height 9
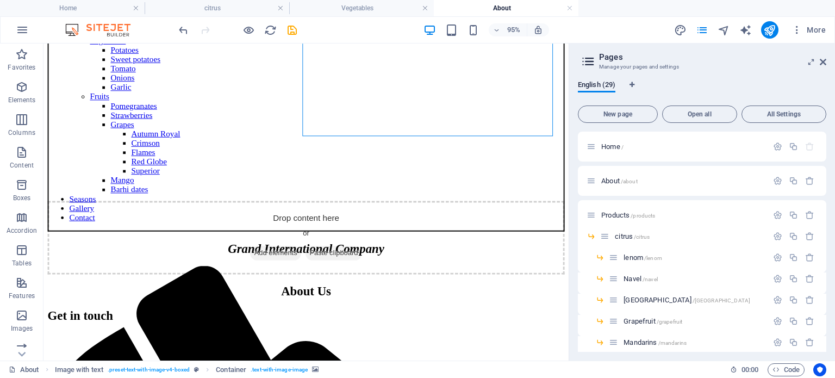
scroll to position [152, 0]
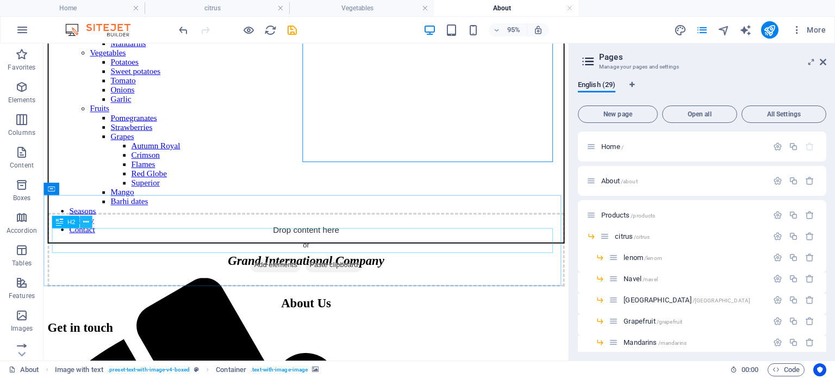
click at [85, 221] on icon at bounding box center [85, 221] width 5 height 11
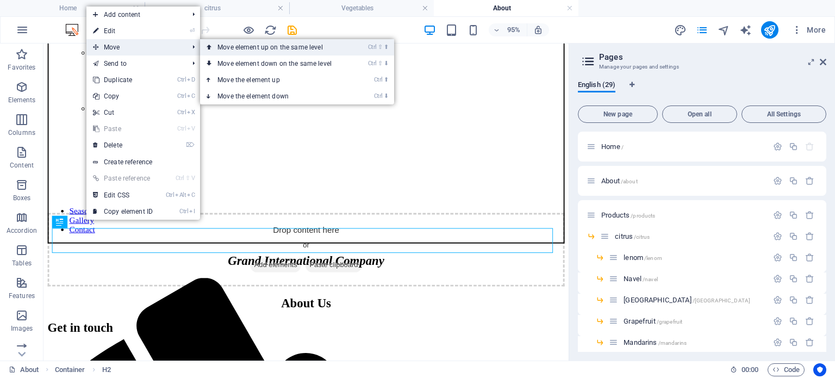
click at [209, 47] on icon at bounding box center [208, 47] width 5 height 16
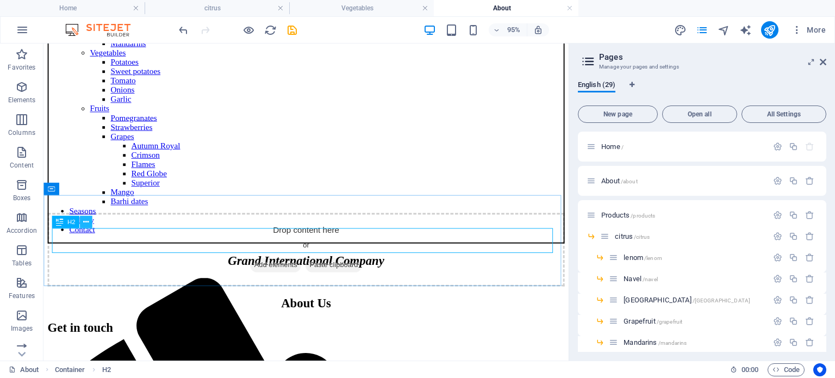
click at [85, 224] on icon at bounding box center [85, 221] width 5 height 11
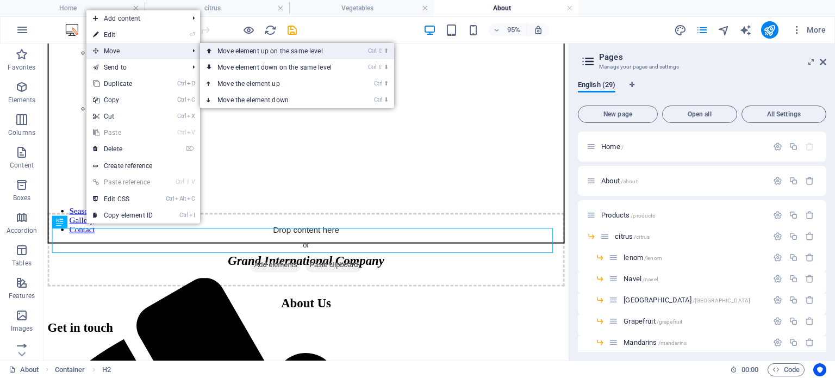
click at [212, 52] on icon at bounding box center [208, 51] width 5 height 16
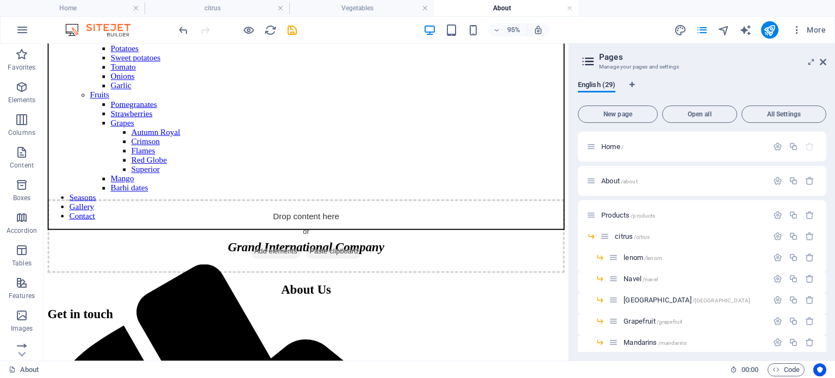
scroll to position [159, 0]
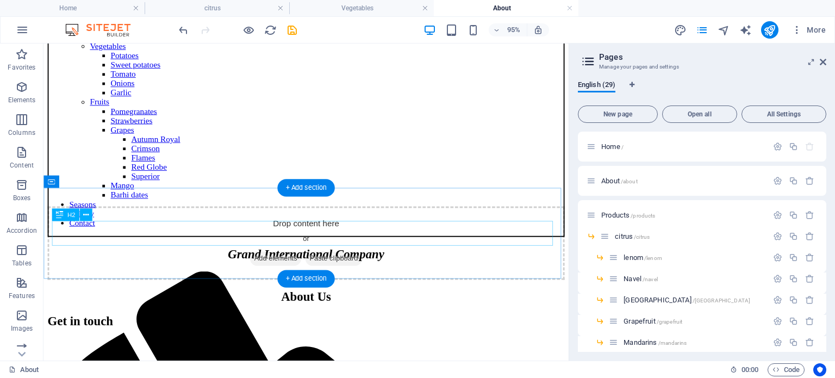
click at [168, 303] on div "About Us" at bounding box center [320, 310] width 544 height 15
click at [83, 213] on icon at bounding box center [85, 214] width 5 height 11
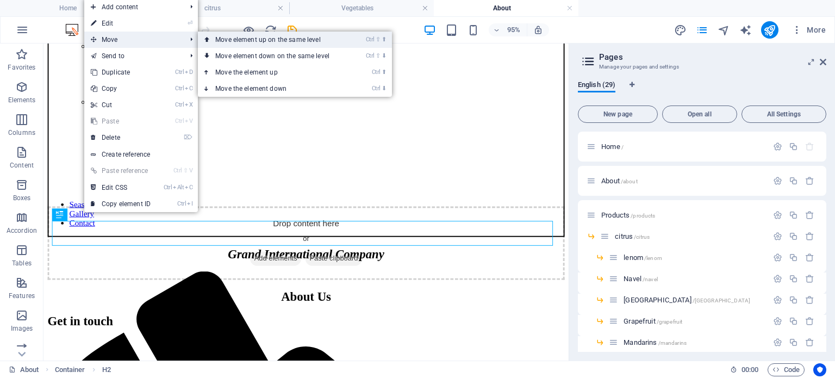
click at [213, 39] on link "Ctrl ⇧ ⬆ Move element up on the same level" at bounding box center [274, 40] width 153 height 16
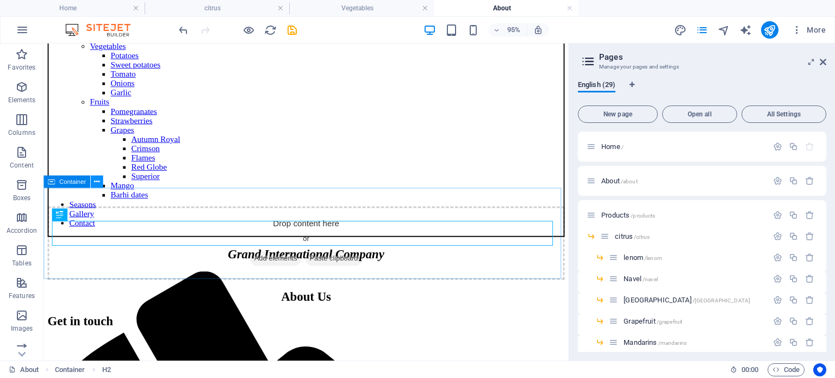
click at [94, 180] on icon at bounding box center [96, 181] width 5 height 11
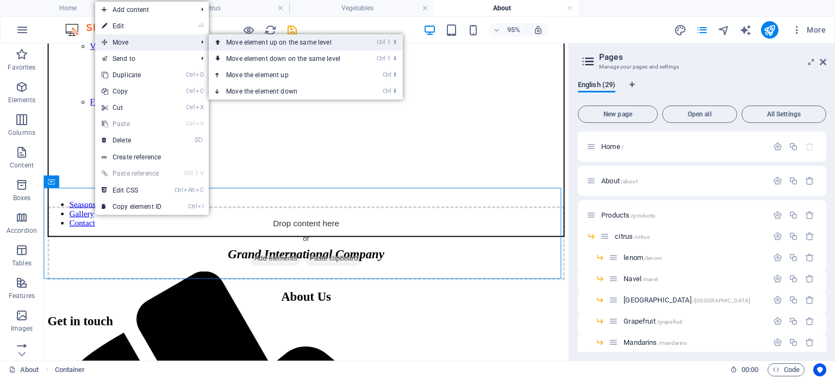
click at [220, 43] on icon at bounding box center [217, 42] width 5 height 16
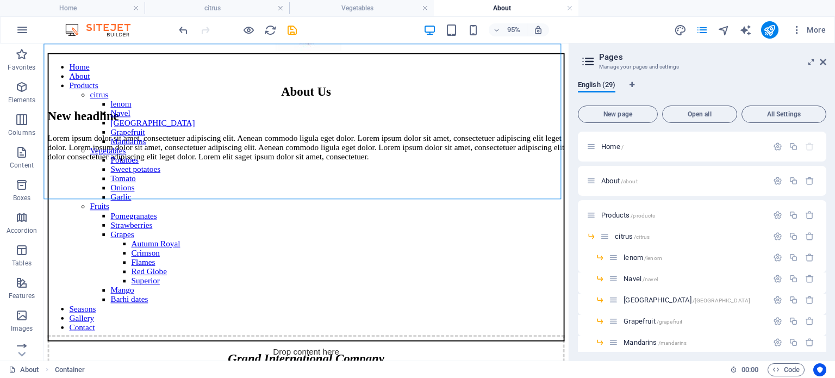
scroll to position [0, 0]
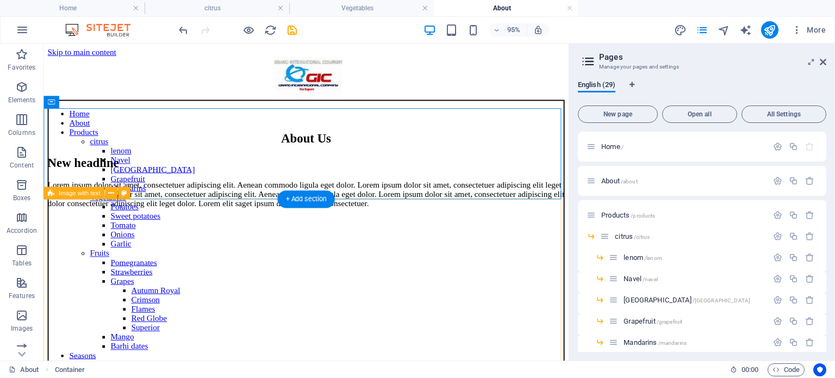
click at [234, 227] on div "New headline Lorem ipsum dolor sit amet, consectetuer adipiscing elit. Aenean c…" at bounding box center [320, 319] width 544 height 315
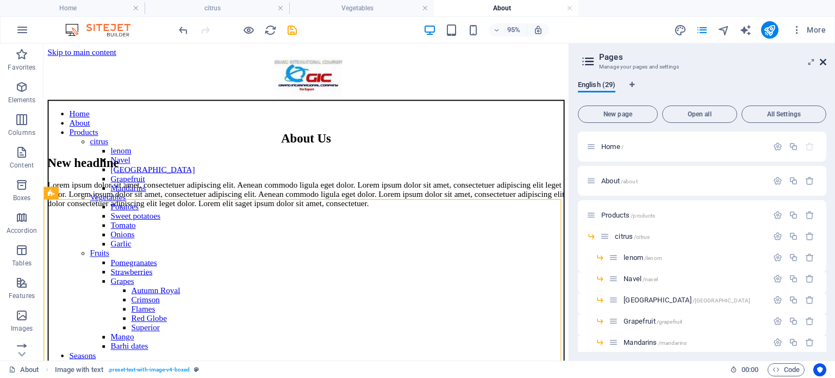
click at [822, 65] on icon at bounding box center [822, 62] width 7 height 9
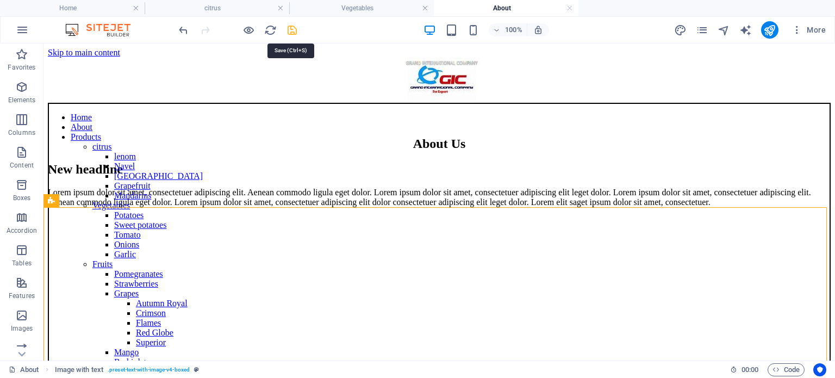
click at [295, 32] on icon "save" at bounding box center [292, 30] width 12 height 12
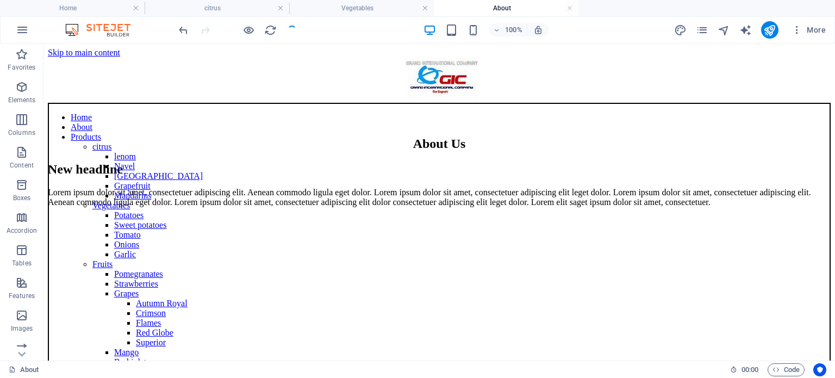
click at [497, 8] on h4 "About" at bounding box center [506, 8] width 145 height 12
click at [568, 7] on link at bounding box center [569, 8] width 7 height 10
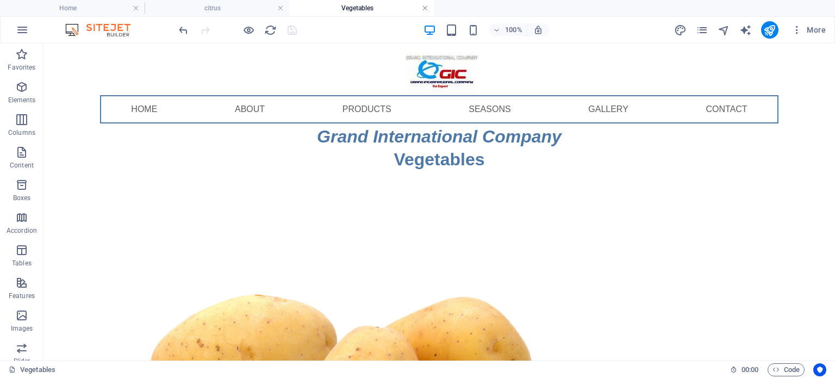
click at [425, 10] on link at bounding box center [425, 8] width 7 height 10
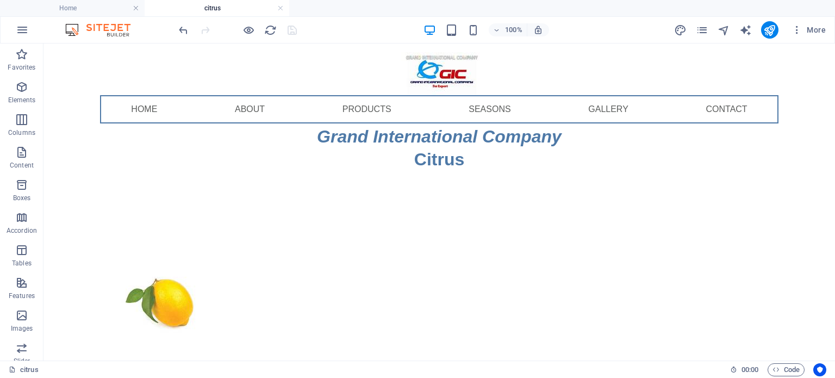
scroll to position [10, 0]
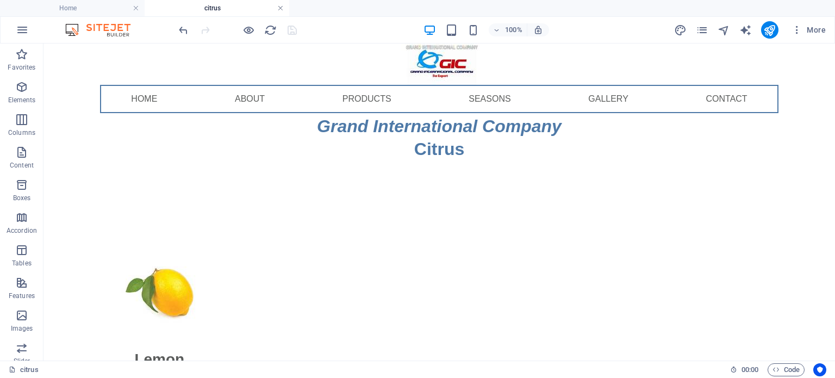
click at [280, 11] on link at bounding box center [280, 8] width 7 height 10
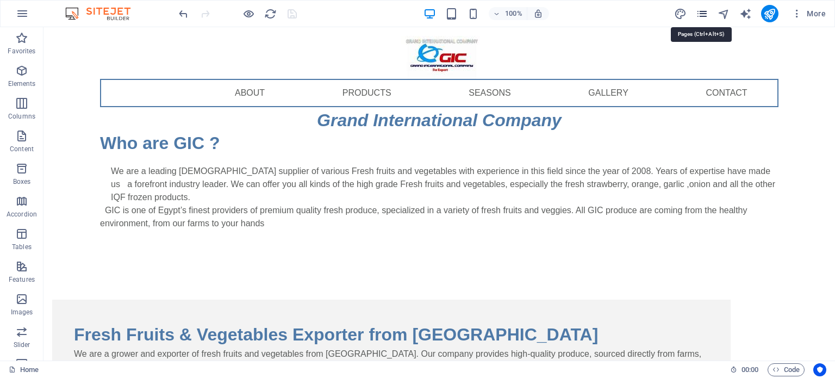
click at [698, 15] on icon "pages" at bounding box center [702, 14] width 12 height 12
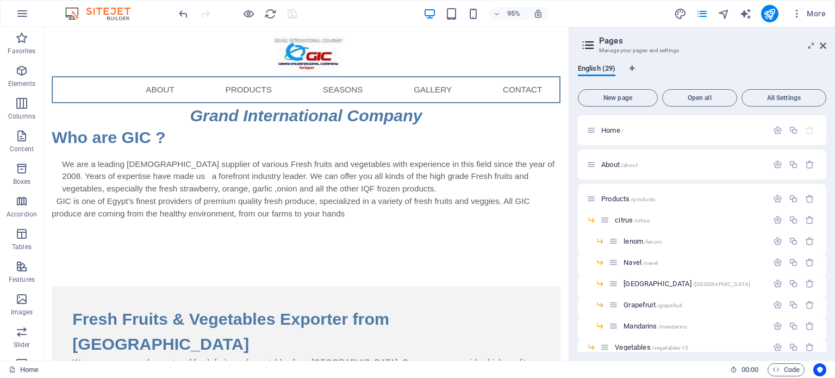
drag, startPoint x: 826, startPoint y: 134, endPoint x: 828, endPoint y: 153, distance: 19.7
click at [828, 153] on div "English (29) New page Open all All Settings Home / About /about Products /produ…" at bounding box center [702, 207] width 266 height 305
drag, startPoint x: 828, startPoint y: 153, endPoint x: 826, endPoint y: 161, distance: 7.9
click at [826, 161] on div "English (29) New page Open all All Settings Home / About /about Products /produ…" at bounding box center [702, 207] width 266 height 305
drag, startPoint x: 826, startPoint y: 161, endPoint x: 827, endPoint y: 195, distance: 34.3
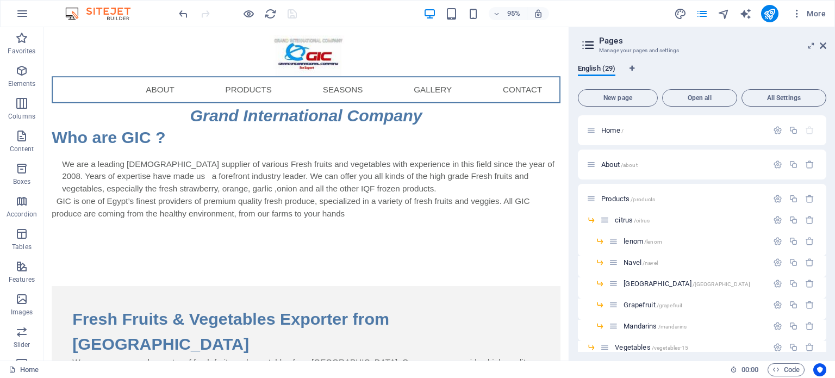
click at [827, 195] on div "English (29) New page Open all All Settings Home / About /about Products /produ…" at bounding box center [702, 207] width 266 height 305
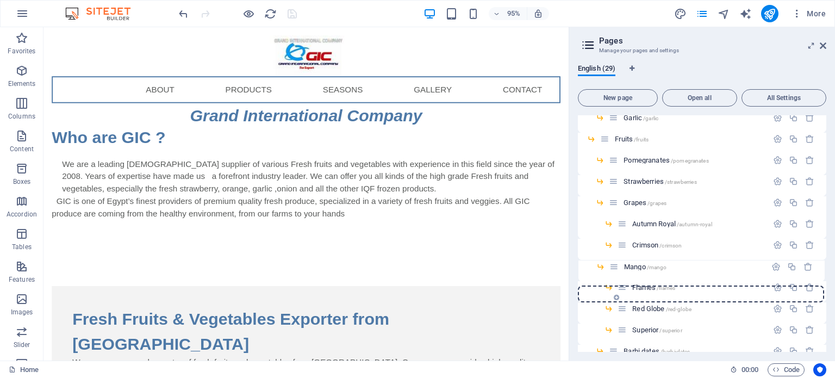
scroll to position [339, 0]
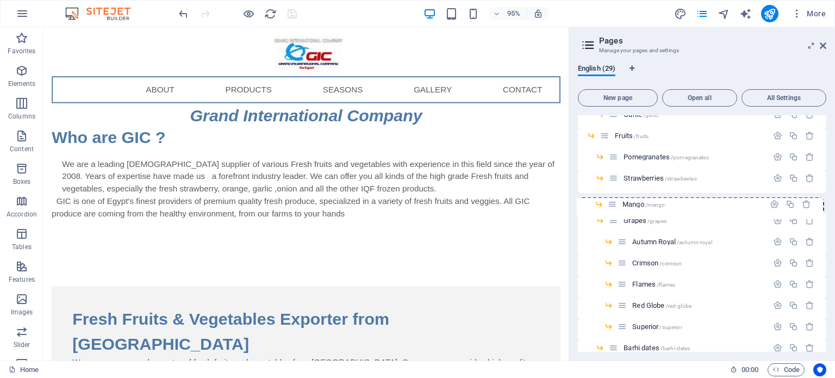
drag, startPoint x: 616, startPoint y: 330, endPoint x: 615, endPoint y: 203, distance: 127.2
click at [615, 203] on div "Home / About /about Products /products citrus /citrus lenom /lenom Navel /navel…" at bounding box center [702, 121] width 248 height 689
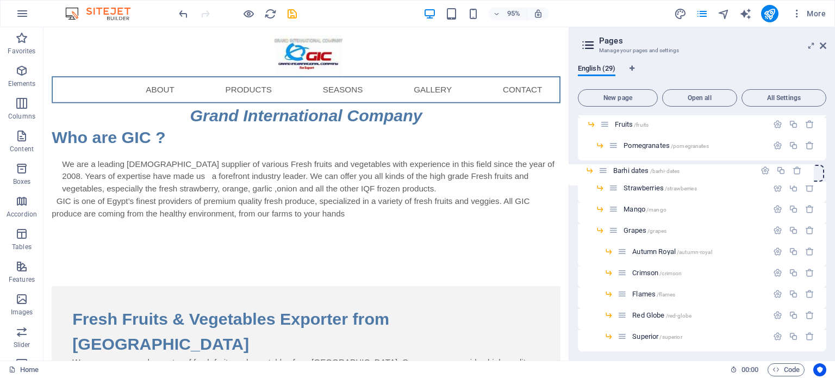
scroll to position [347, 0]
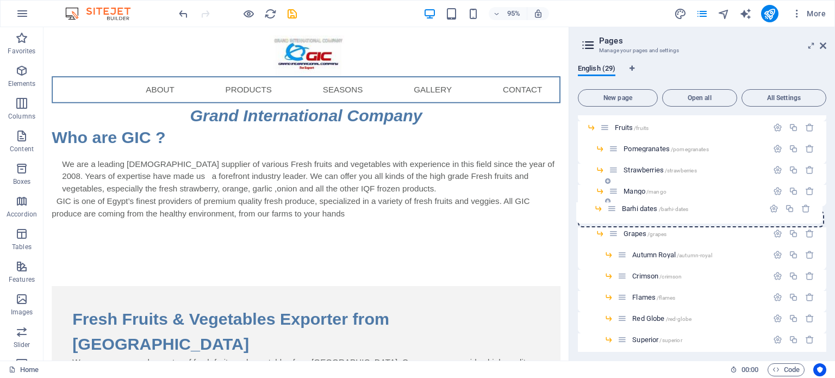
drag, startPoint x: 613, startPoint y: 347, endPoint x: 611, endPoint y: 205, distance: 142.4
click at [611, 205] on div "Home / About /about Products /products citrus /citrus lenom /lenom Navel /navel…" at bounding box center [702, 102] width 248 height 667
click at [619, 130] on span "Fruits /fruits" at bounding box center [632, 127] width 34 height 8
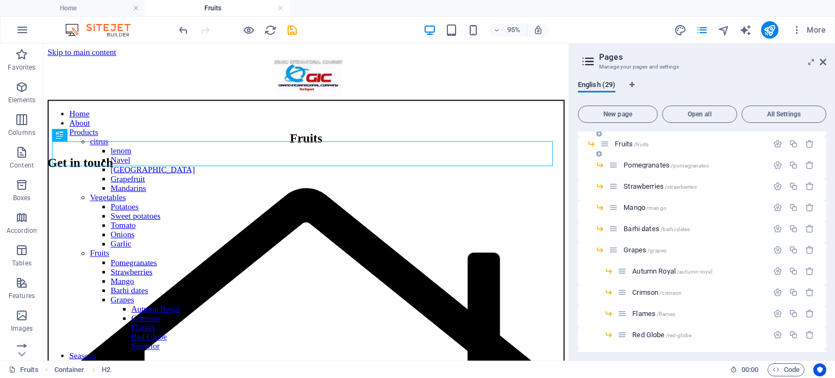
scroll to position [0, 0]
click at [309, 107] on div "+ Add section" at bounding box center [305, 107] width 57 height 17
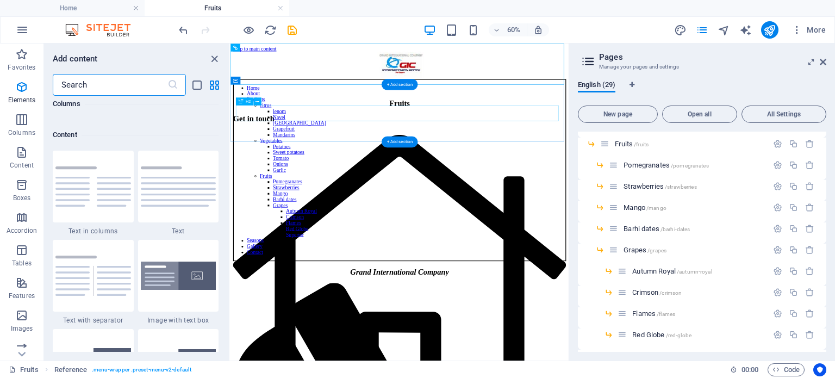
scroll to position [1901, 0]
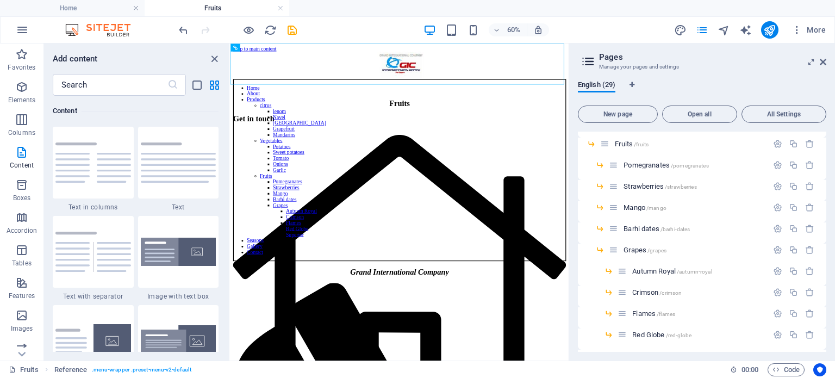
click at [141, 118] on div "Content" at bounding box center [136, 111] width 166 height 30
click at [113, 121] on div "Content" at bounding box center [136, 111] width 166 height 30
click at [126, 128] on div at bounding box center [93, 163] width 81 height 72
click at [230, 128] on div "Drag here to replace the existing content. Press “Ctrl” if you want to create a…" at bounding box center [399, 201] width 338 height 317
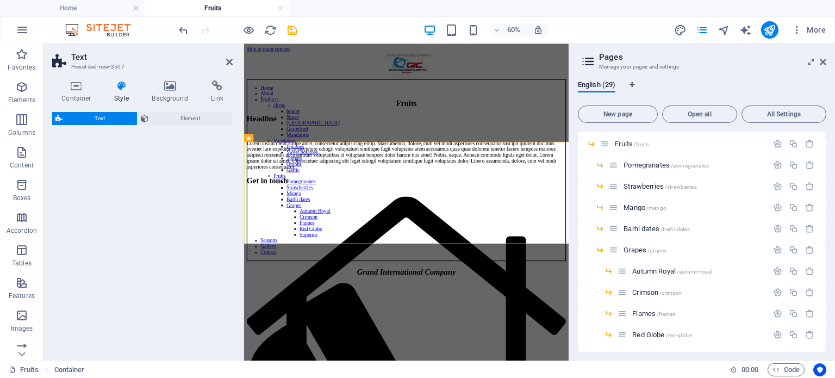
select select "rem"
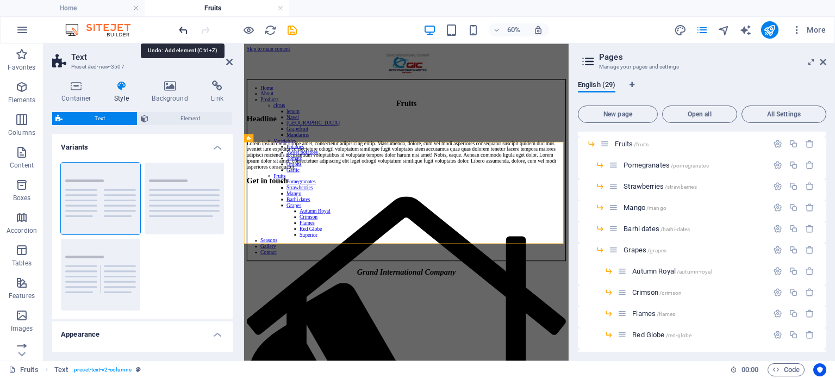
click at [185, 32] on icon "undo" at bounding box center [183, 30] width 12 height 12
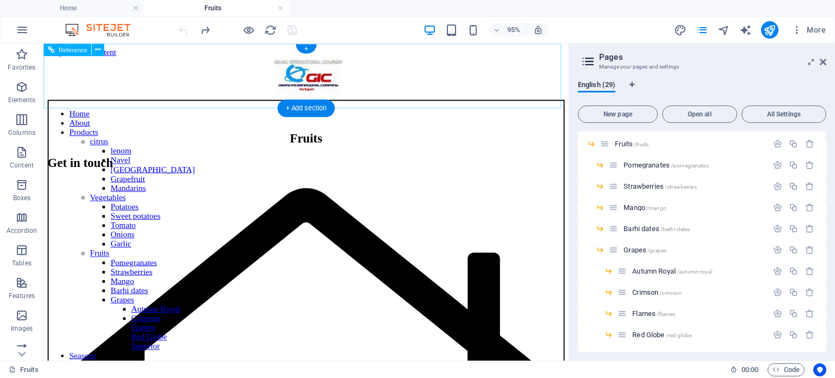
click at [350, 89] on div "Home About Products citrus lenom Navel Valencia Grapefruit Mandarins Vegetables…" at bounding box center [320, 92] width 544 height 68
click at [302, 104] on div "+ Add section" at bounding box center [305, 107] width 57 height 17
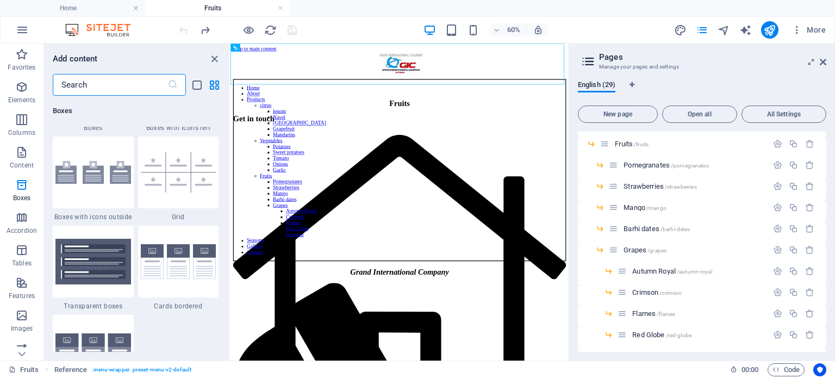
scroll to position [3093, 0]
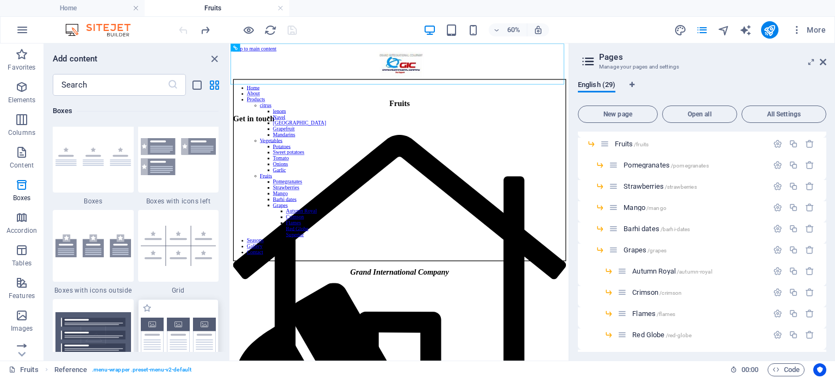
click at [150, 332] on img at bounding box center [179, 334] width 76 height 35
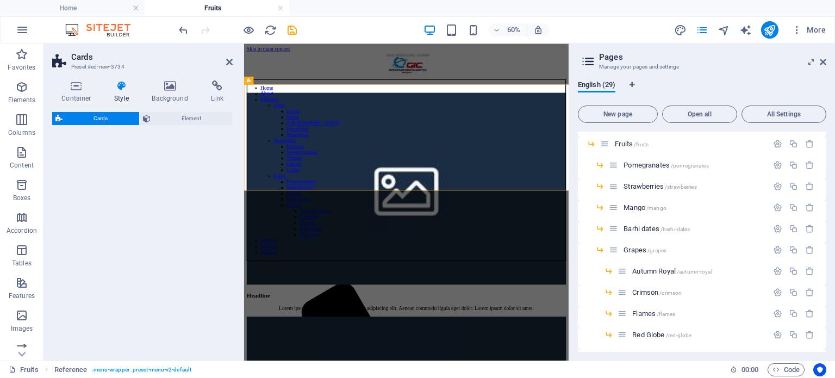
select select "rem"
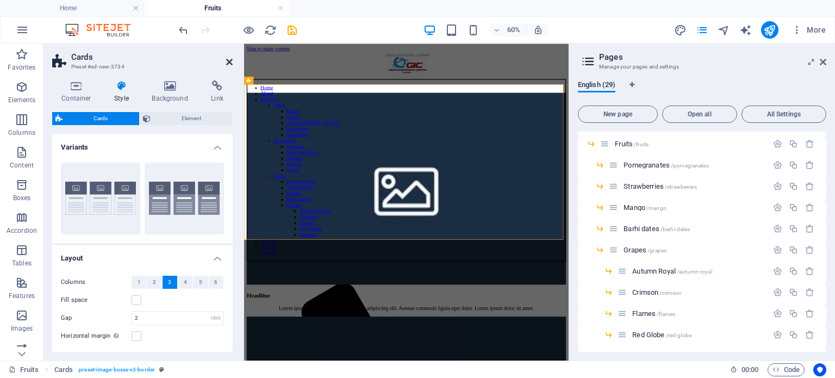
click at [231, 65] on icon at bounding box center [229, 62] width 7 height 9
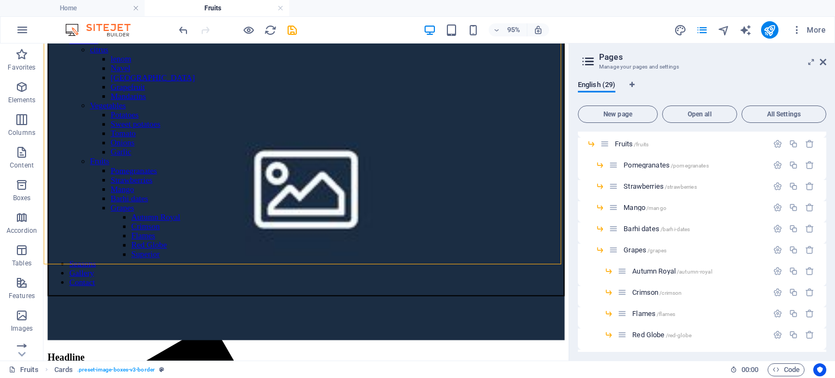
scroll to position [98, 0]
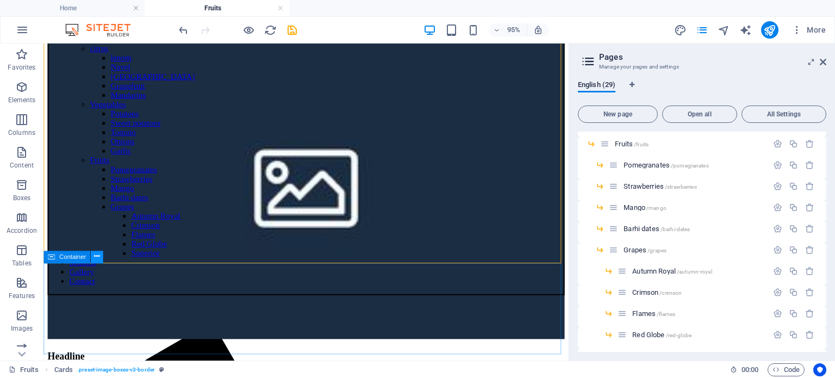
click at [95, 257] on icon at bounding box center [96, 256] width 5 height 11
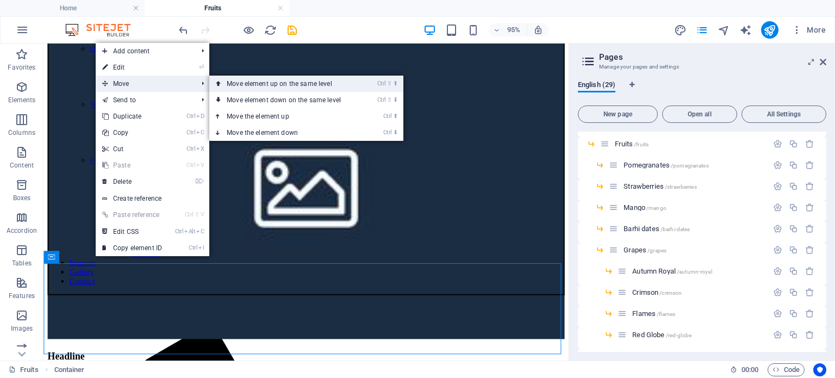
click at [228, 81] on link "Ctrl ⇧ ⬆ Move element up on the same level" at bounding box center [285, 84] width 153 height 16
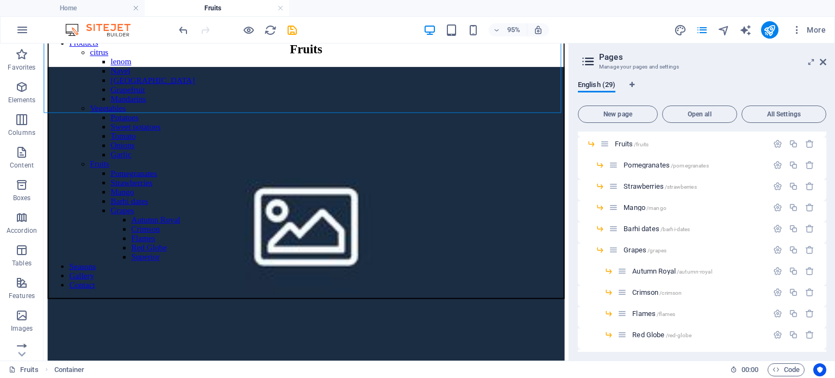
scroll to position [96, 0]
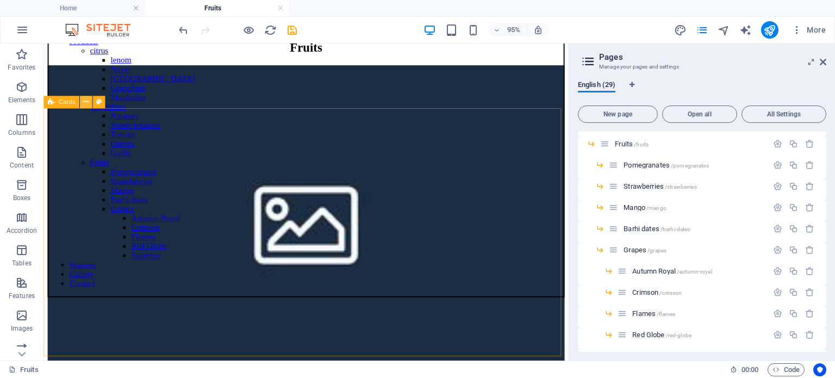
click at [85, 102] on icon at bounding box center [85, 101] width 5 height 11
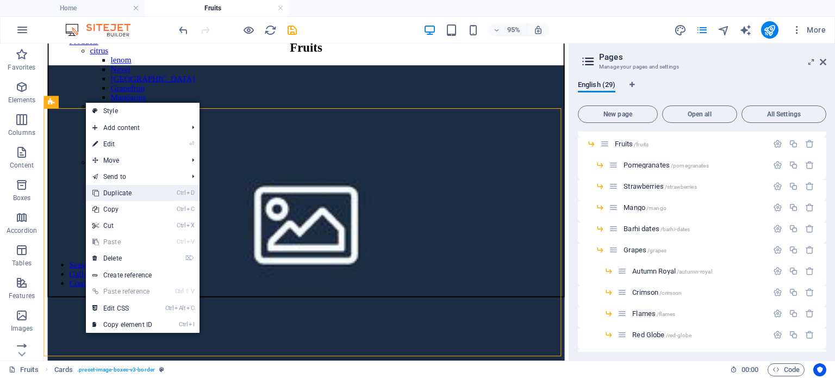
click at [123, 193] on link "Ctrl D Duplicate" at bounding box center [122, 193] width 73 height 16
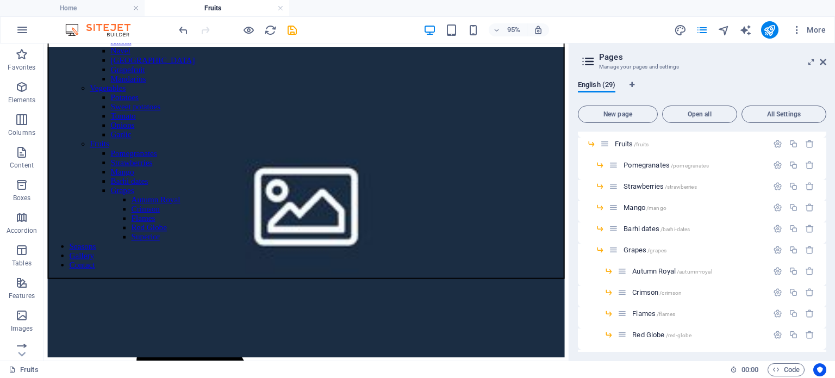
scroll to position [123, 0]
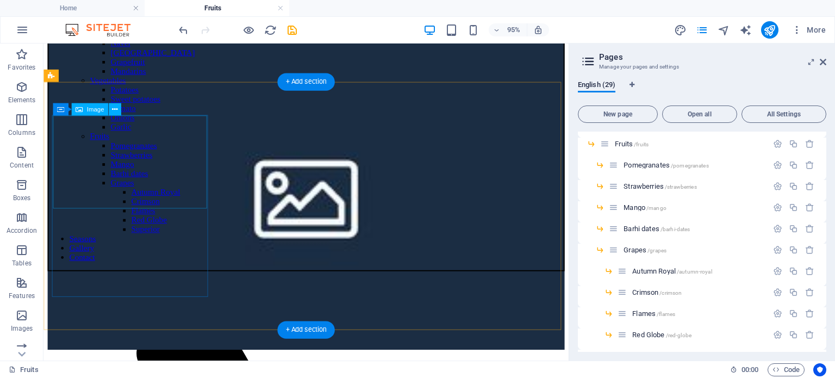
click at [128, 186] on figure at bounding box center [320, 203] width 544 height 329
select select "%"
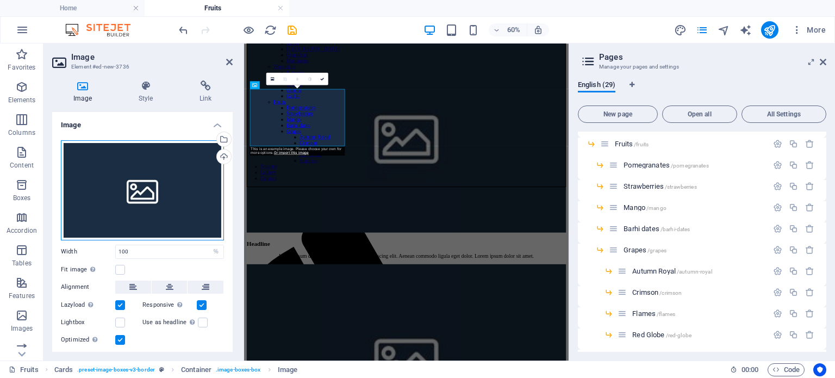
click at [162, 190] on div "Drag files here, click to choose files or select files from Files or our free s…" at bounding box center [142, 190] width 163 height 100
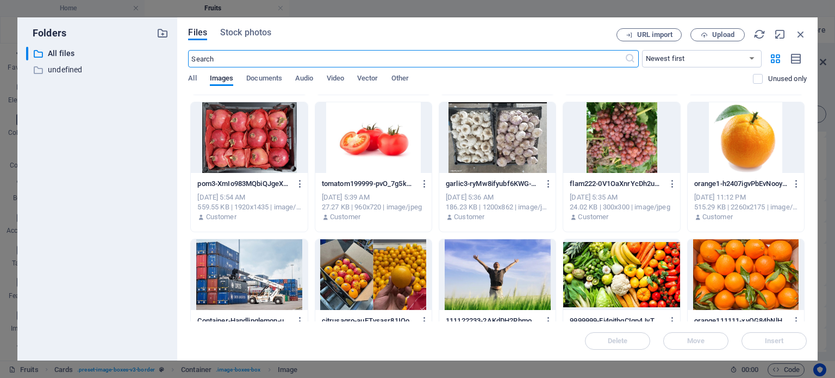
scroll to position [548, 0]
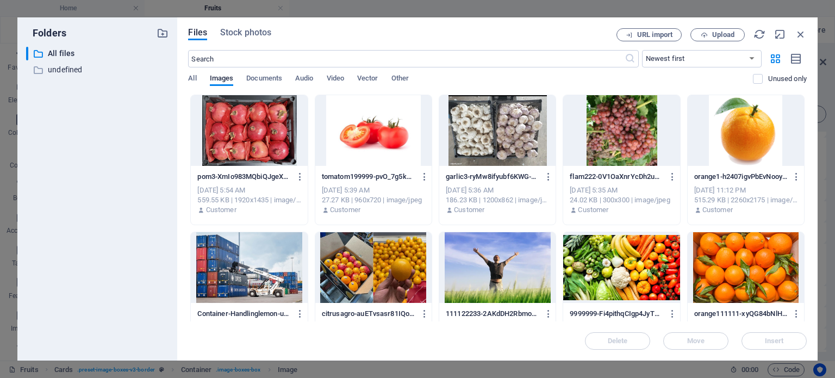
drag, startPoint x: 807, startPoint y: 241, endPoint x: 803, endPoint y: 263, distance: 22.7
click at [803, 263] on div "Files Stock photos URL import Upload ​ Newest first Oldest first Name (A-Z) Nam…" at bounding box center [497, 188] width 640 height 343
click at [802, 265] on div "onionA-IngtKrproIWJaZ1-lkwjEg.jpg onionA-IngtKrproIWJaZ1-lkwjEg.jpg [DATE] 9:33…" at bounding box center [497, 23] width 618 height 952
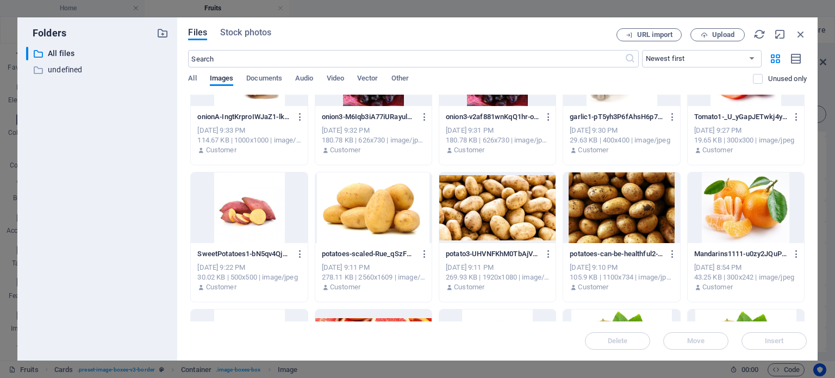
scroll to position [0, 0]
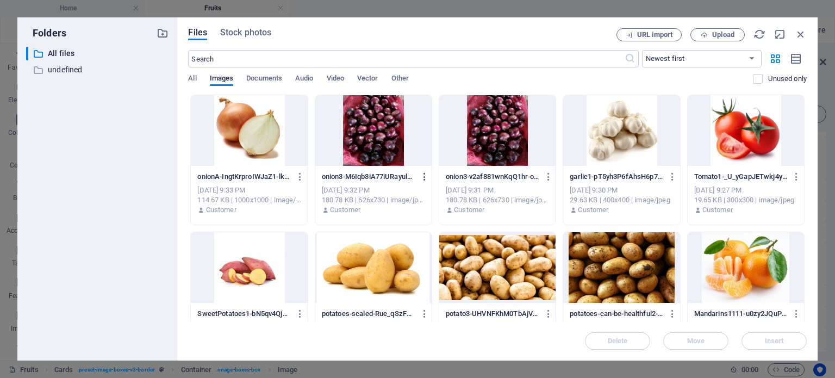
click at [422, 173] on icon "button" at bounding box center [425, 177] width 10 height 10
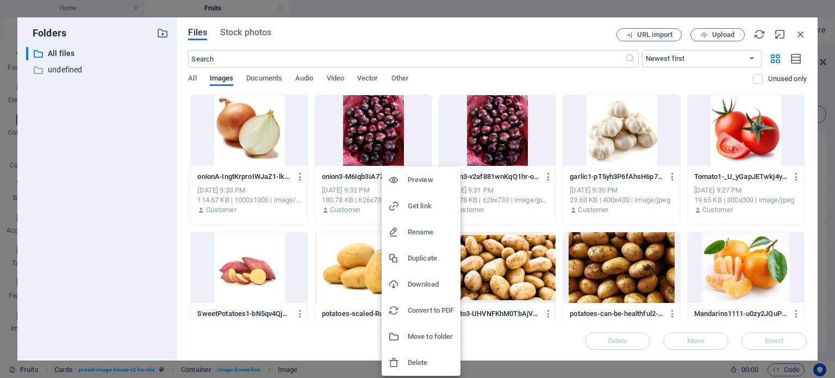
click at [430, 367] on h6 "Delete" at bounding box center [431, 362] width 46 height 13
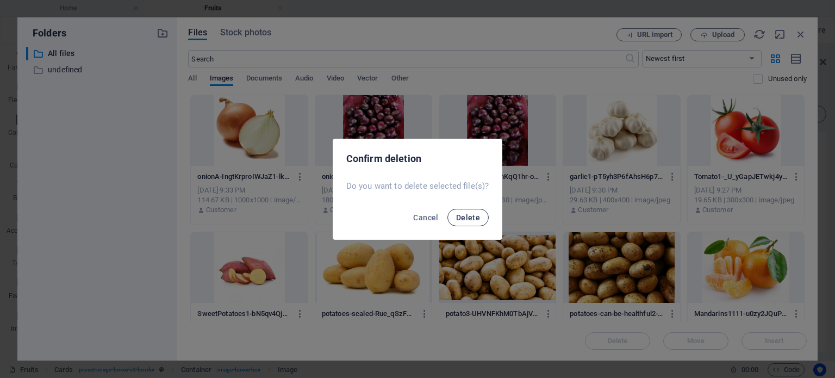
click at [467, 214] on span "Delete" at bounding box center [468, 217] width 24 height 9
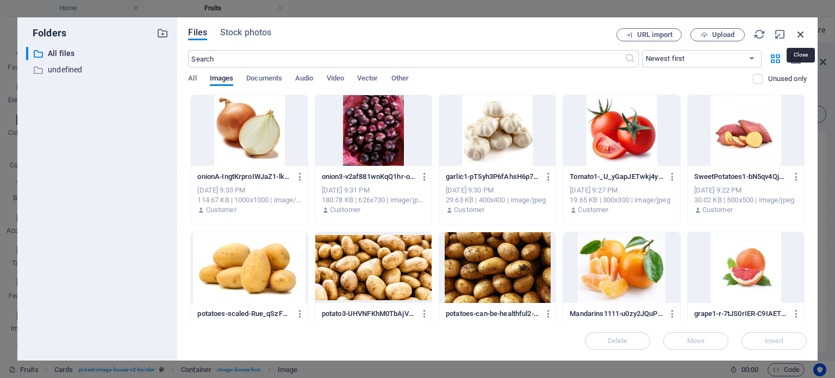
click at [798, 32] on icon "button" at bounding box center [800, 34] width 12 height 12
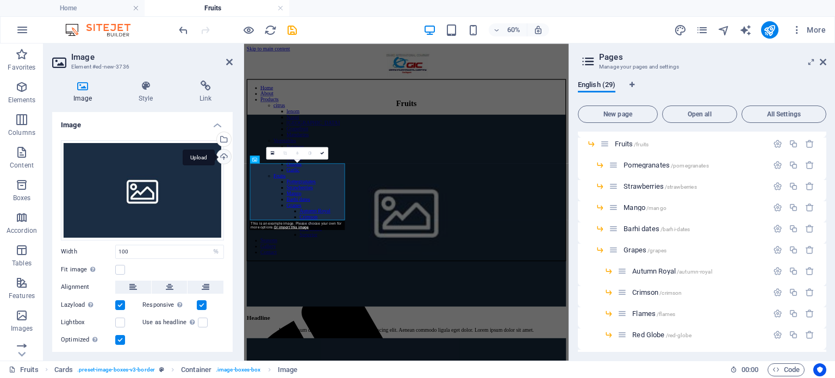
click at [219, 154] on div "Upload" at bounding box center [223, 157] width 16 height 16
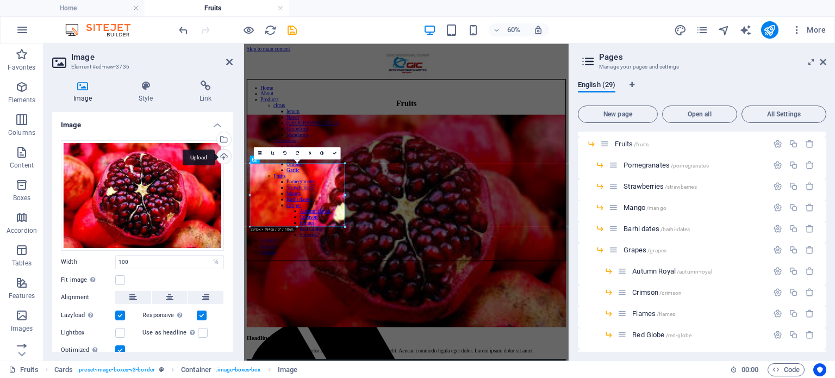
click at [220, 161] on div "Upload" at bounding box center [223, 157] width 16 height 16
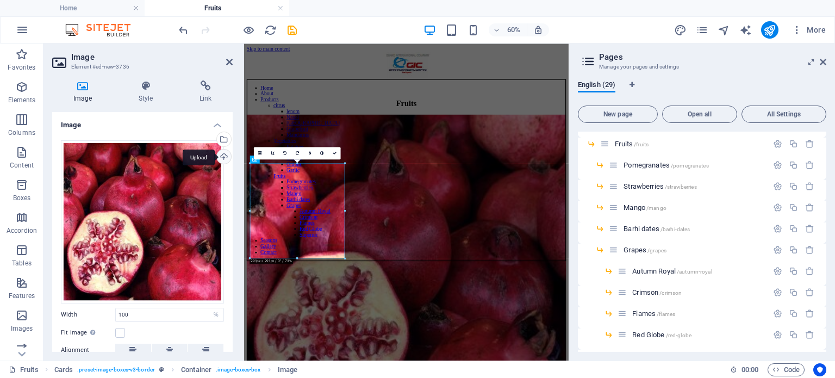
click at [223, 156] on div "Upload" at bounding box center [223, 157] width 16 height 16
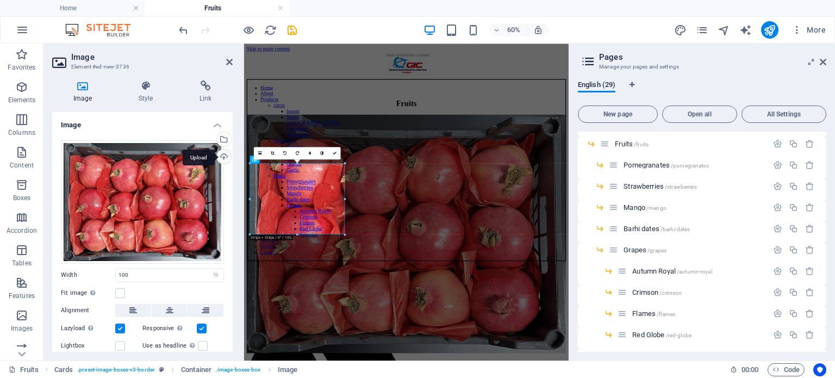
click at [222, 155] on div "Upload" at bounding box center [223, 157] width 16 height 16
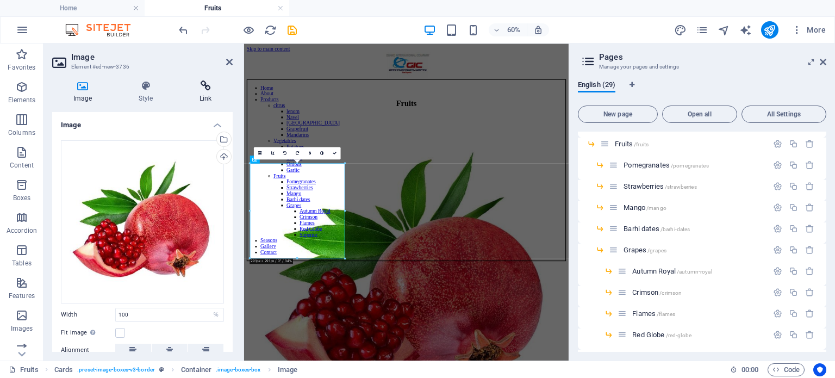
click at [206, 92] on h4 "Link" at bounding box center [205, 91] width 54 height 23
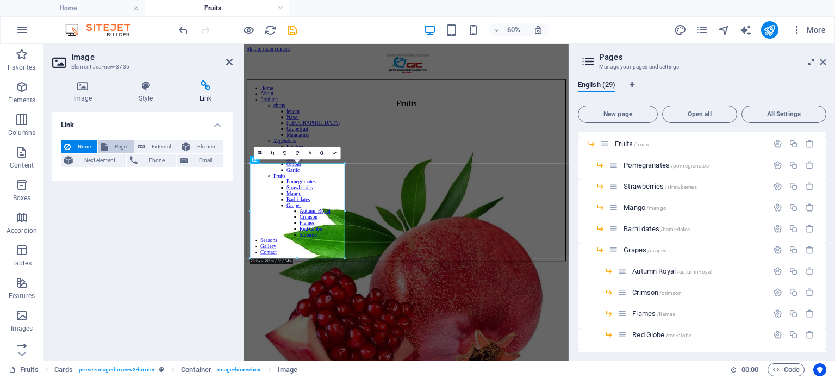
click at [120, 145] on span "Page" at bounding box center [120, 146] width 19 height 13
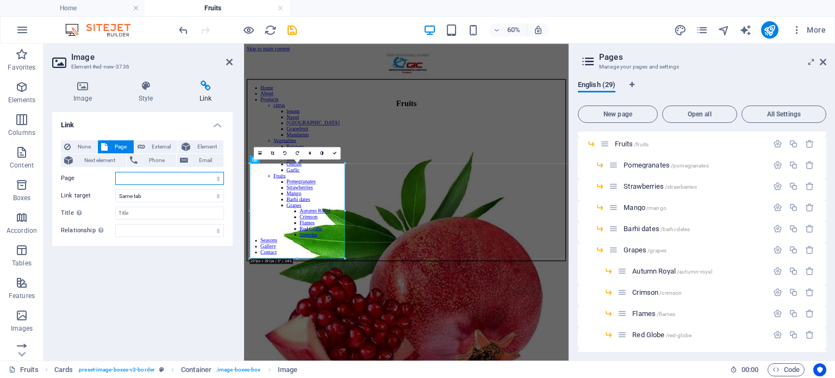
click at [198, 177] on select "Home About Products -- citrus ---- lenom ---- Navel ---- Valencia ---- Grapefru…" at bounding box center [169, 178] width 109 height 13
select select "16"
click at [115, 172] on select "Home About Products -- citrus ---- lenom ---- Navel ---- Valencia ---- Grapefru…" at bounding box center [169, 178] width 109 height 13
click at [226, 61] on icon at bounding box center [229, 62] width 7 height 9
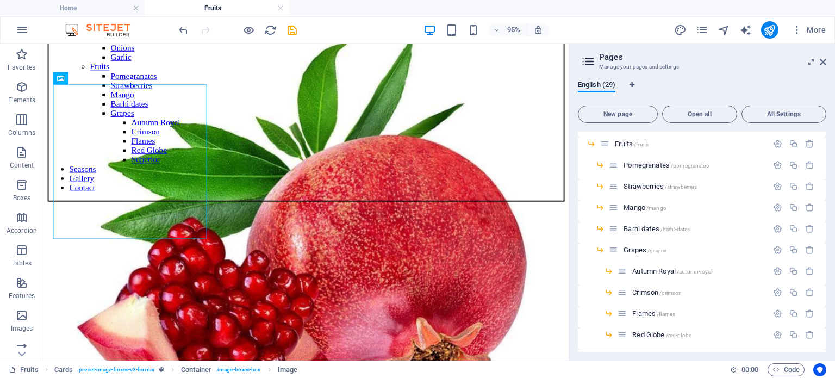
scroll to position [200, 0]
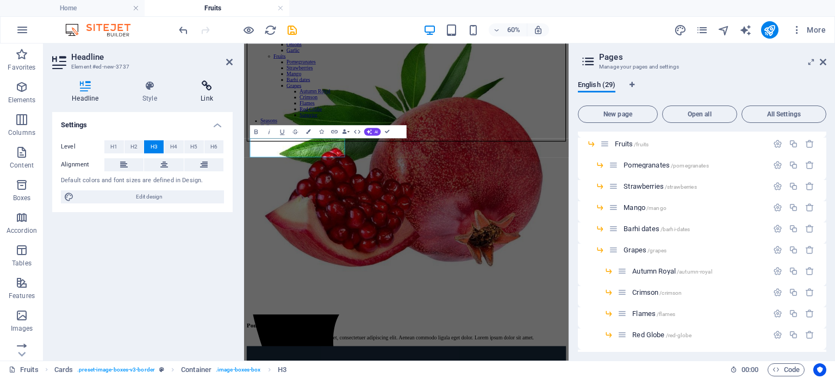
click at [208, 99] on h4 "Link" at bounding box center [207, 91] width 52 height 23
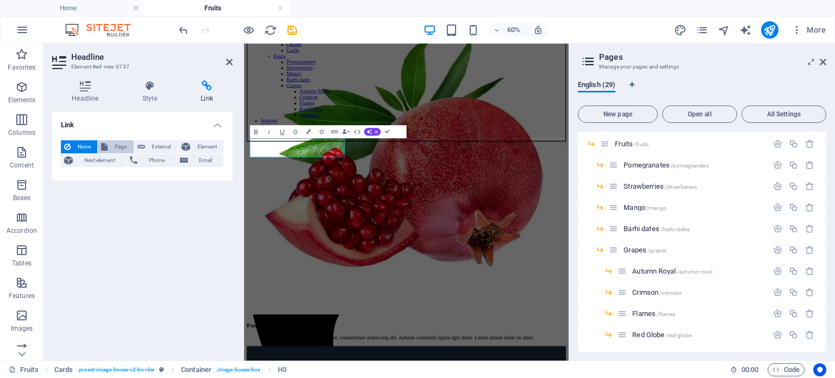
click at [119, 147] on span "Page" at bounding box center [120, 146] width 19 height 13
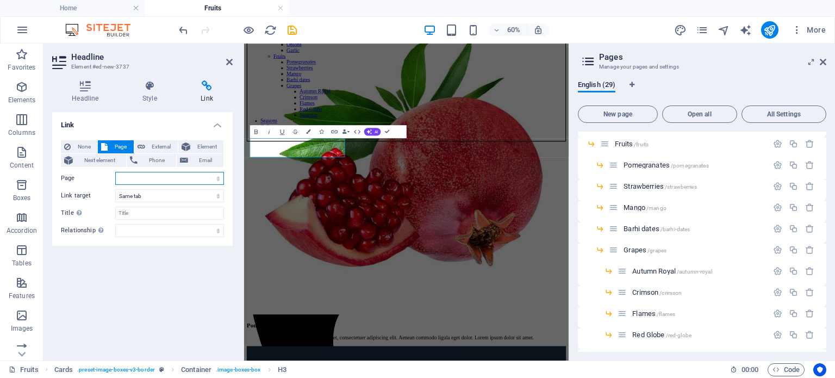
click at [153, 177] on select "Home About Products -- citrus ---- lenom ---- Navel ---- Valencia ---- Grapefru…" at bounding box center [169, 178] width 109 height 13
select select "16"
click at [115, 172] on select "Home About Products -- citrus ---- lenom ---- Navel ---- Valencia ---- Grapefru…" at bounding box center [169, 178] width 109 height 13
click at [231, 62] on icon at bounding box center [229, 62] width 7 height 9
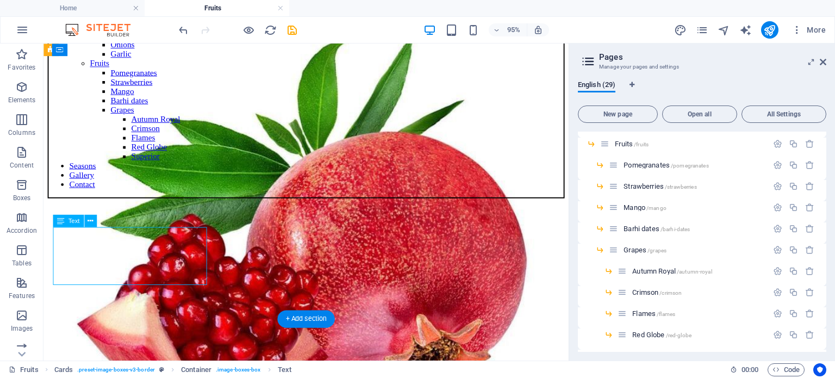
drag, startPoint x: 175, startPoint y: 281, endPoint x: 151, endPoint y: 270, distance: 27.0
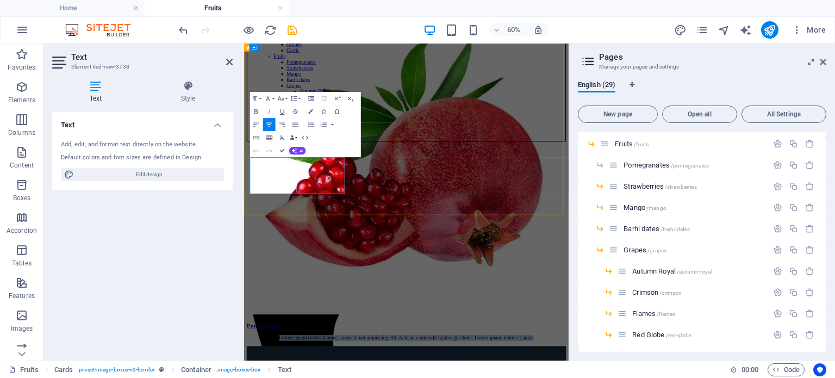
drag, startPoint x: 376, startPoint y: 280, endPoint x: 270, endPoint y: 240, distance: 113.1
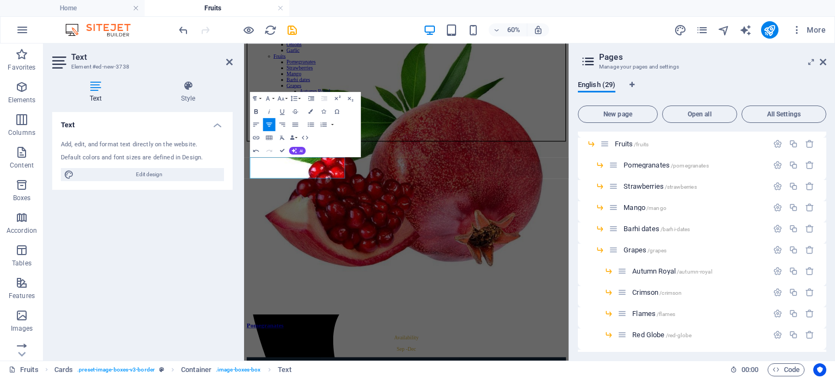
click at [259, 111] on icon "button" at bounding box center [256, 111] width 8 height 8
drag, startPoint x: 357, startPoint y: 254, endPoint x: 303, endPoint y: 241, distance: 55.9
click at [271, 121] on icon "button" at bounding box center [269, 124] width 8 height 8
click at [256, 109] on icon "button" at bounding box center [255, 111] width 3 height 4
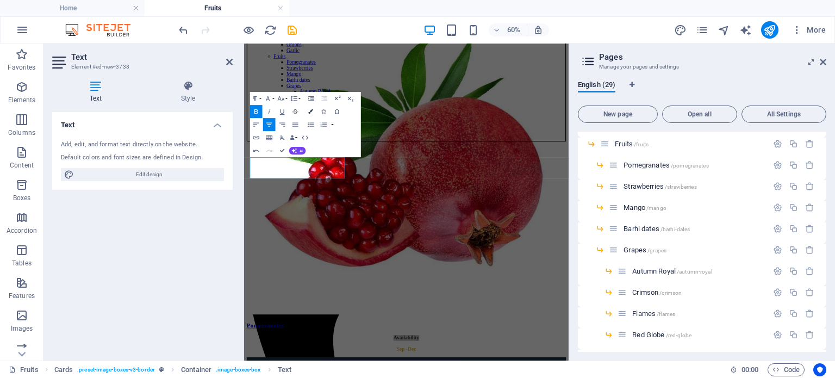
click at [309, 114] on button "Colors" at bounding box center [311, 111] width 12 height 13
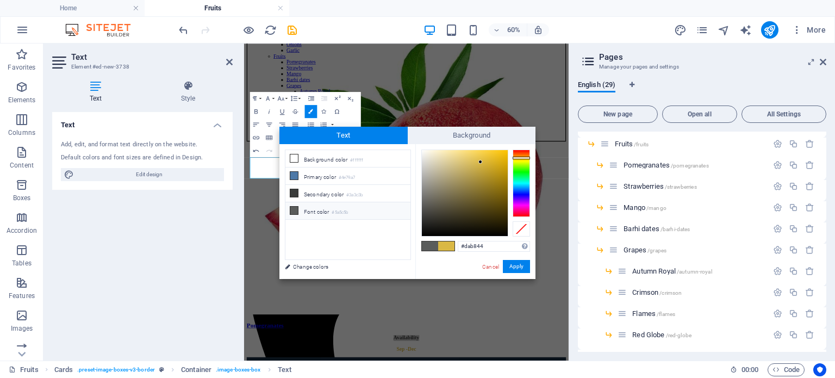
click at [306, 207] on li "Font color #5a5c5b" at bounding box center [347, 210] width 125 height 17
type input "#5a5c5b"
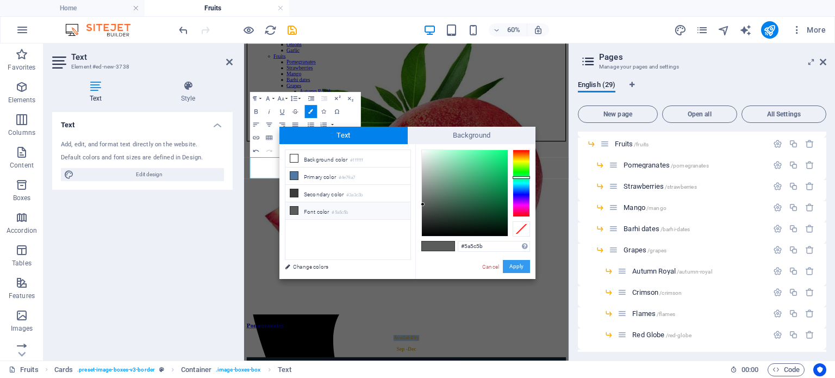
click at [518, 260] on button "Apply" at bounding box center [516, 266] width 27 height 13
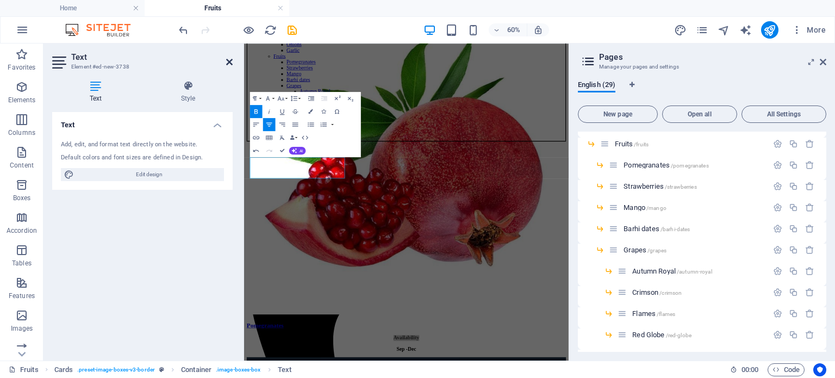
click at [229, 62] on icon at bounding box center [229, 62] width 7 height 9
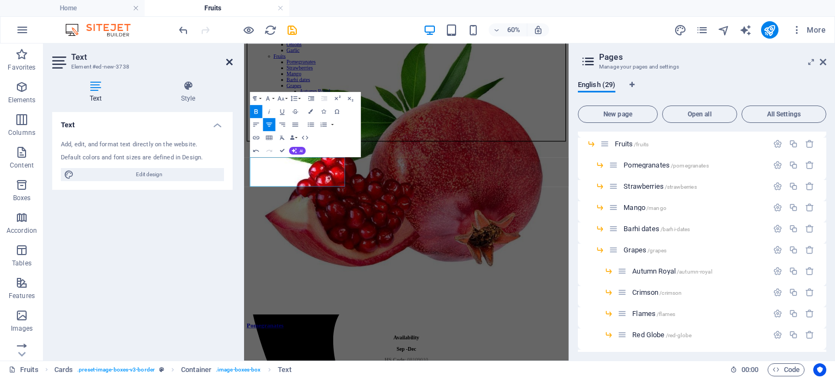
click at [226, 58] on icon at bounding box center [229, 62] width 7 height 9
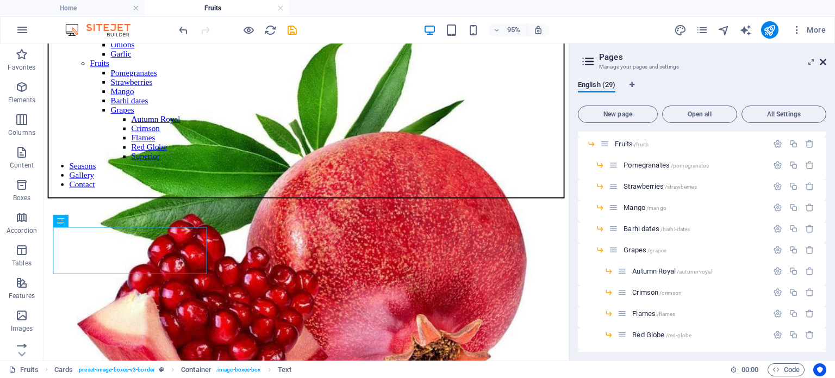
click at [824, 60] on icon at bounding box center [822, 62] width 7 height 9
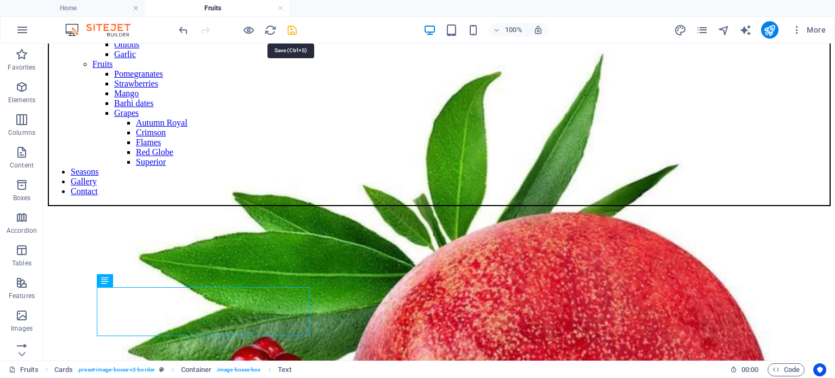
click at [292, 26] on icon "save" at bounding box center [292, 30] width 12 height 12
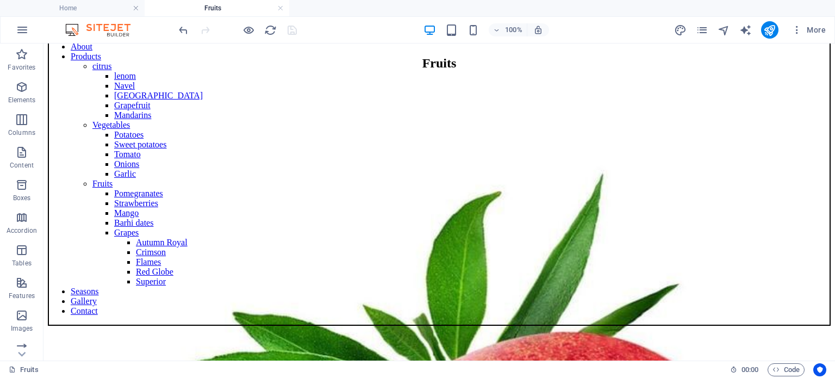
scroll to position [0, 0]
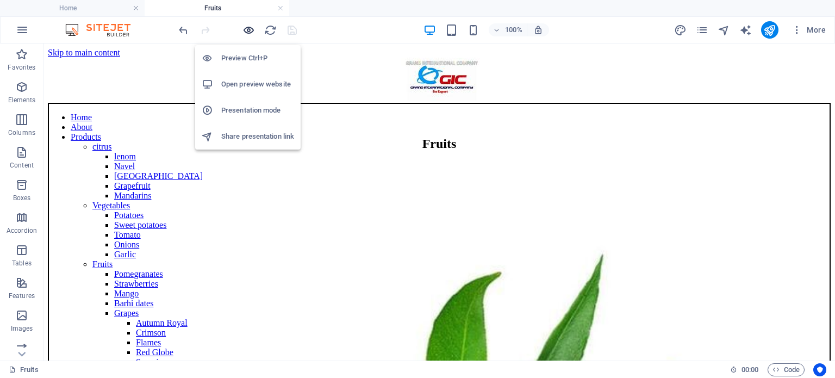
click at [246, 29] on icon "button" at bounding box center [248, 30] width 12 height 12
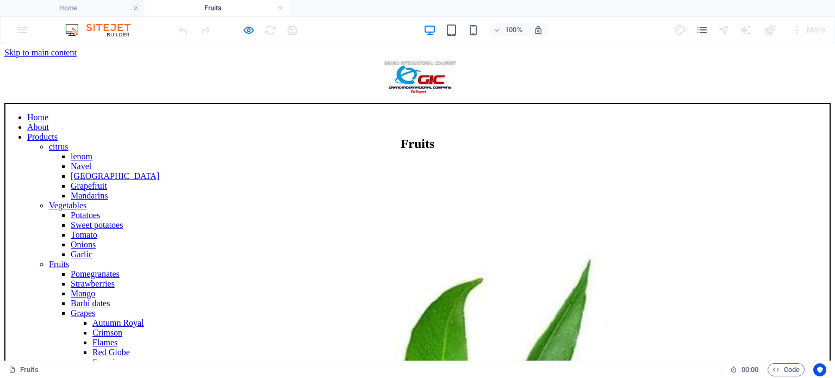
click at [574, 151] on h2 "Fruits" at bounding box center [417, 143] width 826 height 15
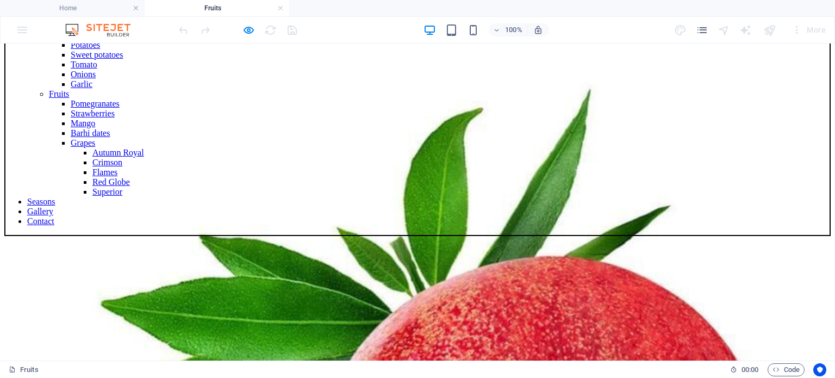
scroll to position [148, 0]
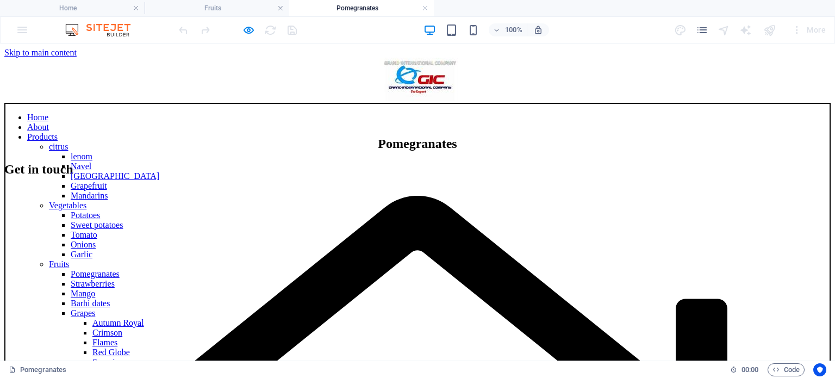
scroll to position [0, 0]
click at [424, 10] on link at bounding box center [425, 8] width 7 height 10
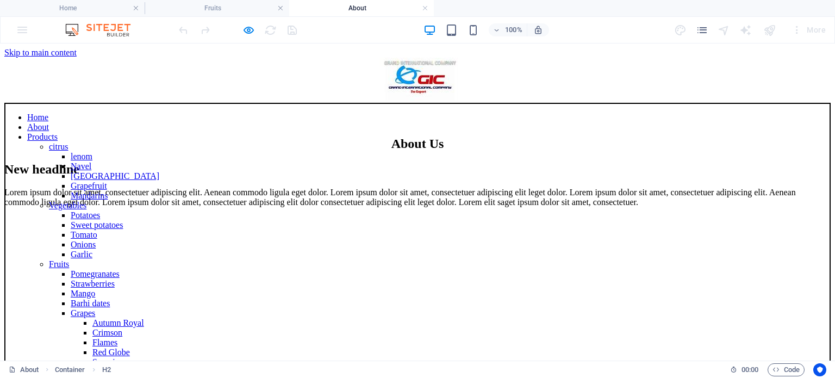
scroll to position [0, 0]
click at [251, 28] on icon "button" at bounding box center [248, 30] width 12 height 12
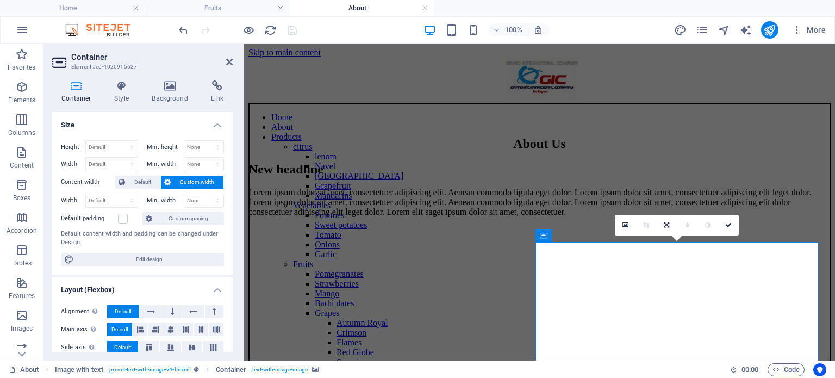
click at [655, 226] on figure at bounding box center [539, 226] width 582 height 0
click at [606, 234] on icon at bounding box center [605, 235] width 8 height 11
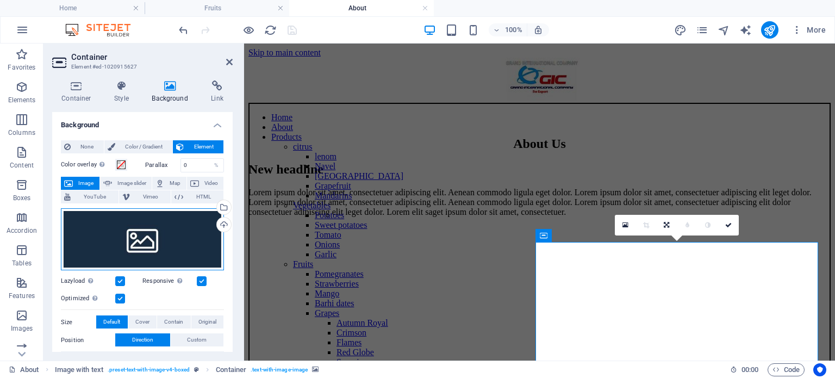
click at [161, 247] on div "Drag files here, click to choose files or select files from Files or our free s…" at bounding box center [142, 239] width 163 height 62
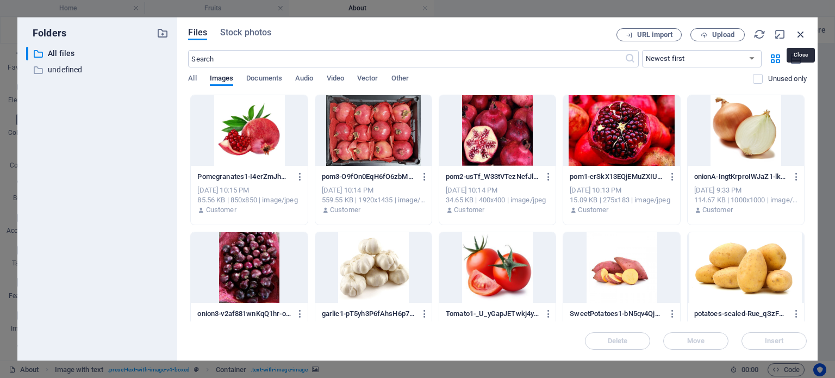
click at [799, 36] on icon "button" at bounding box center [800, 34] width 12 height 12
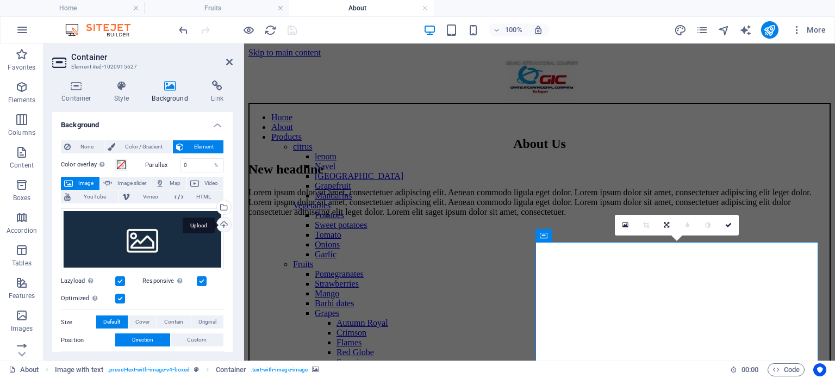
click at [219, 223] on div "Upload" at bounding box center [223, 225] width 16 height 16
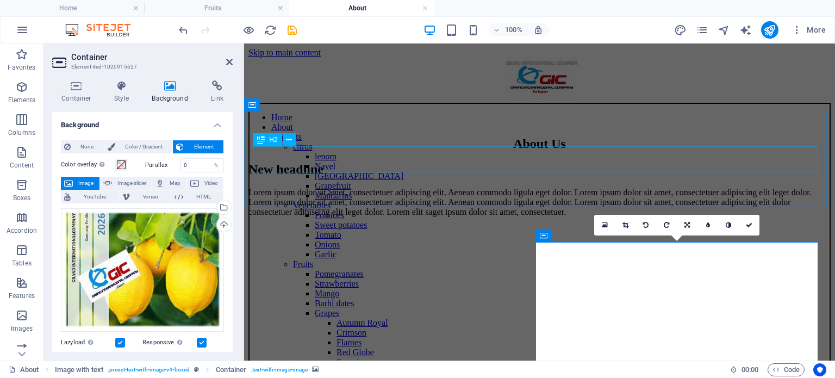
click at [353, 151] on div "About Us" at bounding box center [539, 143] width 582 height 15
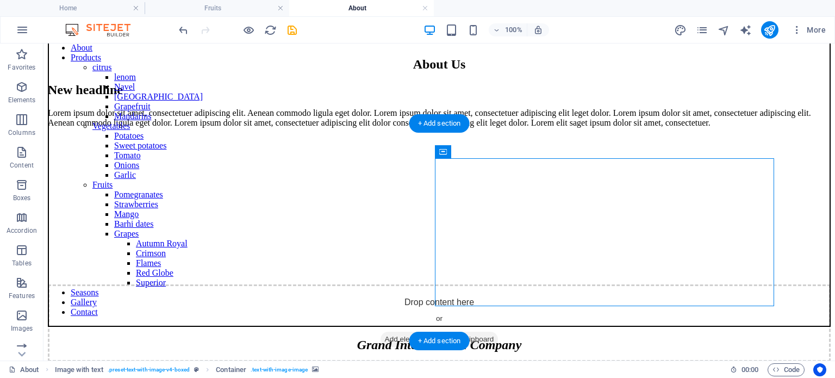
scroll to position [84, 0]
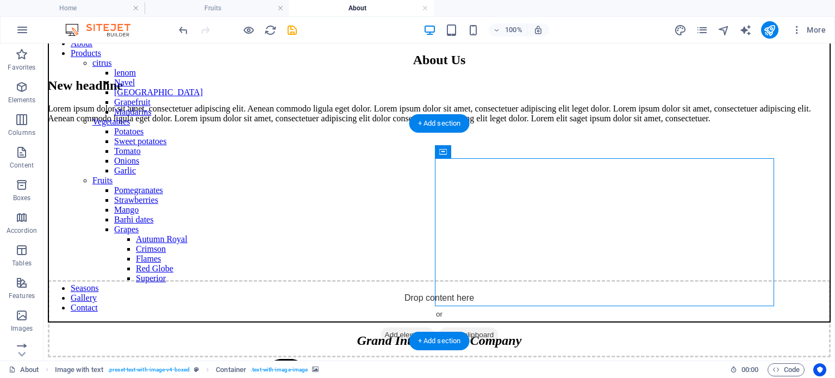
drag, startPoint x: 536, startPoint y: 285, endPoint x: 530, endPoint y: 282, distance: 6.6
click at [530, 282] on div "Drop content here or Add elements Paste clipboard" at bounding box center [439, 244] width 783 height 225
click at [612, 280] on div "Drop content here or Add elements Paste clipboard" at bounding box center [439, 318] width 783 height 77
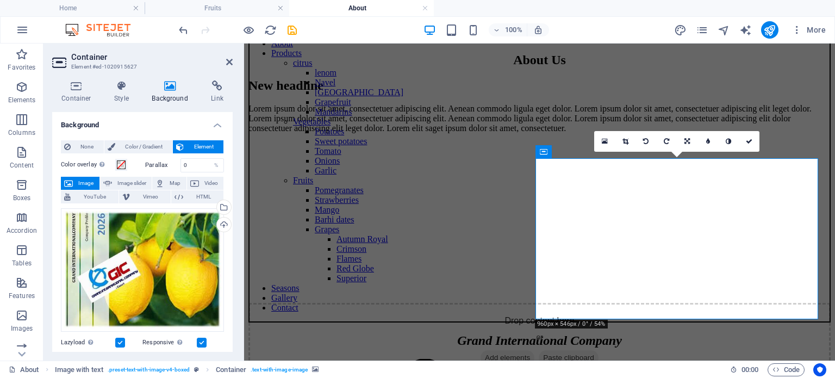
drag, startPoint x: 597, startPoint y: 266, endPoint x: 671, endPoint y: 272, distance: 74.2
click at [671, 142] on figure at bounding box center [539, 142] width 582 height 0
drag, startPoint x: 671, startPoint y: 272, endPoint x: 587, endPoint y: 252, distance: 86.6
click at [587, 142] on figure at bounding box center [539, 142] width 582 height 0
click at [122, 343] on label at bounding box center [120, 342] width 10 height 10
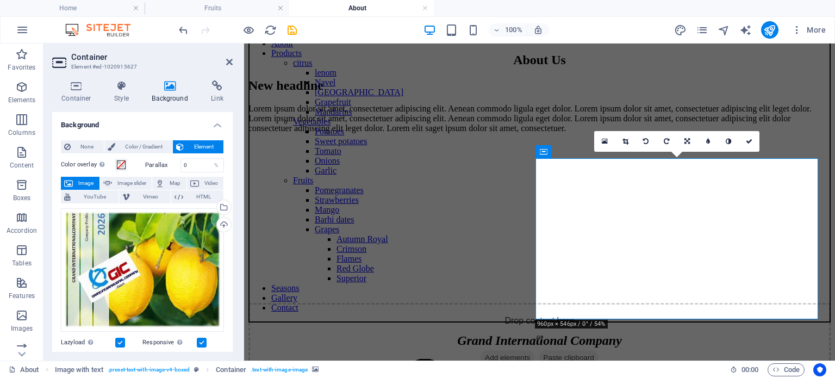
click at [0, 0] on input "Lazyload Loading images after the page loads improves page speed." at bounding box center [0, 0] width 0 height 0
click at [199, 337] on label at bounding box center [202, 342] width 10 height 10
click at [0, 0] on input "Responsive Automatically load retina image and smartphone optimized sizes." at bounding box center [0, 0] width 0 height 0
click at [233, 162] on div "Container Style Background Link Size Height Default px rem % vh vw Min. height …" at bounding box center [142, 216] width 198 height 289
drag, startPoint x: 233, startPoint y: 162, endPoint x: 233, endPoint y: 197, distance: 34.2
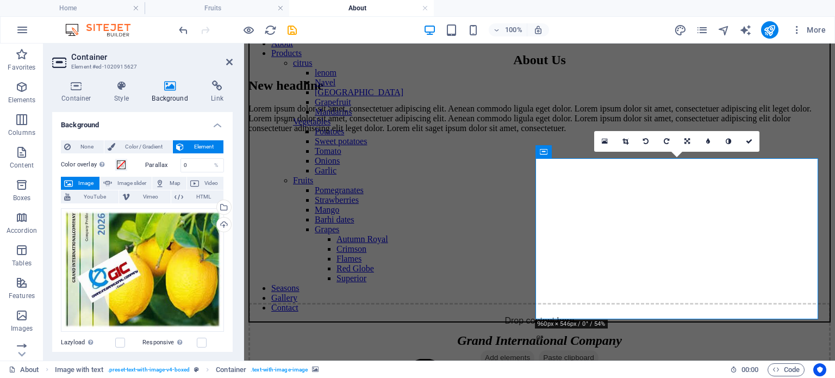
click at [233, 197] on div "Container Style Background Link Size Height Default px rem % vh vw Min. height …" at bounding box center [142, 216] width 198 height 289
drag, startPoint x: 233, startPoint y: 197, endPoint x: 230, endPoint y: 234, distance: 37.1
click at [230, 234] on div "Container Style Background Link Size Height Default px rem % vh vw Min. height …" at bounding box center [142, 216] width 198 height 289
drag, startPoint x: 230, startPoint y: 234, endPoint x: 233, endPoint y: 264, distance: 30.0
click at [233, 264] on div "Background None Color / Gradient Element Stretch background to full-width Color…" at bounding box center [142, 232] width 180 height 240
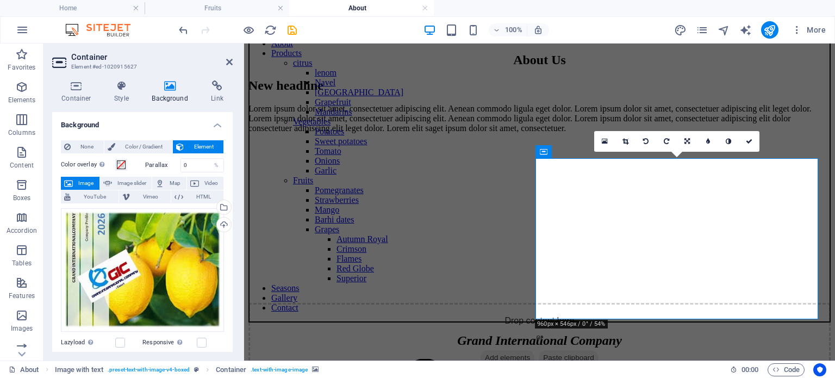
scroll to position [196, 0]
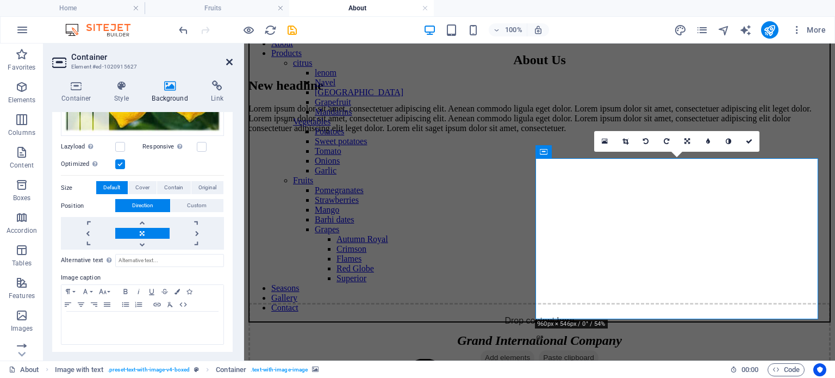
click at [229, 60] on icon at bounding box center [229, 62] width 7 height 9
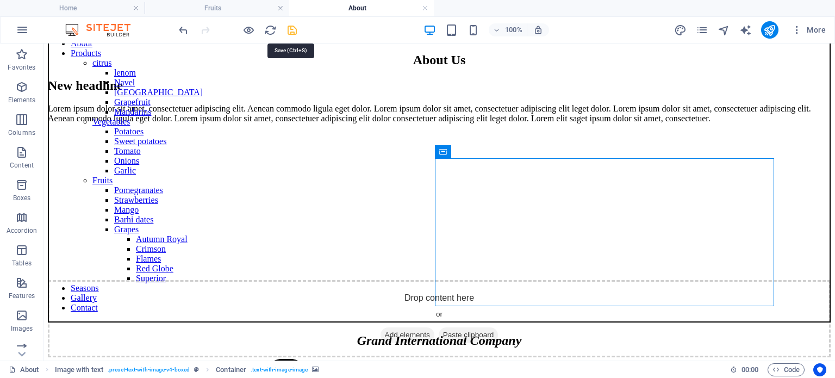
click at [295, 31] on icon "save" at bounding box center [292, 30] width 12 height 12
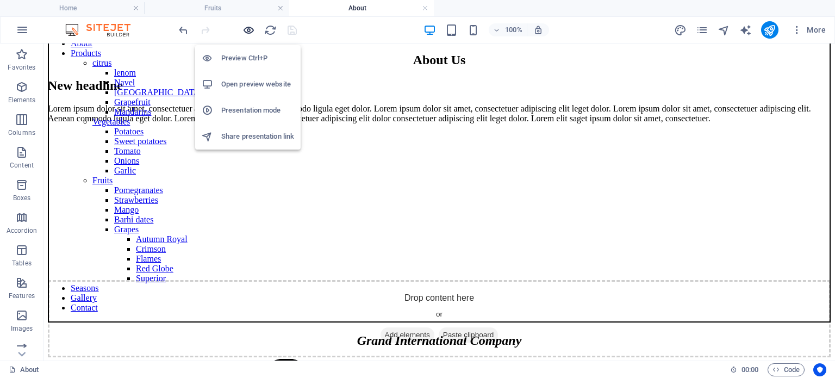
click at [249, 34] on icon "button" at bounding box center [248, 30] width 12 height 12
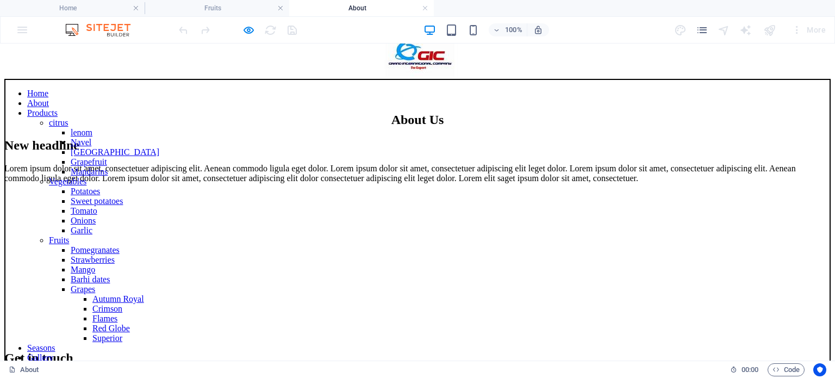
scroll to position [0, 0]
